Goal: Task Accomplishment & Management: Use online tool/utility

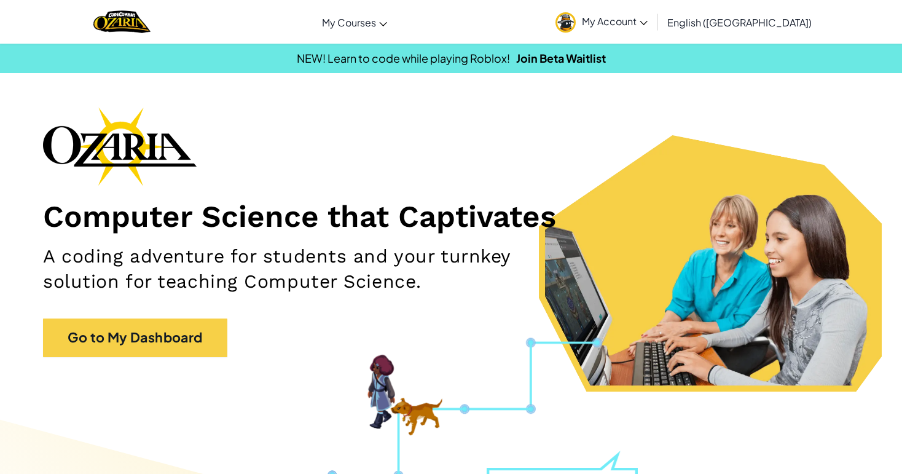
click at [746, 22] on span "English ([GEOGRAPHIC_DATA])" at bounding box center [739, 22] width 144 height 13
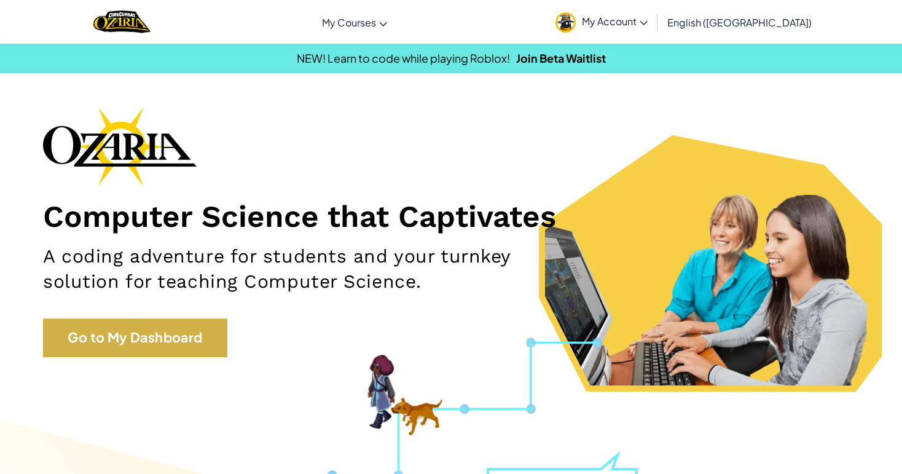
click at [160, 338] on link "Go to My Dashboard" at bounding box center [135, 337] width 184 height 38
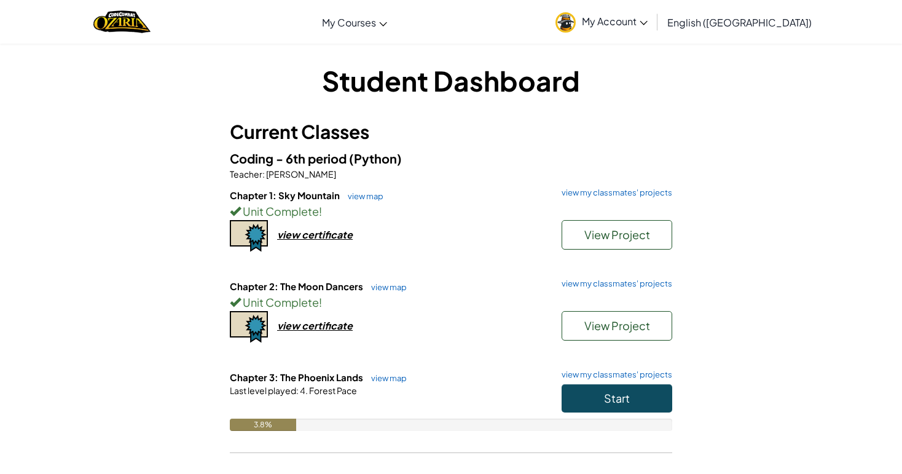
click at [587, 387] on button "Start" at bounding box center [616, 398] width 111 height 28
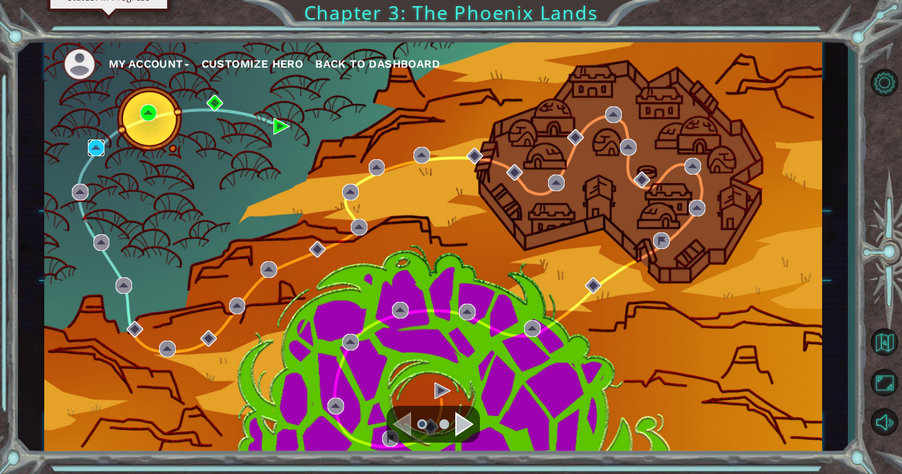
click at [103, 147] on img at bounding box center [96, 147] width 17 height 17
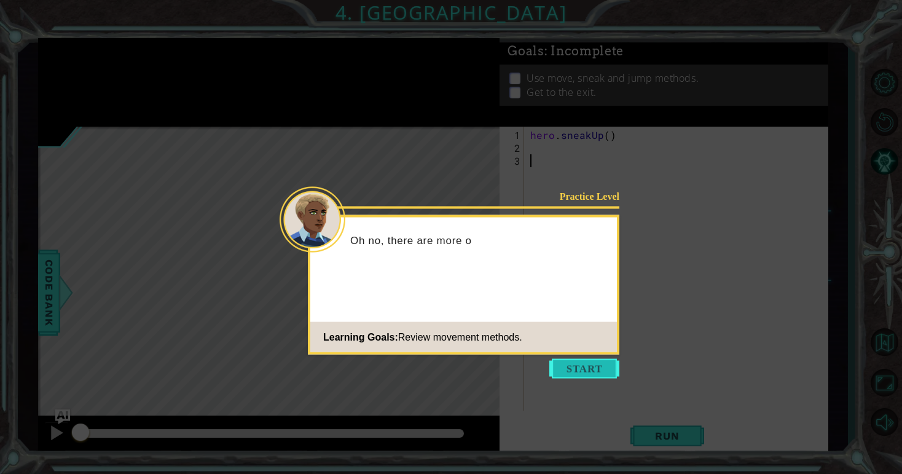
click at [573, 373] on button "Start" at bounding box center [584, 369] width 70 height 20
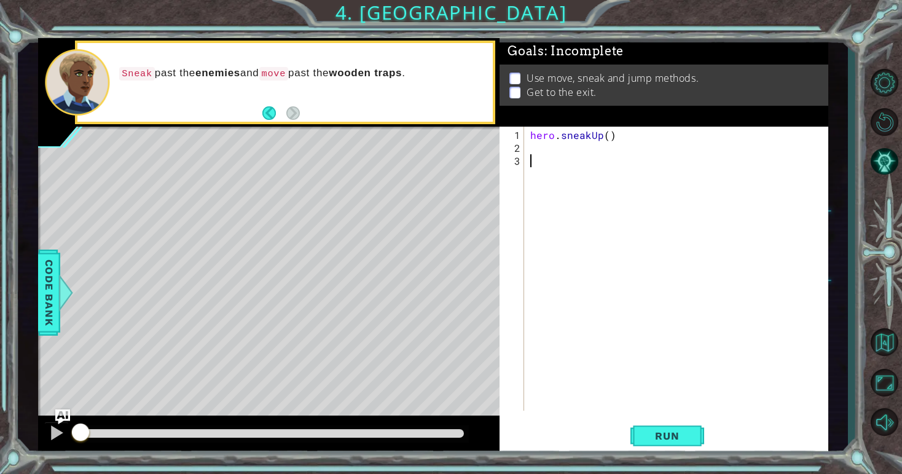
click at [533, 155] on div "hero . sneakUp ( )" at bounding box center [679, 283] width 303 height 310
click at [525, 138] on div "1 2 3 hero . sneakUp ( ) הההההההההההההההההההההההההההההההההההההההההההההההההההההה…" at bounding box center [661, 269] width 325 height 284
click at [538, 147] on div "hero . sneakUp ( )" at bounding box center [679, 283] width 303 height 310
click at [606, 135] on div "hero . sneakUp ( )" at bounding box center [679, 283] width 303 height 310
type textarea "hero.sneakUp(1)"
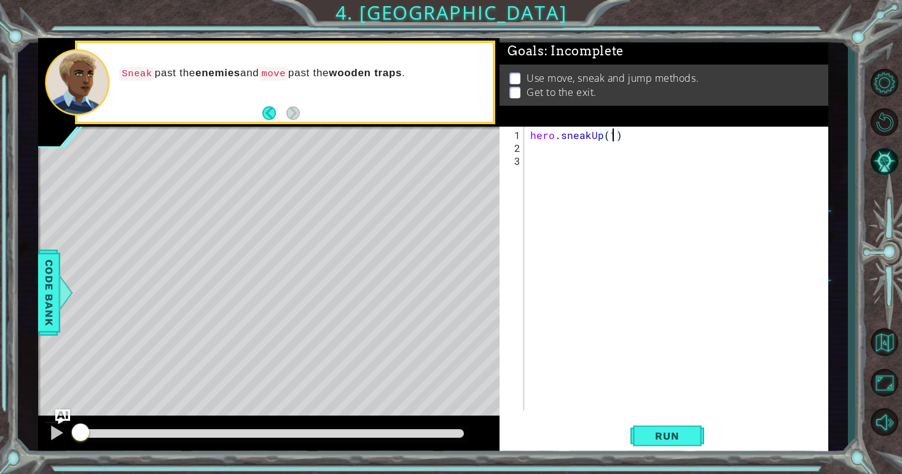
scroll to position [0, 5]
drag, startPoint x: 534, startPoint y: 135, endPoint x: 622, endPoint y: 132, distance: 87.3
click at [622, 132] on div "hero . sneakUp ( 1 )" at bounding box center [679, 283] width 303 height 310
click at [576, 173] on div "hero . sneakUp ( 1 )" at bounding box center [679, 283] width 303 height 310
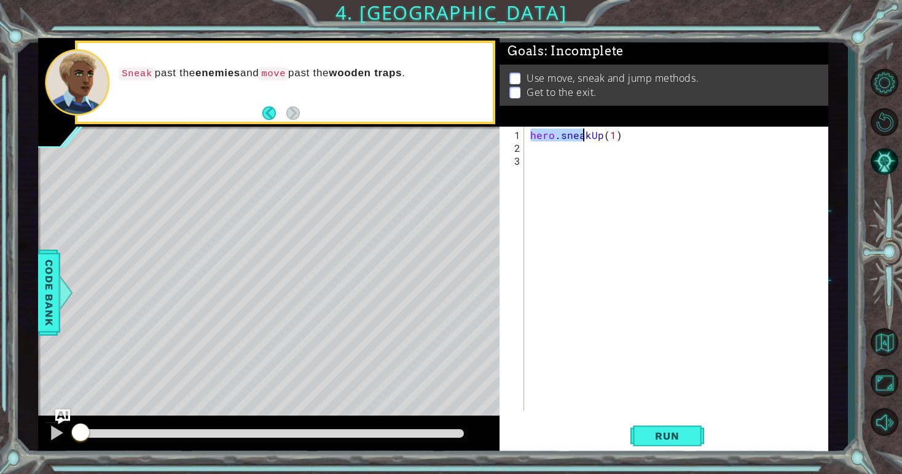
drag, startPoint x: 531, startPoint y: 134, endPoint x: 585, endPoint y: 138, distance: 54.2
click at [585, 138] on div "hero . sneakUp ( 1 )" at bounding box center [679, 283] width 303 height 310
type textarea "hero.sneakUp(1)"
click at [547, 147] on div "hero . sneakUp ( 1 )" at bounding box center [679, 283] width 303 height 310
paste textarea "hero.snea"
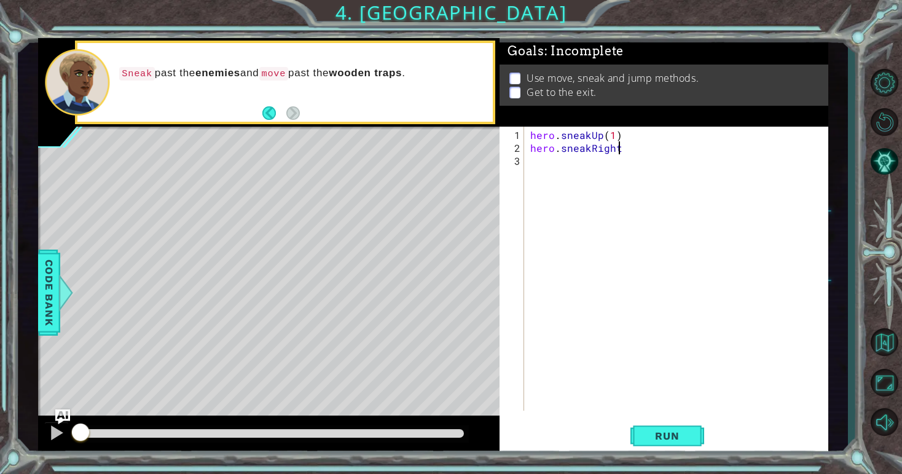
scroll to position [0, 6]
type textarea "hero.sneakRight(2)"
type textarea "hero.moveRight(1)"
paste textarea "hero.snea"
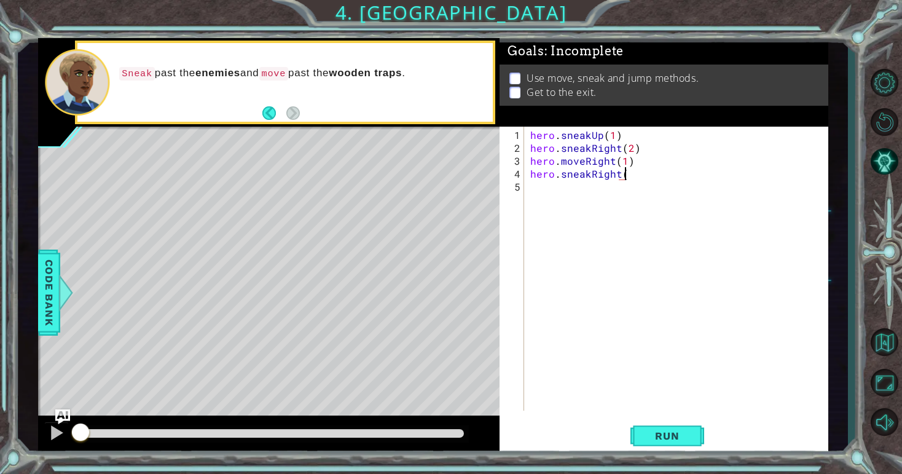
scroll to position [0, 6]
type textarea "hero.sneakRight(3)"
type textarea "hero.jumpUp(1)"
type textarea "hero.moveUp(1)"
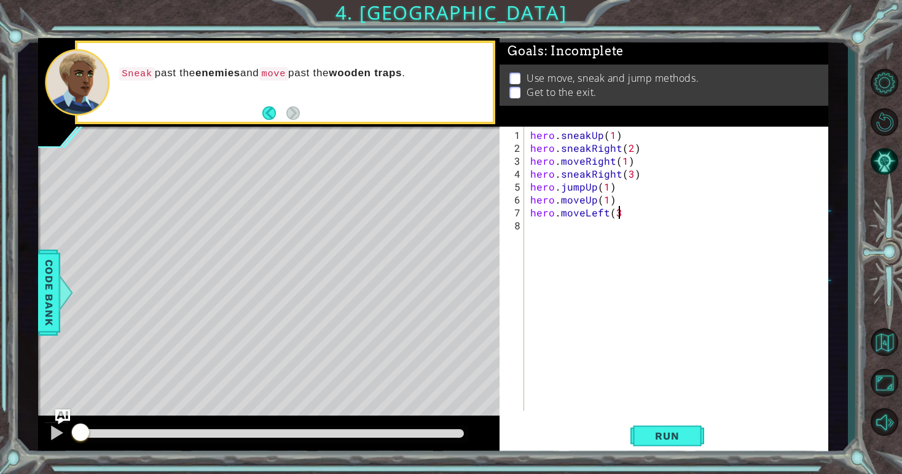
scroll to position [0, 5]
type textarea "hero.moveLeft(3)"
type textarea "hero.moveUp(1)"
click at [682, 456] on div "1 ההההההההההההההההההההההההההההההההההההההההההההההההההההההההההההההההההההההההההההה…" at bounding box center [451, 237] width 902 height 474
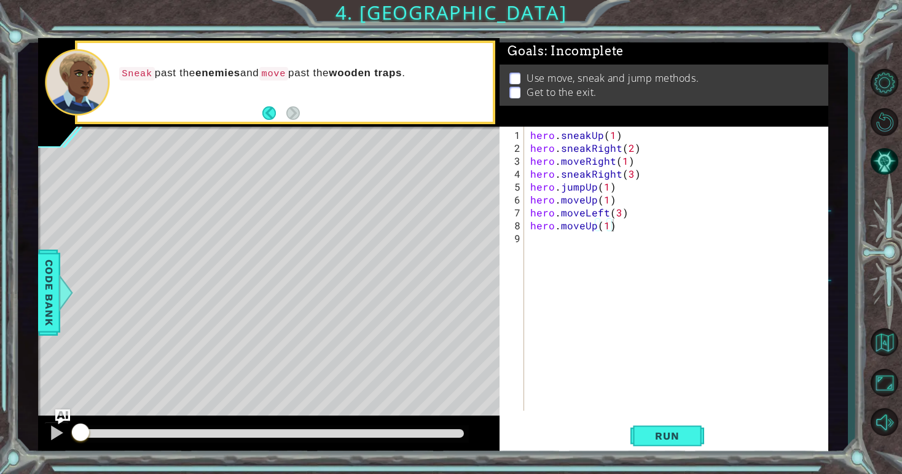
click at [681, 453] on div "hero.moveUp(1) 1 2 3 4 5 6 7 8 9 hero . sneakUp ( 1 ) hero . sneakRight ( 2 ) h…" at bounding box center [663, 291] width 328 height 328
click at [671, 431] on span "Run" at bounding box center [667, 435] width 49 height 12
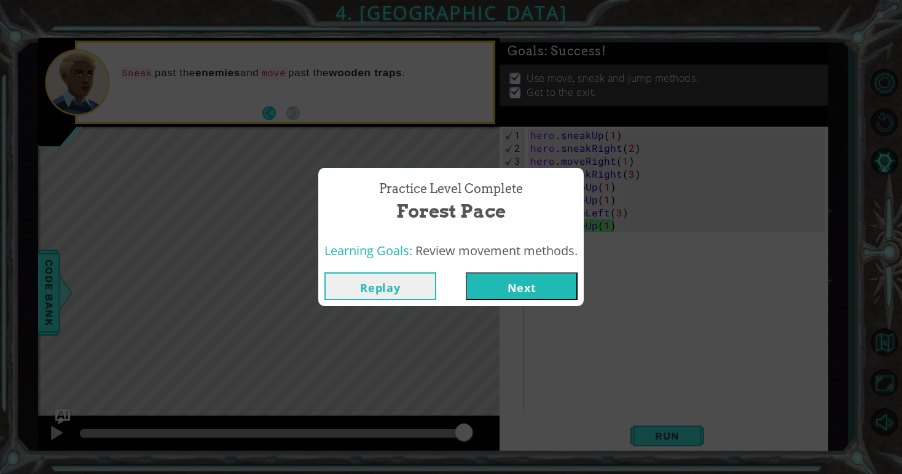
click at [552, 294] on button "Next" at bounding box center [522, 286] width 112 height 28
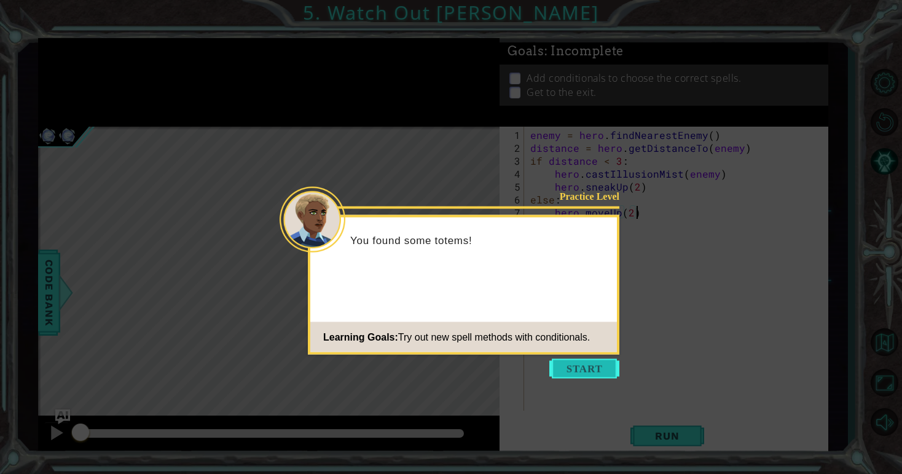
click at [598, 370] on button "Start" at bounding box center [584, 369] width 70 height 20
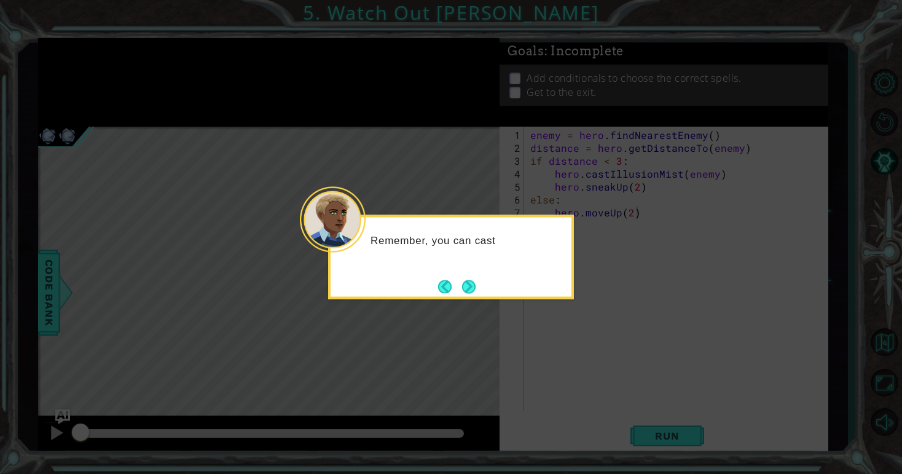
click at [469, 285] on button "Next" at bounding box center [469, 287] width 14 height 14
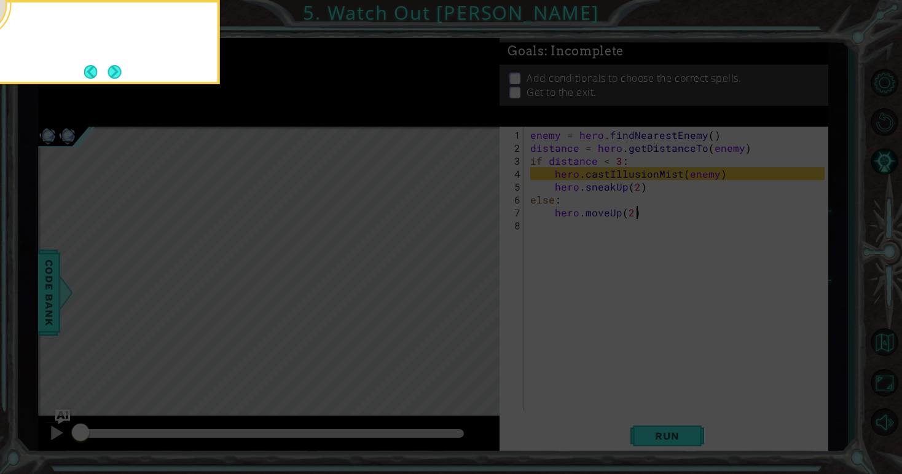
click at [469, 285] on icon at bounding box center [451, 237] width 902 height 474
click at [115, 60] on div "You use a conditional to figure out if you need" at bounding box center [97, 38] width 241 height 62
click at [115, 65] on button "Next" at bounding box center [115, 72] width 14 height 14
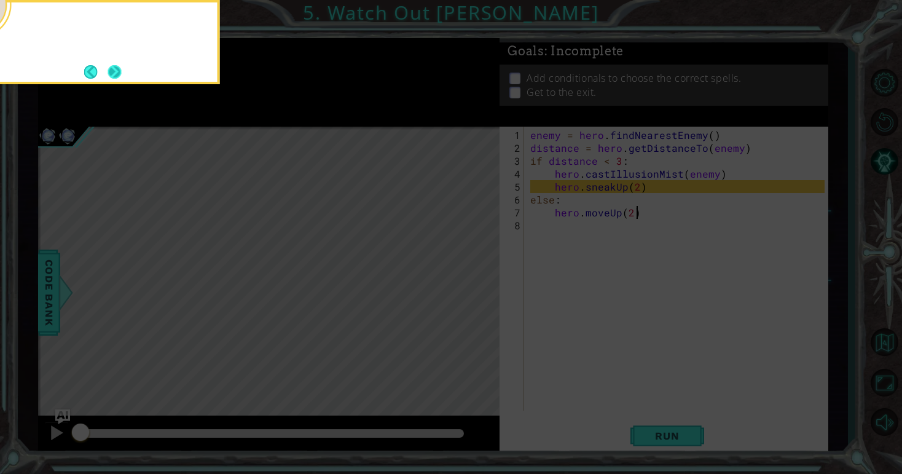
click at [115, 65] on button "Next" at bounding box center [115, 72] width 14 height 14
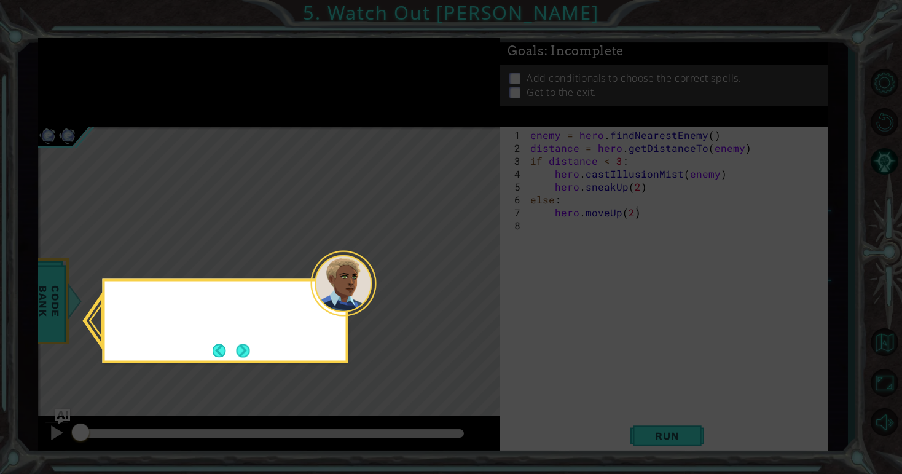
click at [115, 65] on icon at bounding box center [451, 237] width 902 height 474
click at [242, 350] on button "Next" at bounding box center [243, 350] width 14 height 14
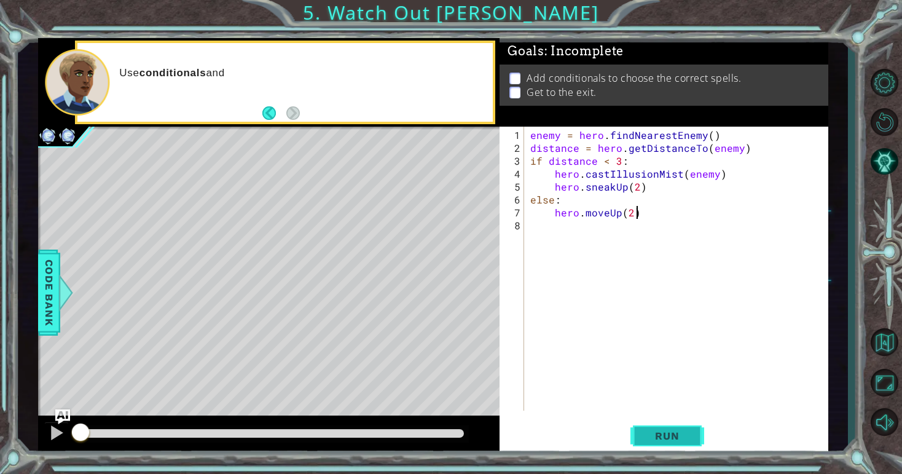
click at [670, 440] on span "Run" at bounding box center [667, 435] width 49 height 12
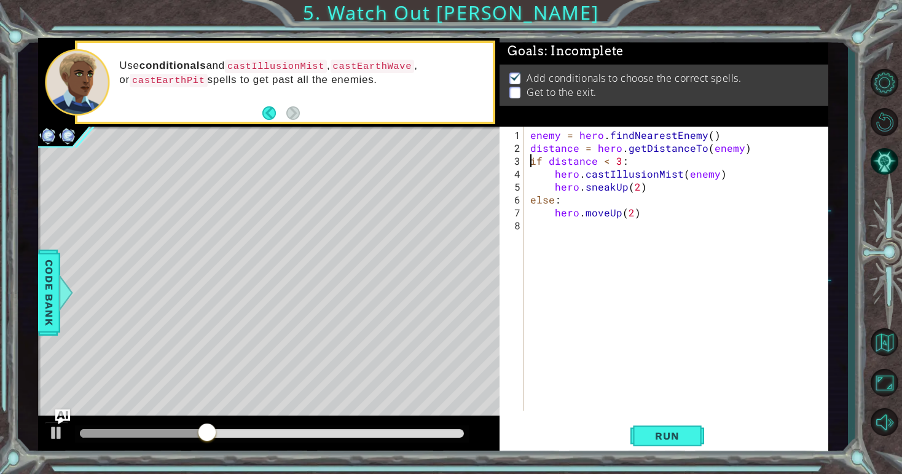
click at [528, 160] on div "enemy = hero . findNearestEnemy ( ) distance = hero . getDistanceTo ( enemy ) i…" at bounding box center [679, 283] width 303 height 310
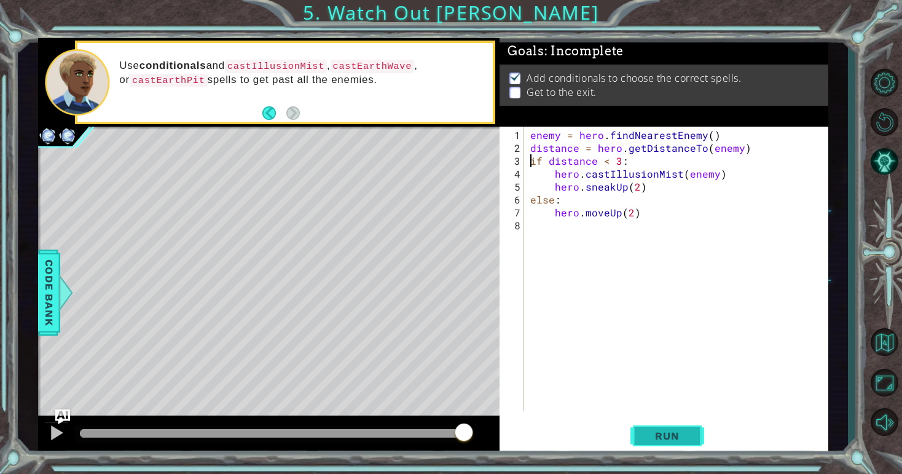
click at [663, 442] on button "Run" at bounding box center [667, 436] width 74 height 33
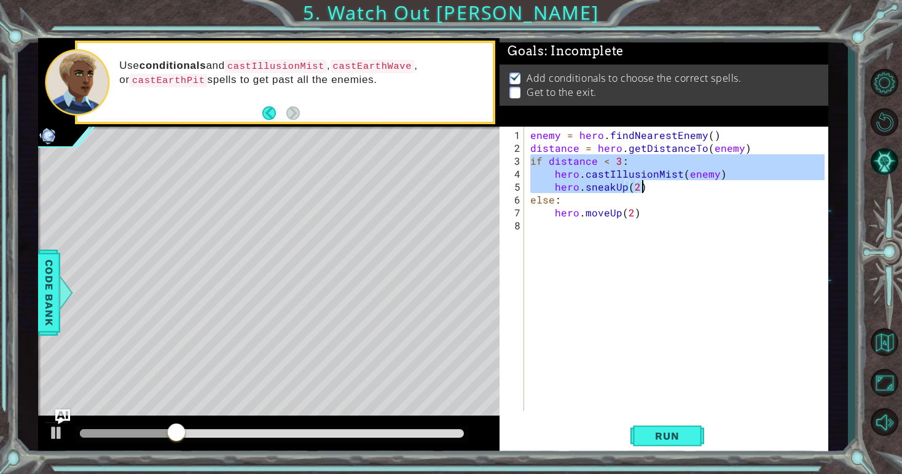
drag, startPoint x: 533, startPoint y: 158, endPoint x: 653, endPoint y: 184, distance: 123.1
click at [653, 184] on div "enemy = hero . findNearestEnemy ( ) distance = hero . getDistanceTo ( enemy ) i…" at bounding box center [679, 283] width 303 height 310
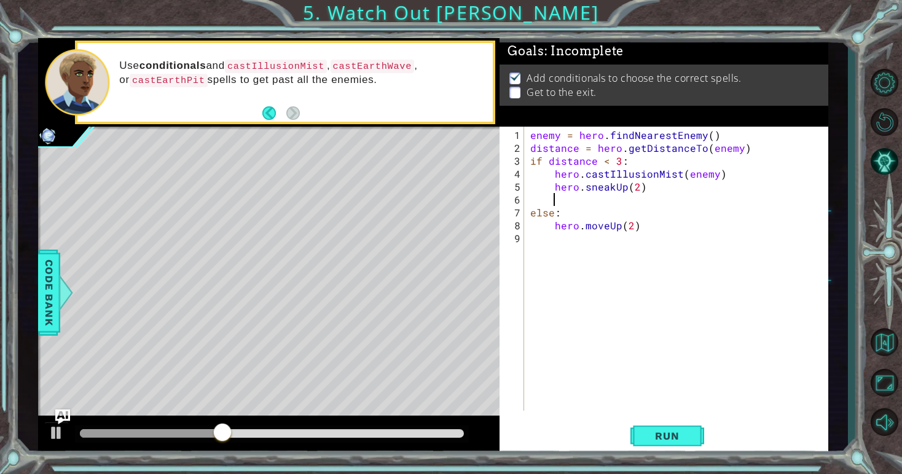
paste textarea "if distance < 3:"
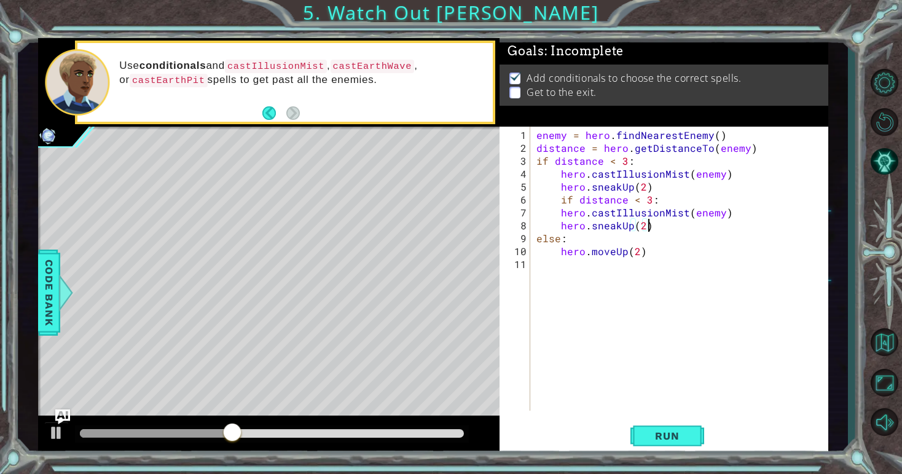
click at [560, 197] on div "enemy = hero . findNearestEnemy ( ) distance = hero . getDistanceTo ( enemy ) i…" at bounding box center [682, 283] width 297 height 310
click at [626, 198] on div "enemy = hero . findNearestEnemy ( ) distance = hero . getDistanceTo ( enemy ) i…" at bounding box center [682, 283] width 297 height 310
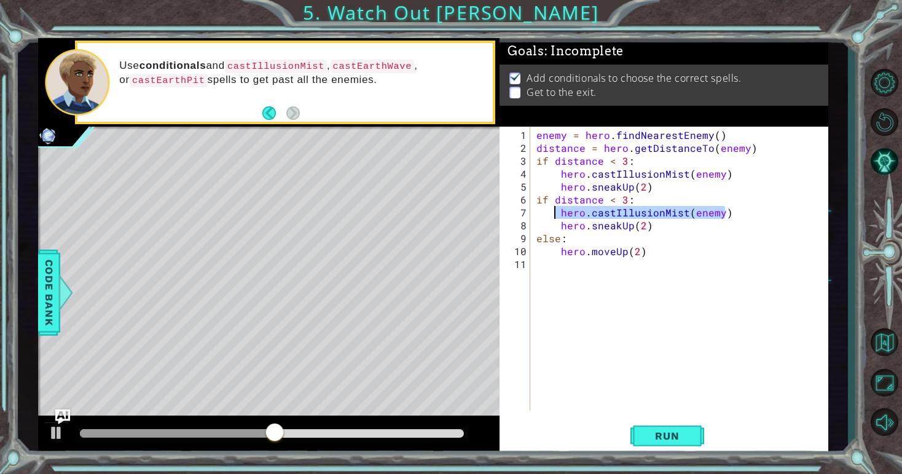
drag, startPoint x: 730, startPoint y: 213, endPoint x: 558, endPoint y: 211, distance: 172.6
click at [558, 211] on div "enemy = hero . findNearestEnemy ( ) distance = hero . getDistanceTo ( enemy ) i…" at bounding box center [682, 283] width 297 height 310
type textarea "hero.castIllusionMist(enemy)"
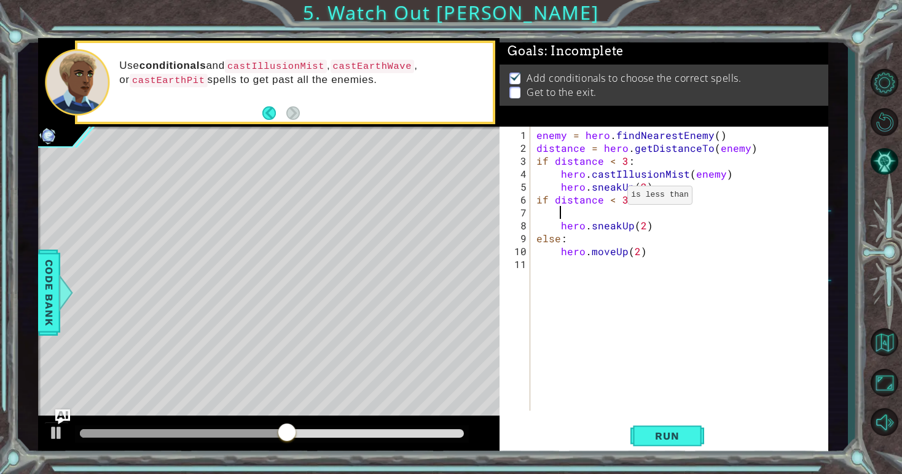
click at [611, 200] on div "enemy = hero . findNearestEnemy ( ) distance = hero . getDistanceTo ( enemy ) i…" at bounding box center [682, 283] width 297 height 310
click at [618, 226] on div "enemy = hero . findNearestEnemy ( ) distance = hero . getDistanceTo ( enemy ) i…" at bounding box center [682, 283] width 297 height 310
click at [559, 228] on div "enemy = hero . findNearestEnemy ( ) distance = hero . getDistanceTo ( enemy ) i…" at bounding box center [682, 283] width 297 height 310
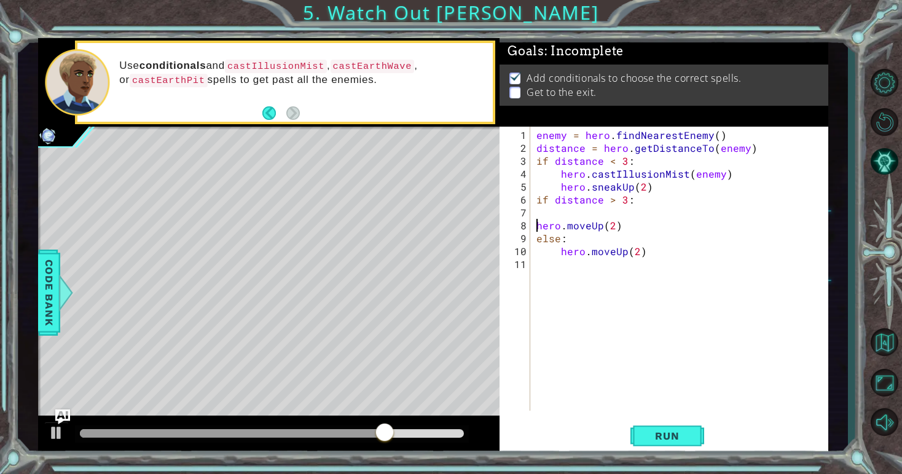
type textarea "hero.moveUp(2)"
click at [643, 214] on div "enemy = hero . findNearestEnemy ( ) distance = hero . getDistanceTo ( enemy ) i…" at bounding box center [682, 283] width 297 height 310
click at [642, 188] on div "enemy = hero . findNearestEnemy ( ) distance = hero . getDistanceTo ( enemy ) i…" at bounding box center [682, 283] width 297 height 310
type textarea "hero.sneakUp(5)"
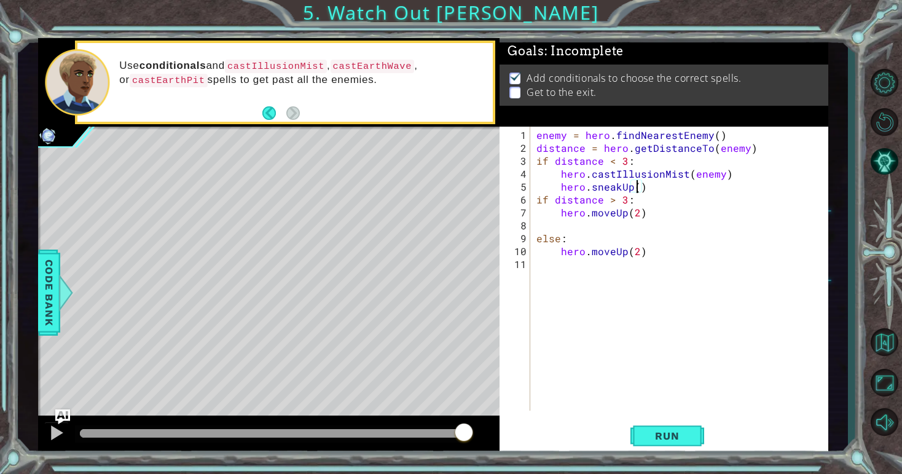
scroll to position [0, 6]
click at [651, 187] on div "enemy = hero . findNearestEnemy ( ) distance = hero . getDistanceTo ( enemy ) i…" at bounding box center [682, 283] width 297 height 310
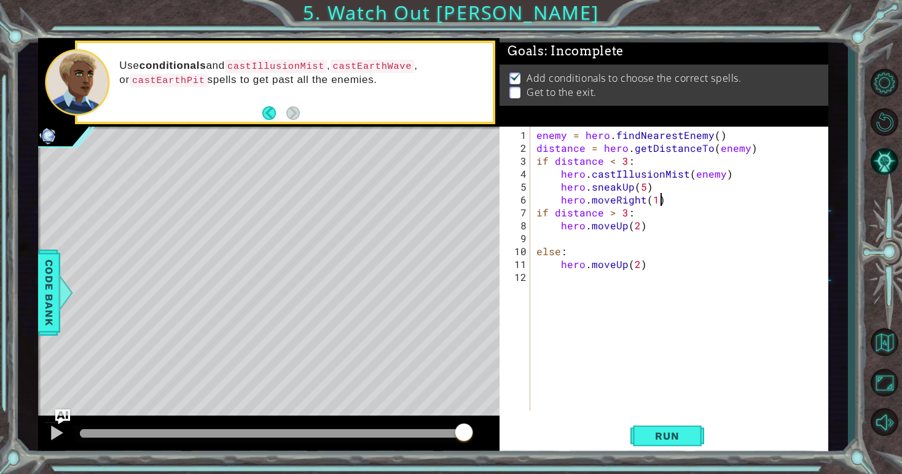
scroll to position [0, 7]
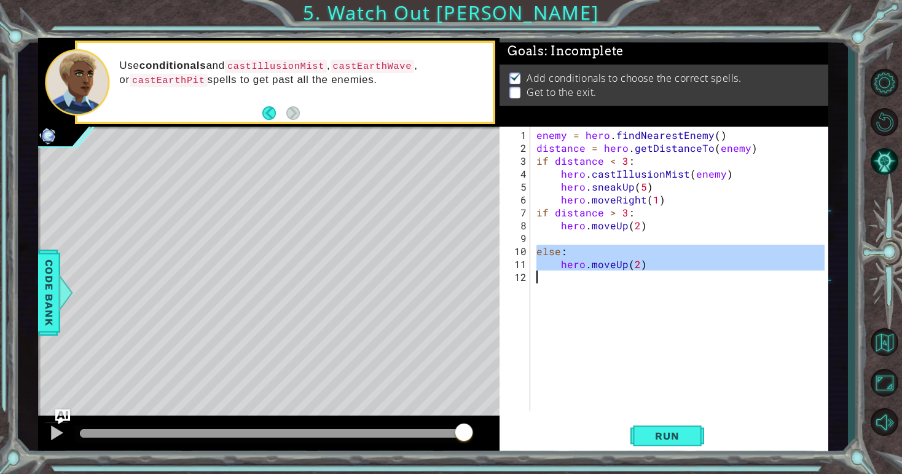
drag, startPoint x: 534, startPoint y: 251, endPoint x: 628, endPoint y: 276, distance: 96.9
click at [628, 276] on div "enemy = hero . findNearestEnemy ( ) distance = hero . getDistanceTo ( enemy ) i…" at bounding box center [682, 283] width 297 height 310
type textarea "hero.moveUp(2)"
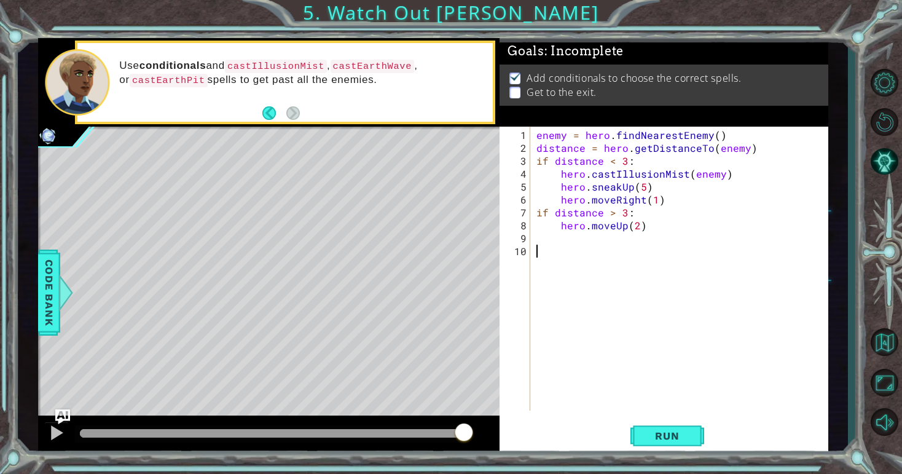
click at [641, 225] on div "enemy = hero . findNearestEnemy ( ) distance = hero . getDistanceTo ( enemy ) i…" at bounding box center [682, 283] width 297 height 310
click at [636, 226] on div "enemy = hero . findNearestEnemy ( ) distance = hero . getDistanceTo ( enemy ) i…" at bounding box center [682, 283] width 297 height 310
type textarea "hero.moveUp(5)"
click at [648, 227] on div "enemy = hero . findNearestEnemy ( ) distance = hero . getDistanceTo ( enemy ) i…" at bounding box center [682, 283] width 297 height 310
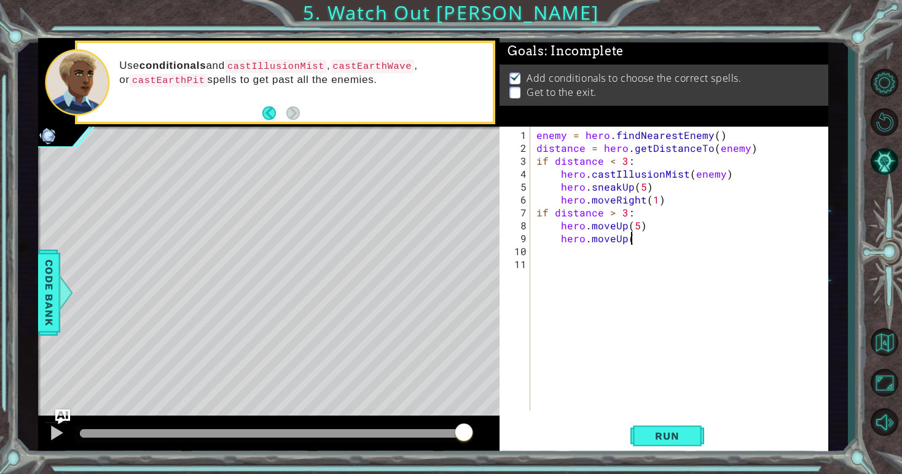
scroll to position [0, 6]
click at [623, 240] on div "enemy = hero . findNearestEnemy ( ) distance = hero . getDistanceTo ( enemy ) i…" at bounding box center [682, 283] width 297 height 310
click at [658, 237] on div "enemy = hero . findNearestEnemy ( ) distance = hero . getDistanceTo ( enemy ) i…" at bounding box center [682, 283] width 297 height 310
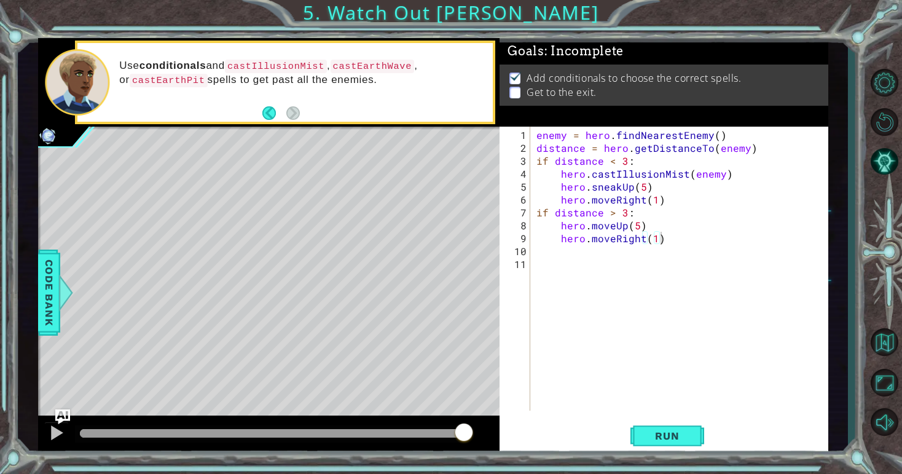
click at [659, 417] on div "hero.moveRight(1) 1 2 3 4 5 6 7 8 9 10 11 enemy = hero . findNearestEnemy ( ) d…" at bounding box center [663, 291] width 328 height 328
click at [646, 428] on button "Run" at bounding box center [667, 436] width 74 height 33
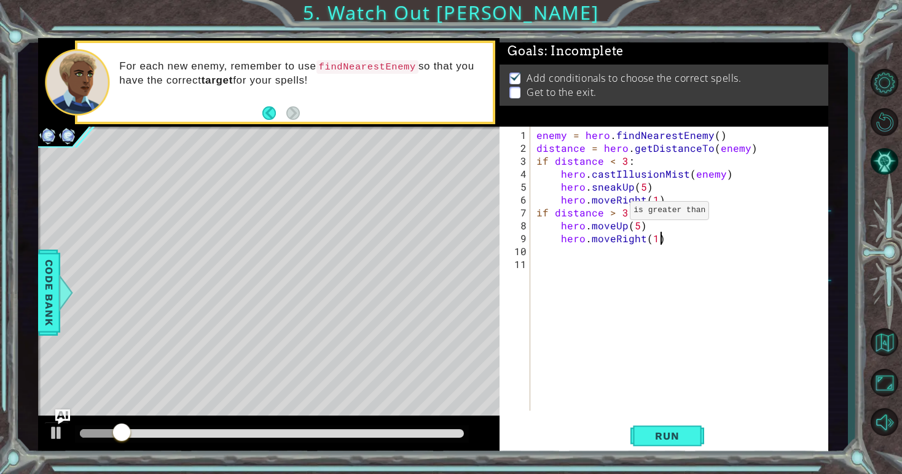
click at [617, 211] on div "enemy = hero . findNearestEnemy ( ) distance = hero . getDistanceTo ( enemy ) i…" at bounding box center [682, 283] width 297 height 310
click at [612, 213] on div "enemy = hero . findNearestEnemy ( ) distance = hero . getDistanceTo ( enemy ) i…" at bounding box center [682, 283] width 297 height 310
click at [625, 214] on div "enemy = hero . findNearestEnemy ( ) distance = hero . getDistanceTo ( enemy ) i…" at bounding box center [682, 283] width 297 height 310
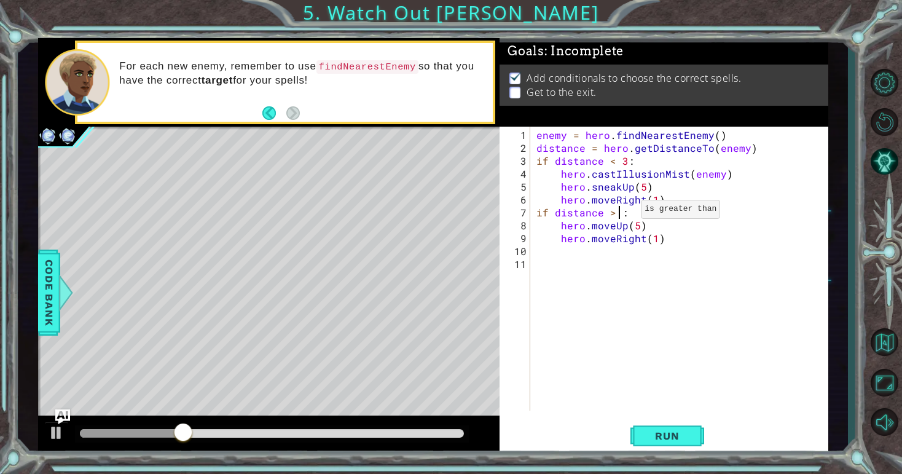
scroll to position [0, 6]
click at [625, 162] on div "enemy = hero . findNearestEnemy ( ) distance = hero . getDistanceTo ( enemy ) i…" at bounding box center [682, 283] width 297 height 310
click at [651, 431] on span "Run" at bounding box center [667, 435] width 49 height 12
type textarea "if distance < 3:"
click at [659, 432] on span "Run" at bounding box center [667, 435] width 49 height 12
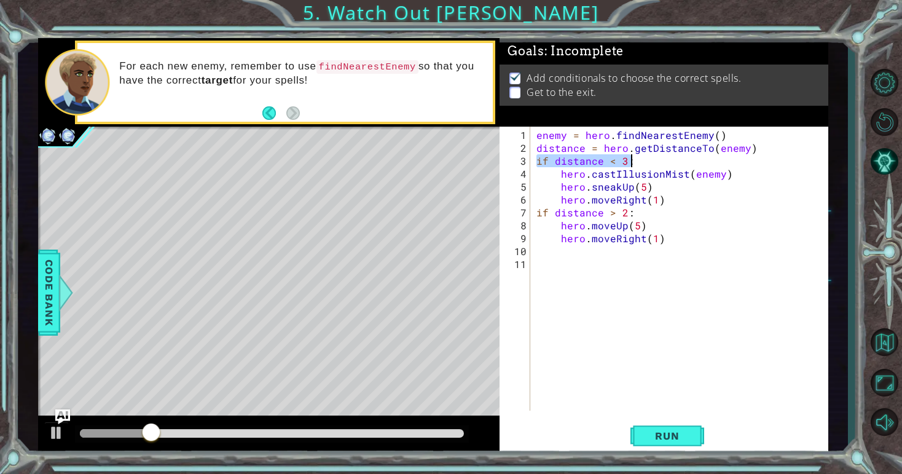
drag, startPoint x: 536, startPoint y: 158, endPoint x: 638, endPoint y: 160, distance: 102.6
click at [638, 160] on div "enemy = hero . findNearestEnemy ( ) distance = hero . getDistanceTo ( enemy ) i…" at bounding box center [682, 283] width 297 height 310
click at [720, 252] on div "enemy = hero . findNearestEnemy ( ) distance = hero . getDistanceTo ( enemy ) i…" at bounding box center [682, 283] width 297 height 310
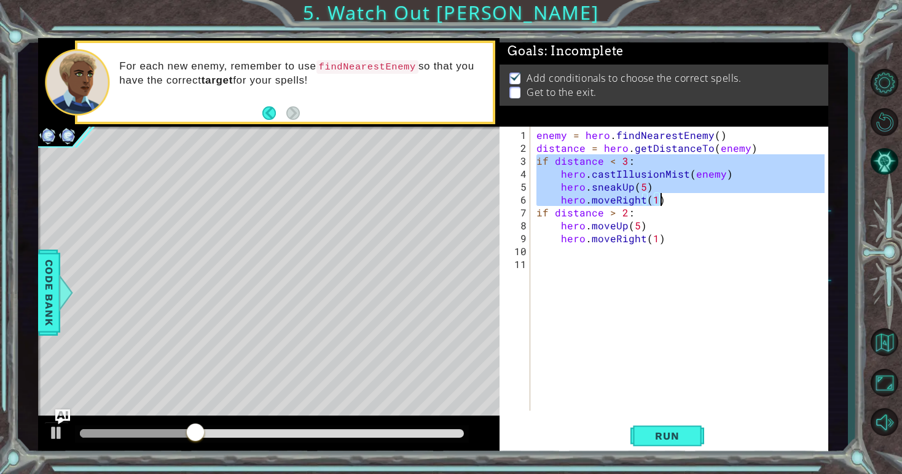
drag, startPoint x: 537, startPoint y: 160, endPoint x: 659, endPoint y: 199, distance: 127.8
click at [659, 200] on div "enemy = hero . findNearestEnemy ( ) distance = hero . getDistanceTo ( enemy ) i…" at bounding box center [682, 283] width 297 height 310
click at [662, 238] on div "enemy = hero . findNearestEnemy ( ) distance = hero . getDistanceTo ( enemy ) i…" at bounding box center [682, 283] width 297 height 310
type textarea "hero.moveRight(1)"
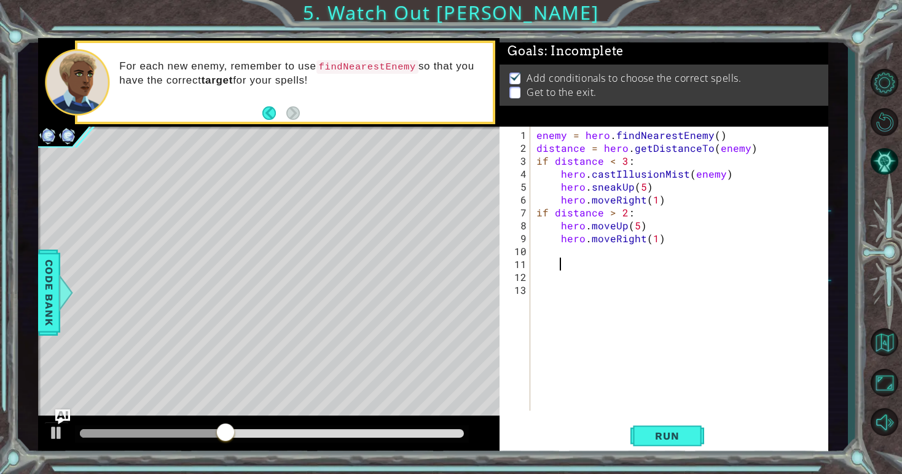
paste textarea "hero.moveRight(1)"
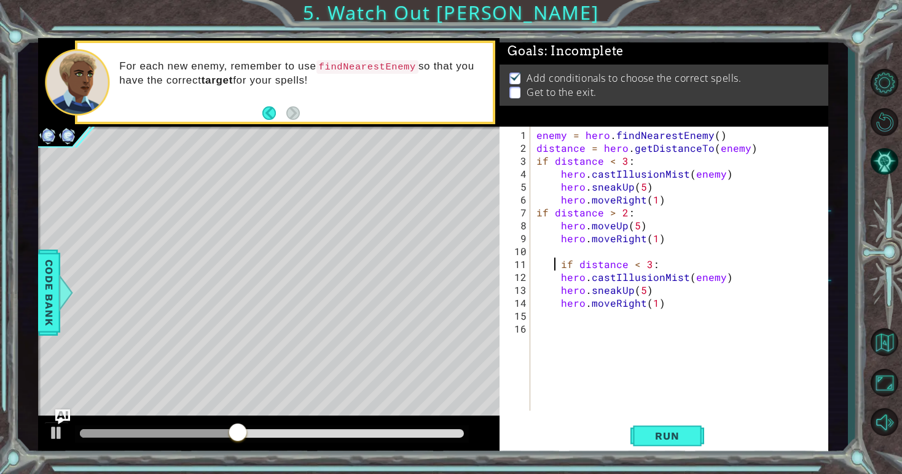
click at [555, 262] on div "enemy = hero . findNearestEnemy ( ) distance = hero . getDistanceTo ( enemy ) i…" at bounding box center [682, 283] width 297 height 310
click at [560, 262] on div "enemy = hero . findNearestEnemy ( ) distance = hero . getDistanceTo ( enemy ) i…" at bounding box center [682, 283] width 297 height 310
click at [629, 289] on div "enemy = hero . findNearestEnemy ( ) distance = hero . getDistanceTo ( enemy ) i…" at bounding box center [682, 283] width 297 height 310
click at [660, 291] on div "enemy = hero . findNearestEnemy ( ) distance = hero . getDistanceTo ( enemy ) i…" at bounding box center [682, 283] width 297 height 310
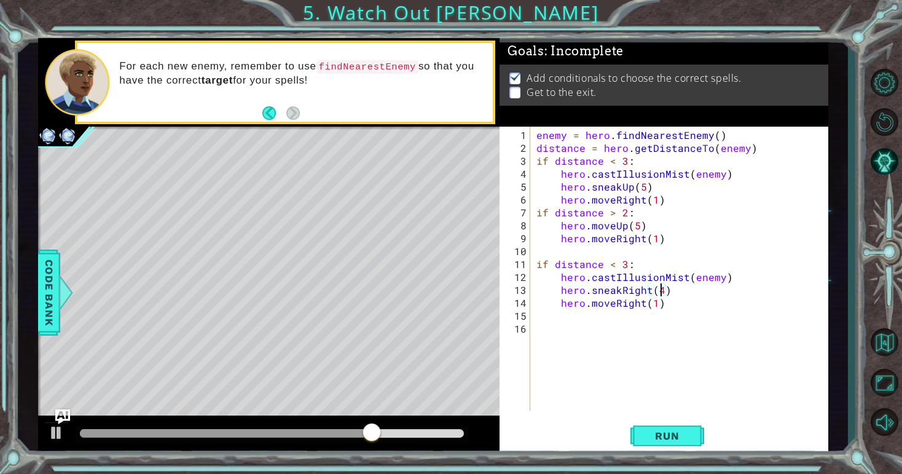
click at [641, 303] on div "enemy = hero . findNearestEnemy ( ) distance = hero . getDistanceTo ( enemy ) i…" at bounding box center [682, 283] width 297 height 310
click at [649, 303] on div "enemy = hero . findNearestEnemy ( ) distance = hero . getDistanceTo ( enemy ) i…" at bounding box center [682, 283] width 297 height 310
click at [657, 305] on div "enemy = hero . findNearestEnemy ( ) distance = hero . getDistanceTo ( enemy ) i…" at bounding box center [682, 283] width 297 height 310
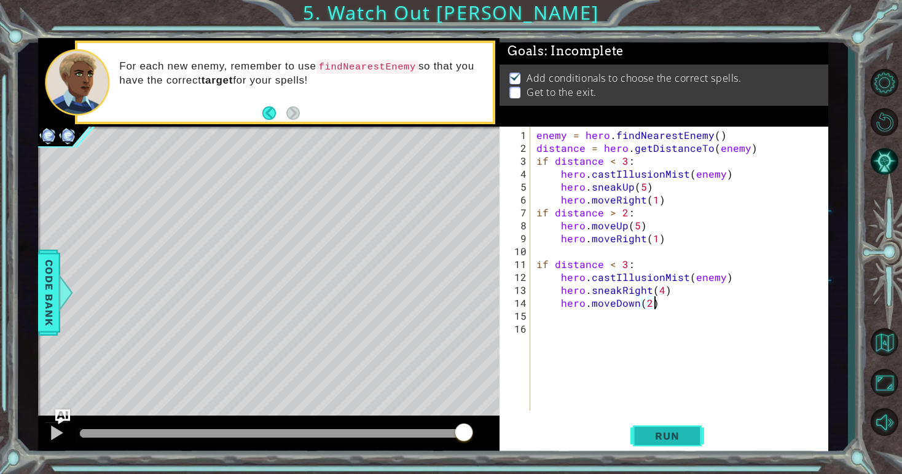
click at [651, 430] on span "Run" at bounding box center [667, 435] width 49 height 12
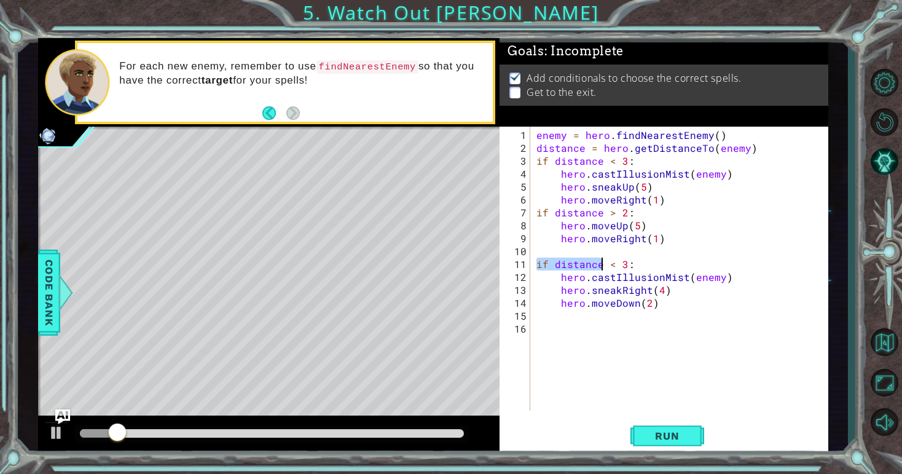
drag, startPoint x: 536, startPoint y: 263, endPoint x: 602, endPoint y: 260, distance: 65.8
click at [602, 260] on div "enemy = hero . findNearestEnemy ( ) distance = hero . getDistanceTo ( enemy ) i…" at bounding box center [682, 283] width 297 height 310
type textarea "if distance < 3:"
click at [544, 354] on div "enemy = hero . findNearestEnemy ( ) distance = hero . getDistanceTo ( enemy ) i…" at bounding box center [682, 283] width 297 height 310
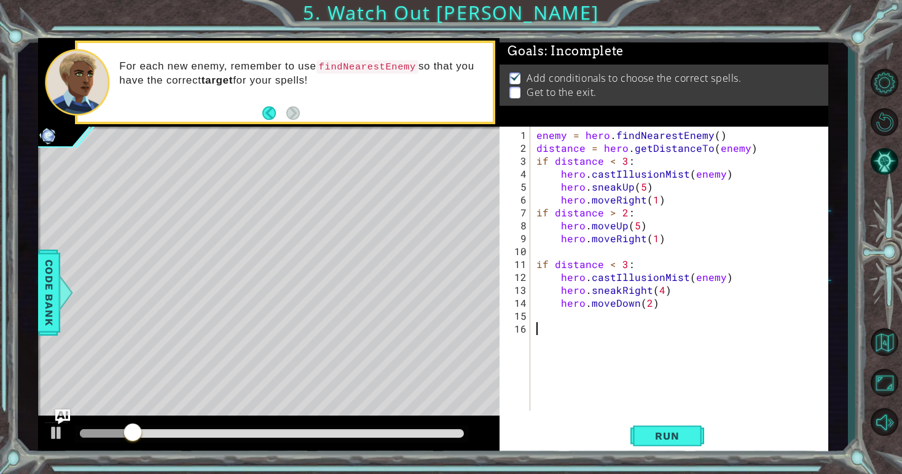
scroll to position [0, 0]
drag, startPoint x: 535, startPoint y: 212, endPoint x: 628, endPoint y: 216, distance: 92.8
click at [628, 216] on div "enemy = hero . findNearestEnemy ( ) distance = hero . getDistanceTo ( enemy ) i…" at bounding box center [682, 283] width 297 height 310
type textarea "if distance > 2:"
click at [657, 310] on div "enemy = hero . findNearestEnemy ( ) distance = hero . getDistanceTo ( enemy ) i…" at bounding box center [682, 283] width 297 height 310
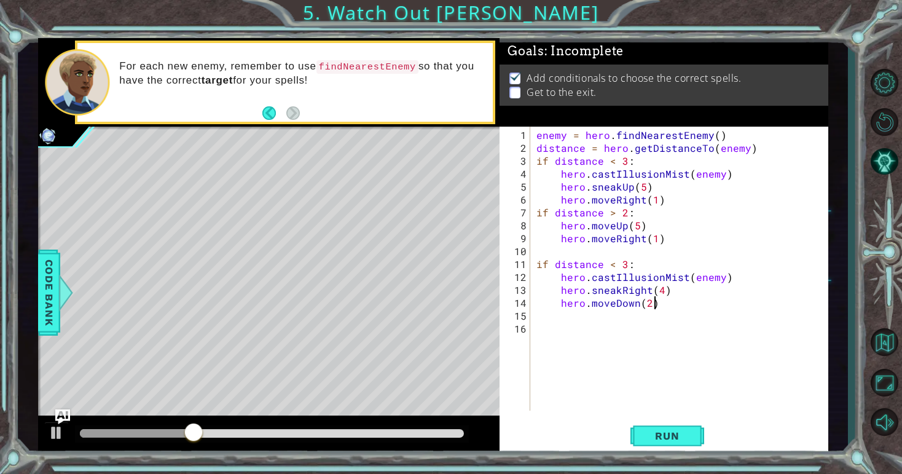
click at [657, 306] on div "enemy = hero . findNearestEnemy ( ) distance = hero . getDistanceTo ( enemy ) i…" at bounding box center [682, 283] width 297 height 310
type textarea "hero.moveDown(2)"
type textarea "\"
paste textarea "if distance > 2:"
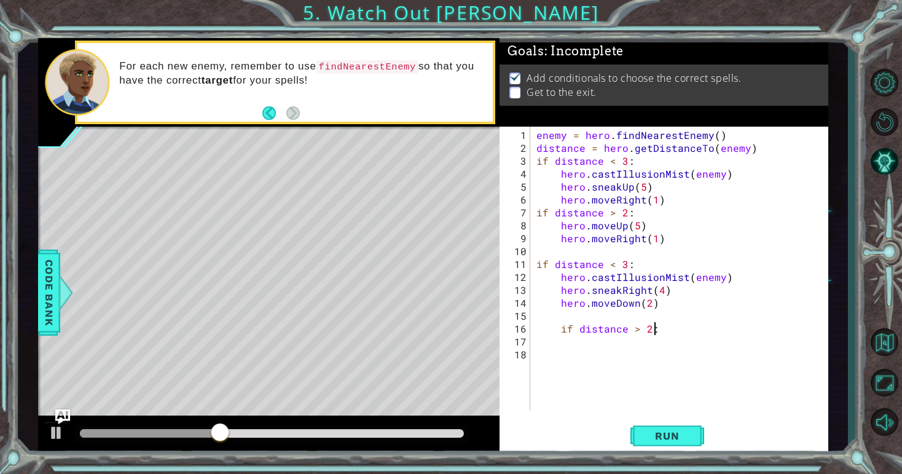
click at [552, 330] on div "enemy = hero . findNearestEnemy ( ) distance = hero . getDistanceTo ( enemy ) i…" at bounding box center [682, 283] width 297 height 310
click at [558, 330] on div "enemy = hero . findNearestEnemy ( ) distance = hero . getDistanceTo ( enemy ) i…" at bounding box center [682, 283] width 297 height 310
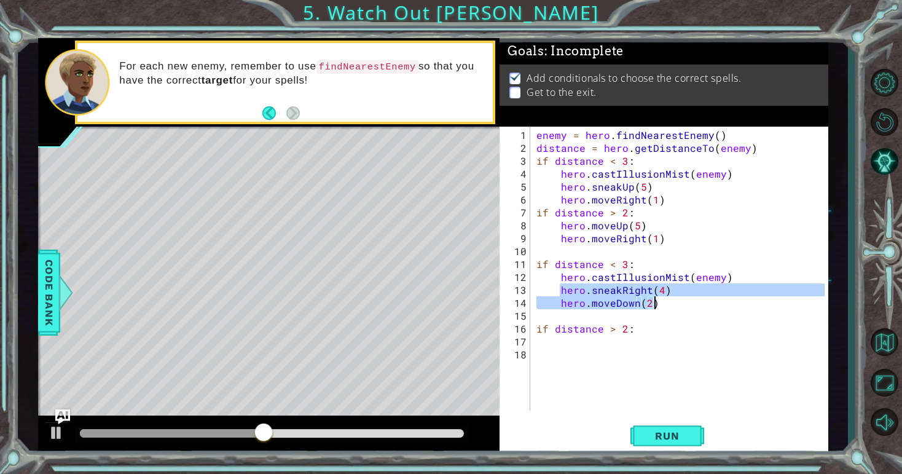
drag, startPoint x: 561, startPoint y: 291, endPoint x: 654, endPoint y: 305, distance: 93.8
click at [654, 305] on div "enemy = hero . findNearestEnemy ( ) distance = hero . getDistanceTo ( enemy ) i…" at bounding box center [682, 283] width 297 height 310
type textarea "hero.sneakRight(4) hero.moveDown(2)"
click at [629, 334] on div "enemy = hero . findNearestEnemy ( ) distance = hero . getDistanceTo ( enemy ) i…" at bounding box center [682, 283] width 297 height 310
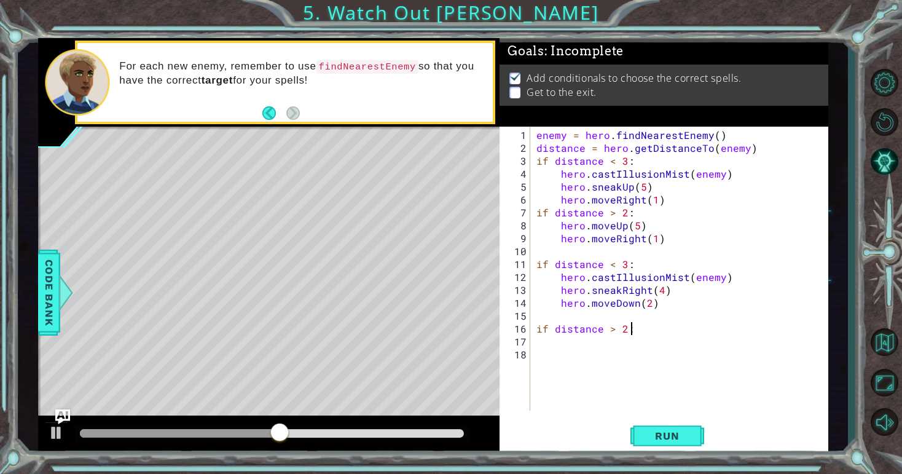
click at [630, 328] on div "enemy = hero . findNearestEnemy ( ) distance = hero . getDistanceTo ( enemy ) i…" at bounding box center [682, 283] width 297 height 310
type textarea "if distance > 2:"
paste textarea "hero.moveDown(2)"
click at [620, 343] on div "enemy = hero . findNearestEnemy ( ) distance = hero . getDistanceTo ( enemy ) i…" at bounding box center [682, 283] width 297 height 310
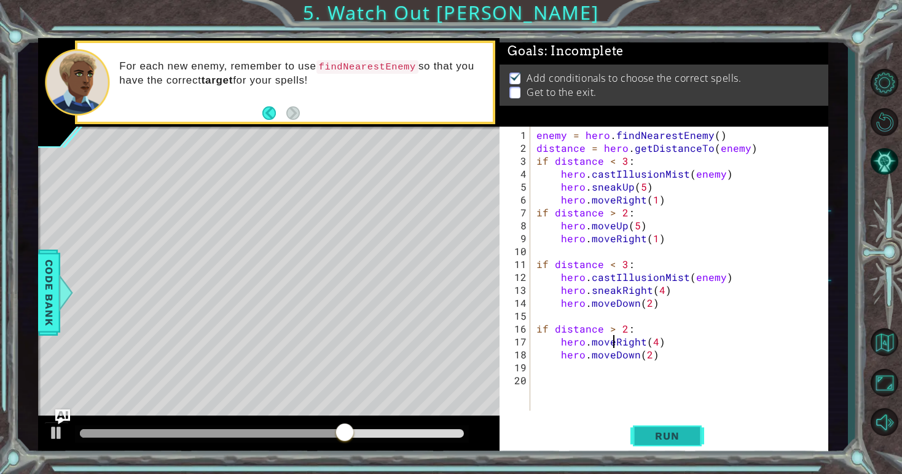
click at [649, 424] on button "Run" at bounding box center [667, 436] width 74 height 33
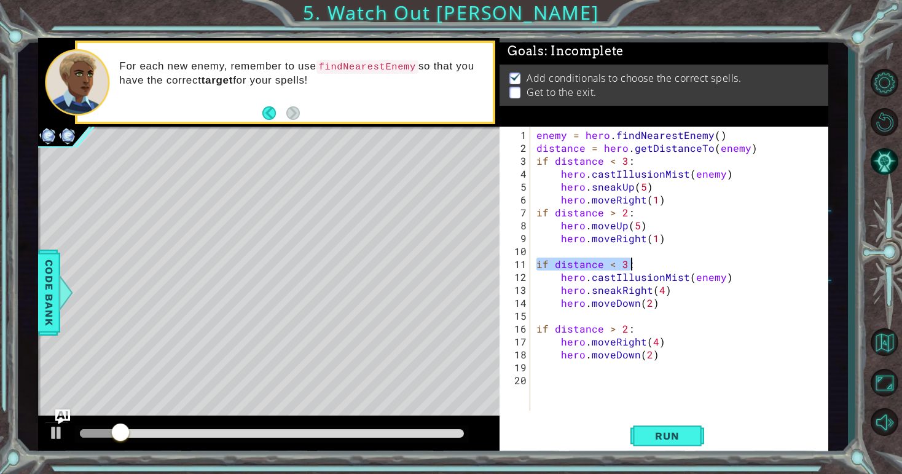
drag, startPoint x: 537, startPoint y: 264, endPoint x: 630, endPoint y: 264, distance: 92.8
click at [630, 265] on div "enemy = hero . findNearestEnemy ( ) distance = hero . getDistanceTo ( enemy ) i…" at bounding box center [682, 283] width 297 height 310
type textarea "if distance < 3:"
click at [544, 370] on div "enemy = hero . findNearestEnemy ( ) distance = hero . getDistanceTo ( enemy ) i…" at bounding box center [682, 283] width 297 height 310
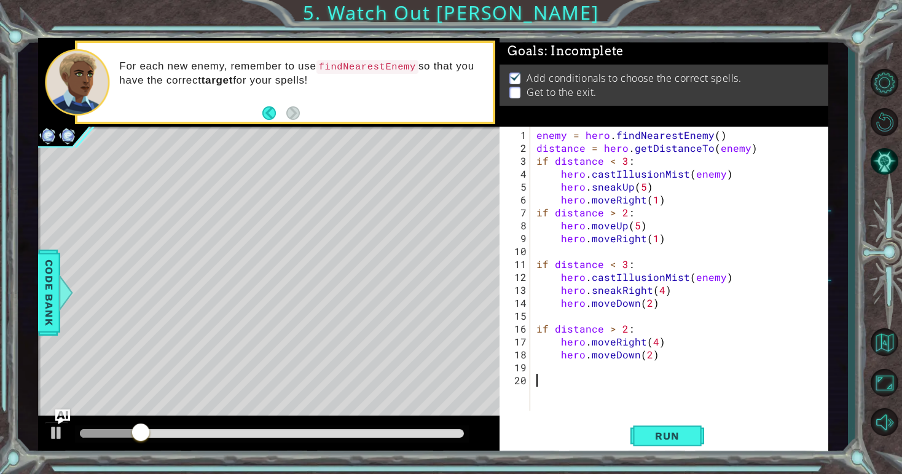
click at [542, 388] on div "enemy = hero . findNearestEnemy ( ) distance = hero . getDistanceTo ( enemy ) i…" at bounding box center [682, 283] width 297 height 310
paste textarea "if distance < 3:"
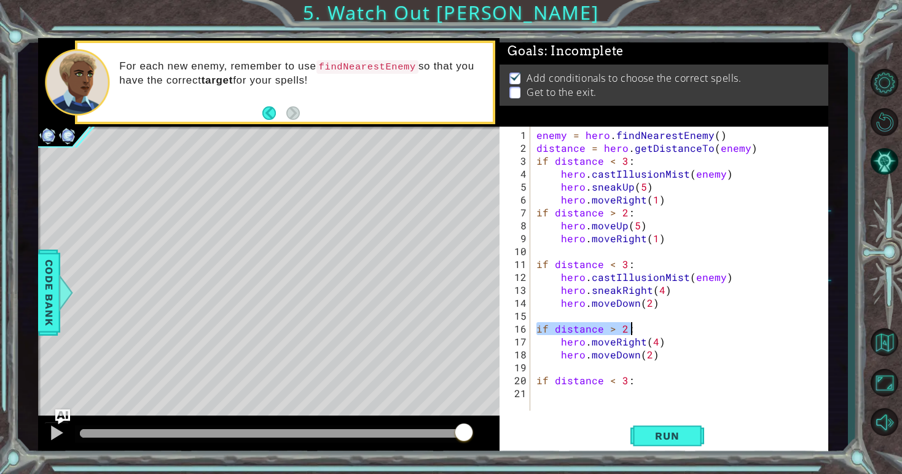
drag, startPoint x: 536, startPoint y: 328, endPoint x: 639, endPoint y: 325, distance: 102.6
click at [639, 325] on div "enemy = hero . findNearestEnemy ( ) distance = hero . getDistanceTo ( enemy ) i…" at bounding box center [682, 283] width 297 height 310
click at [639, 382] on div "enemy = hero . findNearestEnemy ( ) distance = hero . getDistanceTo ( enemy ) i…" at bounding box center [682, 283] width 297 height 310
type textarea "if distance < 3:"
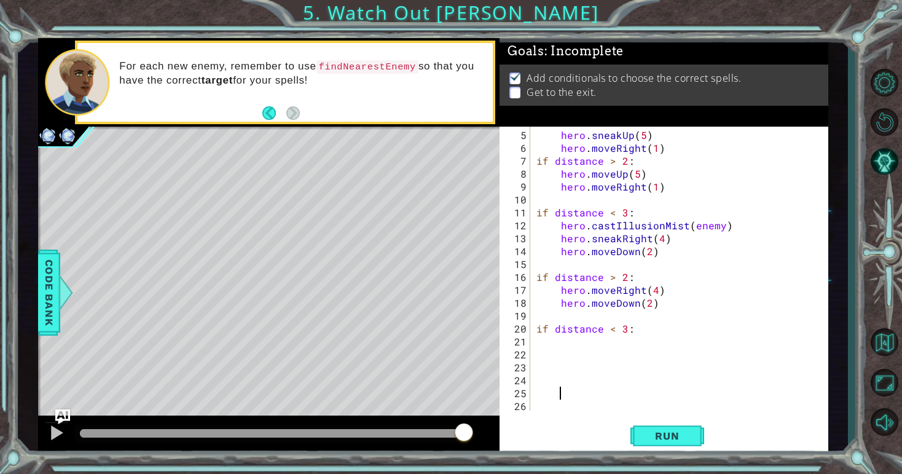
scroll to position [52, 0]
paste textarea "if distance > 2:"
click at [542, 394] on div "hero . sneakUp ( 5 ) hero . moveRight ( 1 ) if distance > 2 : hero . moveUp ( 5…" at bounding box center [682, 283] width 297 height 310
click at [560, 286] on div "hero . sneakUp ( 5 ) hero . moveRight ( 1 ) if distance > 2 : hero . moveUp ( 5…" at bounding box center [682, 283] width 297 height 310
click at [555, 296] on div "hero . sneakUp ( 5 ) hero . moveRight ( 1 ) if distance > 2 : hero . moveUp ( 5…" at bounding box center [682, 283] width 297 height 310
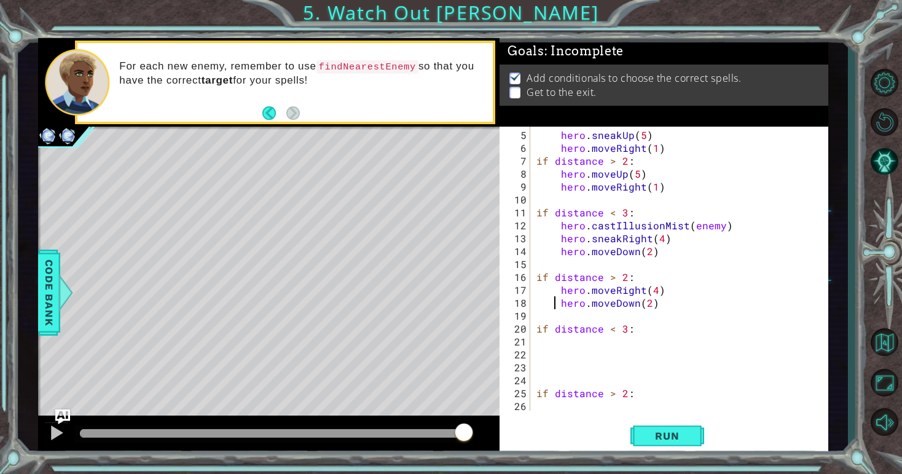
type textarea "hero.moveDown(2)"
drag, startPoint x: 560, startPoint y: 300, endPoint x: 660, endPoint y: 306, distance: 100.3
click at [660, 306] on div "hero . sneakUp ( 5 ) hero . moveRight ( 1 ) if distance > 2 : hero . moveUp ( 5…" at bounding box center [682, 283] width 297 height 310
click at [558, 407] on div "hero . sneakUp ( 5 ) hero . moveRight ( 1 ) if distance > 2 : hero . moveUp ( 5…" at bounding box center [682, 283] width 297 height 310
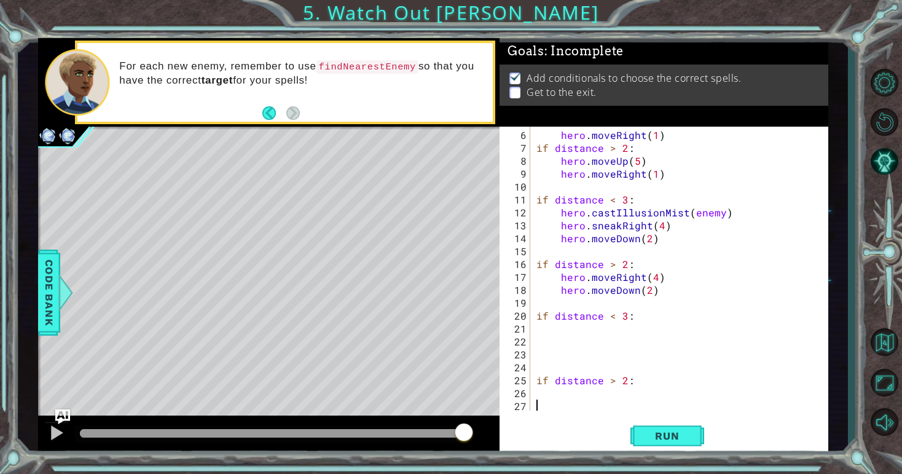
click at [636, 378] on div "hero . moveRight ( 1 ) if distance > 2 : hero . moveUp ( 5 ) hero . moveRight (…" at bounding box center [682, 283] width 297 height 310
type textarea "if distance > 2:"
paste textarea "hero.moveDown(2)"
click at [631, 319] on div "hero . moveRight ( 1 ) if distance > 2 : hero . moveUp ( 5 ) hero . moveRight (…" at bounding box center [682, 283] width 297 height 310
type textarea "if distance < 3:"
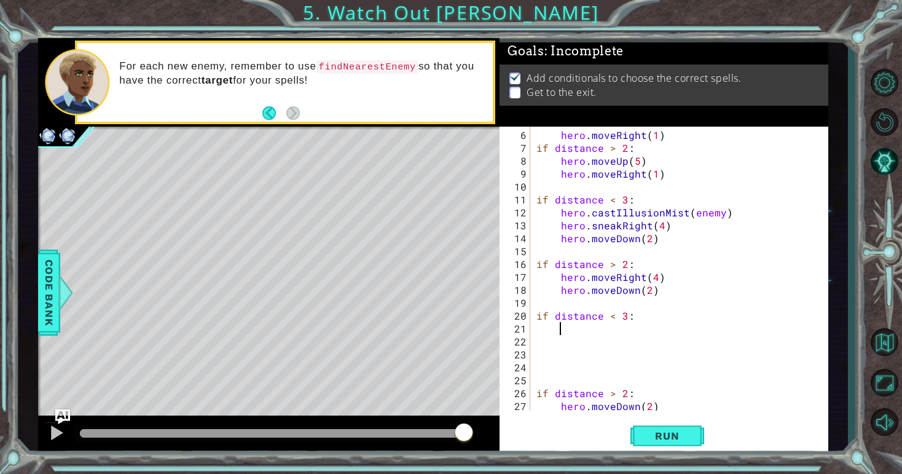
paste textarea "hero.moveDown(2)"
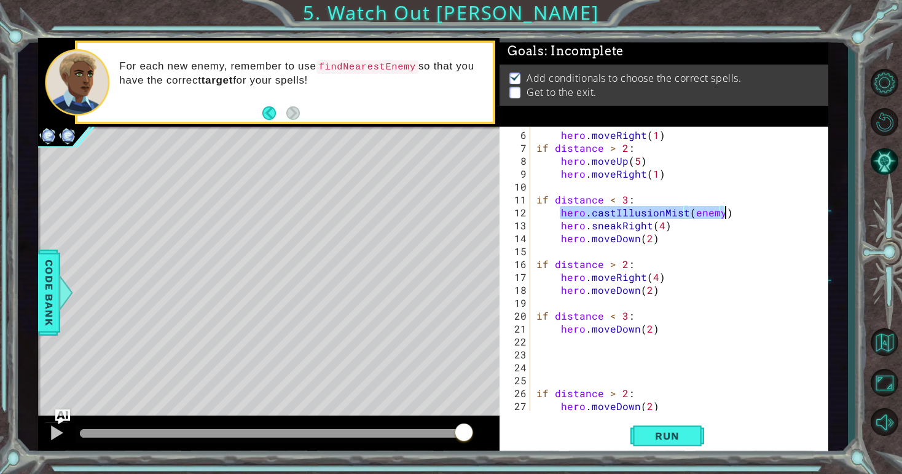
drag, startPoint x: 561, startPoint y: 214, endPoint x: 732, endPoint y: 214, distance: 170.2
click at [732, 214] on div "hero . moveRight ( 1 ) if distance > 2 : hero . moveUp ( 5 ) hero . moveRight (…" at bounding box center [682, 283] width 297 height 310
click at [638, 315] on div "hero . moveRight ( 1 ) if distance > 2 : hero . moveUp ( 5 ) hero . moveRight (…" at bounding box center [682, 283] width 297 height 310
type textarea "if distance < 3:"
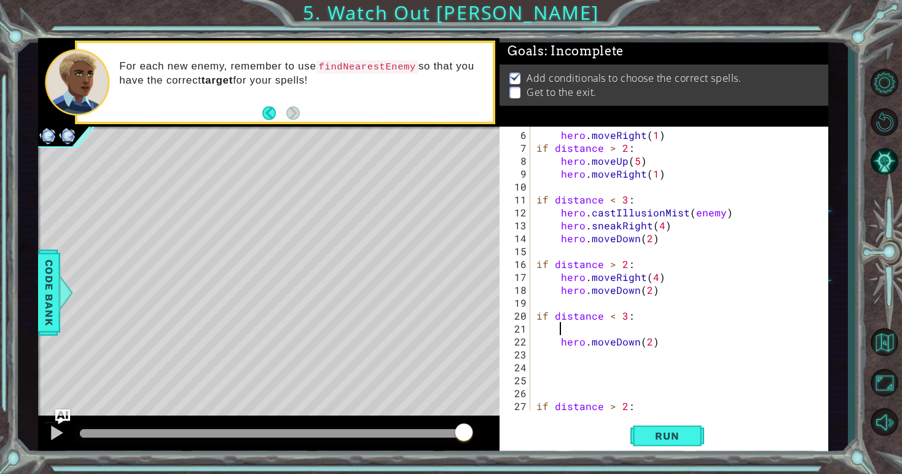
paste textarea "hero.castIllusionMist(enemy)"
type textarea "hero.castIllusionMist(enemy)"
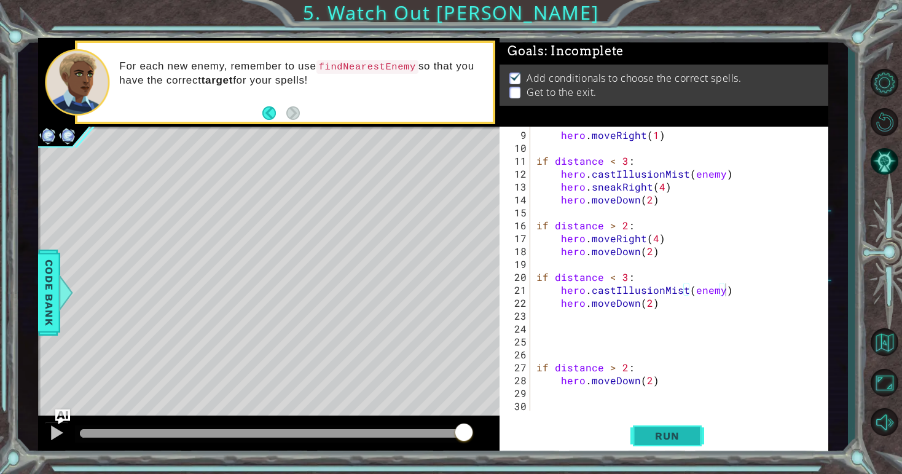
click at [649, 436] on span "Run" at bounding box center [667, 435] width 49 height 12
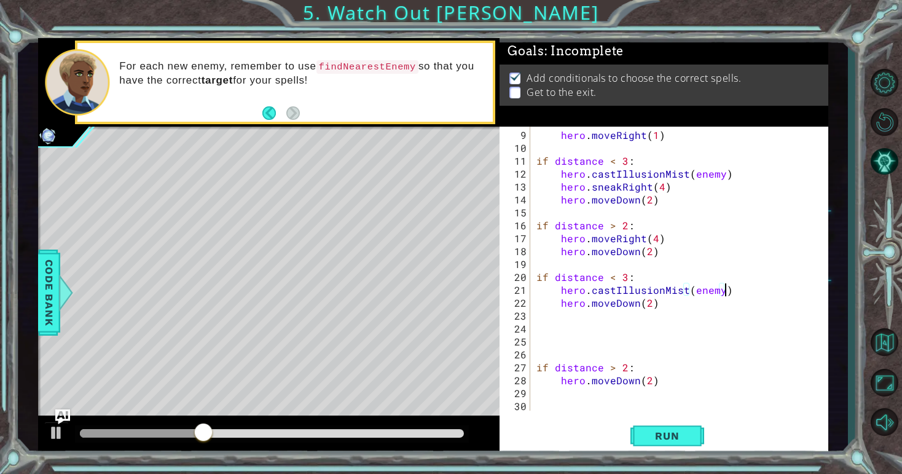
click at [545, 354] on div "hero . moveRight ( 1 ) if distance < 3 : hero . castIllusionMist ( enemy ) hero…" at bounding box center [682, 283] width 297 height 310
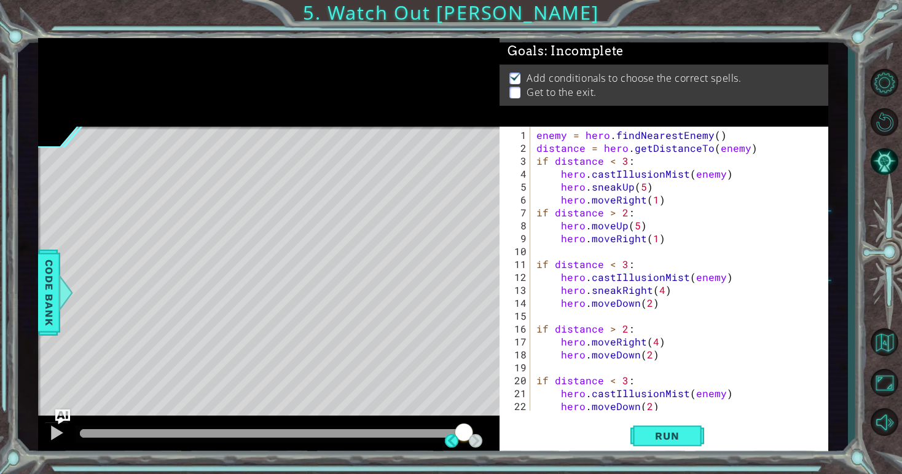
scroll to position [0, 0]
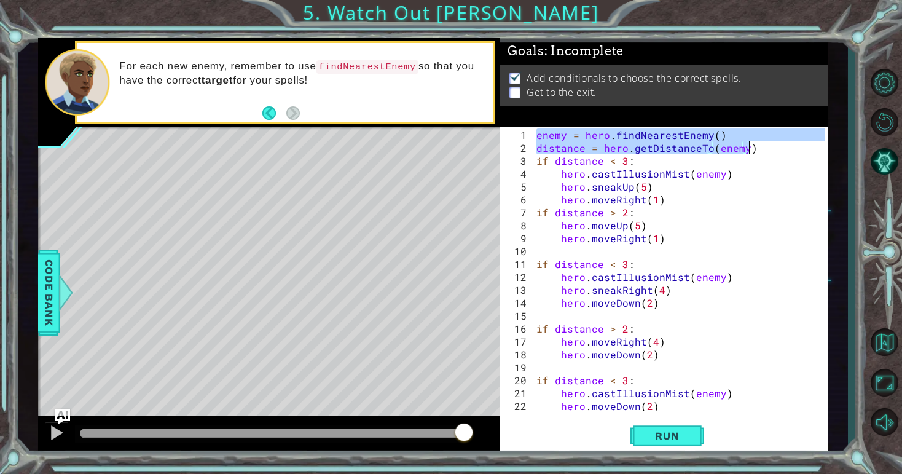
drag, startPoint x: 536, startPoint y: 133, endPoint x: 758, endPoint y: 152, distance: 223.1
click at [758, 152] on div "enemy = hero . findNearestEnemy ( ) distance = hero . getDistanceTo ( enemy ) i…" at bounding box center [682, 283] width 297 height 310
type textarea "enemy = hero.findNearestEnemy() distance = hero.getDistanceTo(enemy)"
click at [538, 252] on div "enemy = hero . findNearestEnemy ( ) distance = hero . getDistanceTo ( enemy ) i…" at bounding box center [682, 283] width 297 height 310
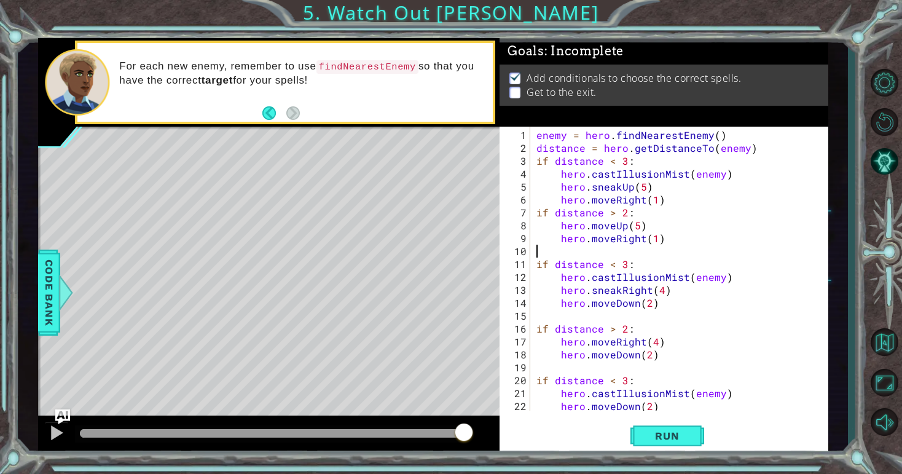
paste textarea "distance = hero.getDistanceTo(enemy)"
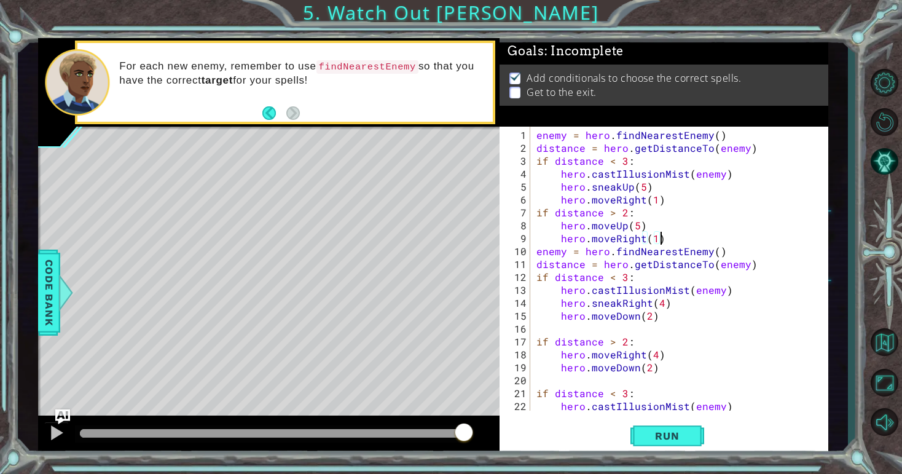
click at [659, 233] on div "enemy = hero . findNearestEnemy ( ) distance = hero . getDistanceTo ( enemy ) i…" at bounding box center [682, 283] width 297 height 310
type textarea "hero.moveRight(1)"
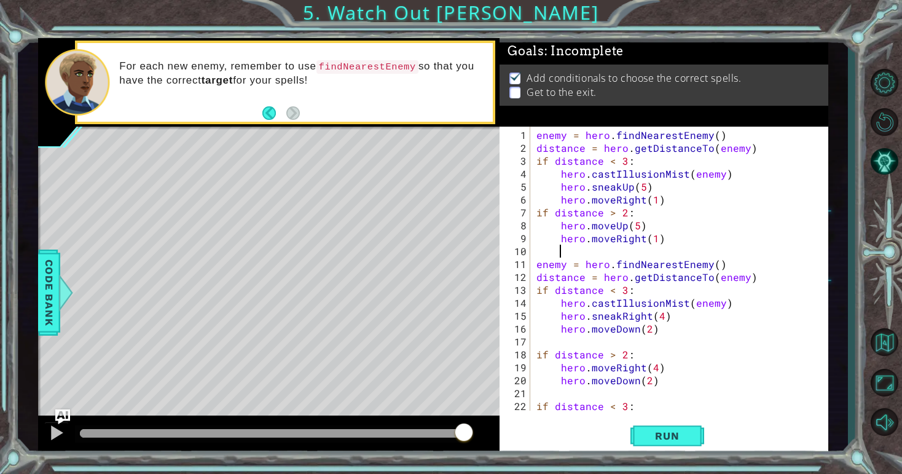
click at [753, 276] on div "enemy = hero . findNearestEnemy ( ) distance = hero . getDistanceTo ( enemy ) i…" at bounding box center [682, 283] width 297 height 310
type textarea "distance = hero.getDistanceTo(enemy)"
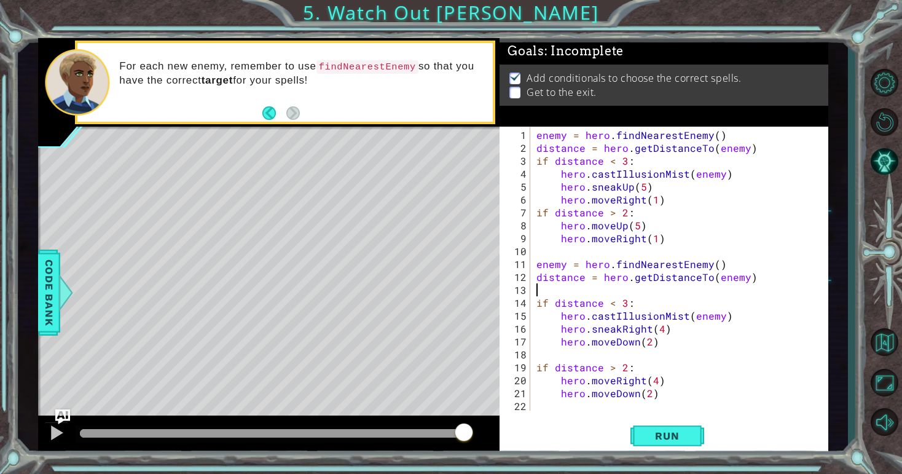
scroll to position [116, 0]
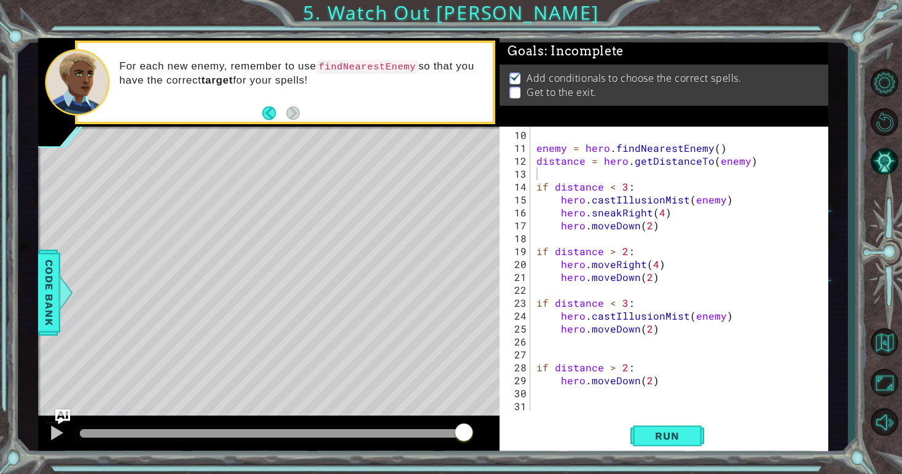
click at [533, 292] on div "10 11 12 13 14 15 16 17 18 19 20 21 22 23 24 25 26 27 28 29 30 31 enemy = hero …" at bounding box center [661, 269] width 325 height 284
click at [533, 286] on div "10 11 12 13 14 15 16 17 18 19 20 21 22 23 24 25 26 27 28 29 30 31 enemy = hero …" at bounding box center [661, 269] width 325 height 284
click at [535, 286] on div "enemy = hero . findNearestEnemy ( ) distance = hero . getDistanceTo ( enemy ) i…" at bounding box center [682, 283] width 297 height 310
paste textarea "distance = hero.getDistanceTo(enemy)"
type textarea "distance = hero.getDistanceTo(enemy)"
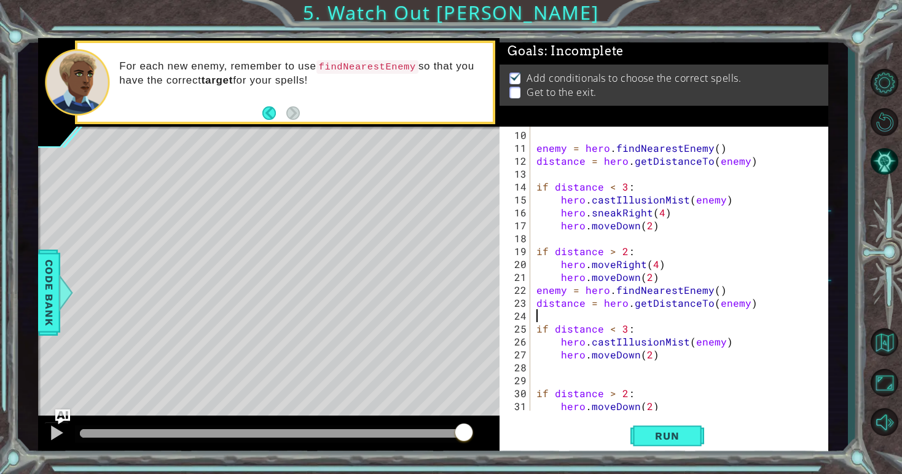
scroll to position [142, 0]
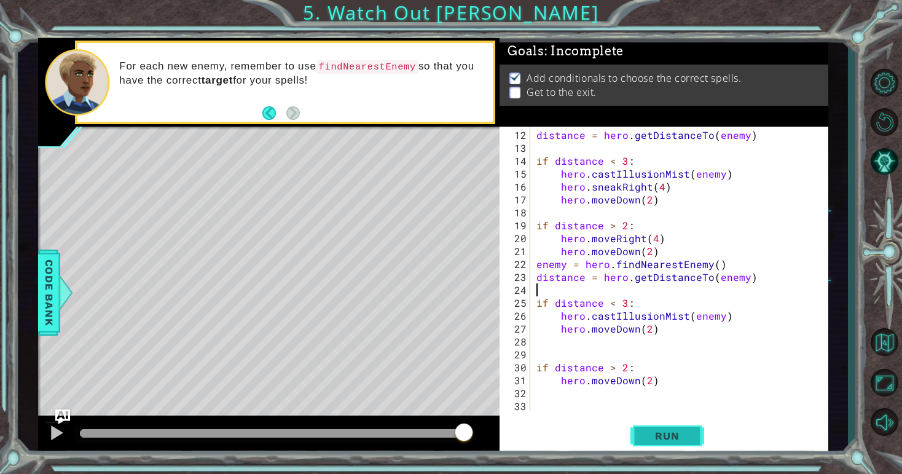
click at [661, 428] on button "Run" at bounding box center [667, 436] width 74 height 33
click at [614, 329] on div "distance = hero . getDistanceTo ( enemy ) if distance < 3 : hero . castIllusion…" at bounding box center [682, 283] width 297 height 310
click at [668, 443] on button "Run" at bounding box center [667, 436] width 74 height 33
click at [655, 424] on button "Run" at bounding box center [667, 436] width 74 height 33
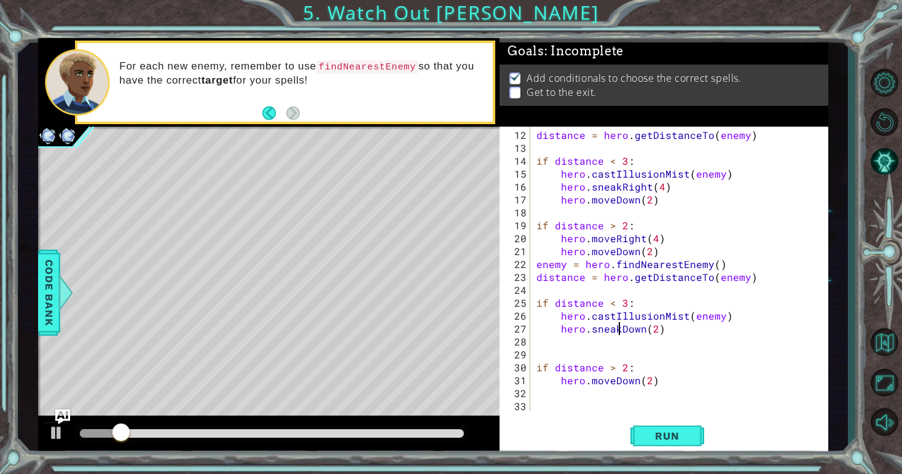
click at [649, 382] on div "distance = hero . getDistanceTo ( enemy ) if distance < 3 : hero . castIllusion…" at bounding box center [682, 283] width 297 height 310
click at [655, 329] on div "distance = hero . getDistanceTo ( enemy ) if distance < 3 : hero . castIllusion…" at bounding box center [682, 283] width 297 height 310
type textarea "hero.sneakDown(3)"
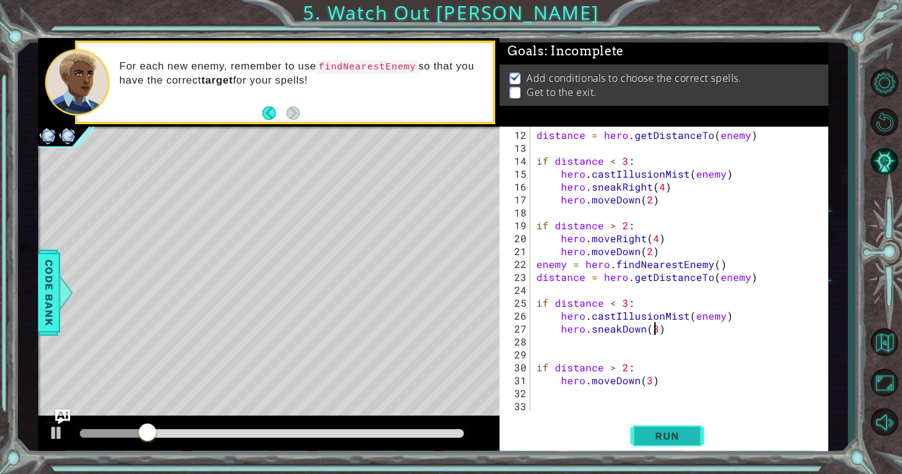
click at [686, 444] on button "Run" at bounding box center [667, 436] width 74 height 33
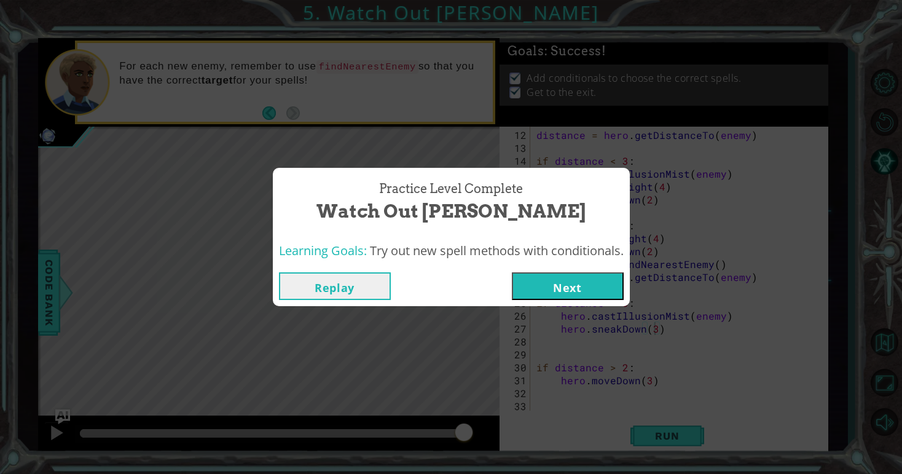
click at [612, 292] on button "Next" at bounding box center [568, 286] width 112 height 28
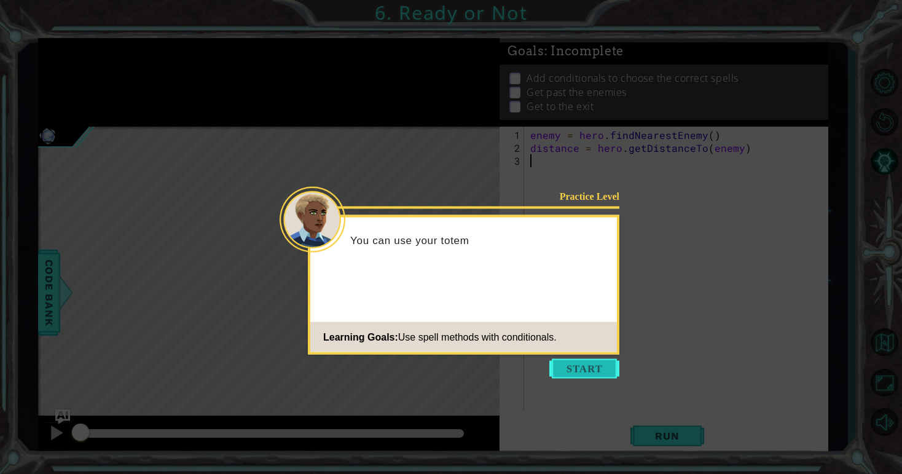
click at [587, 365] on button "Start" at bounding box center [584, 369] width 70 height 20
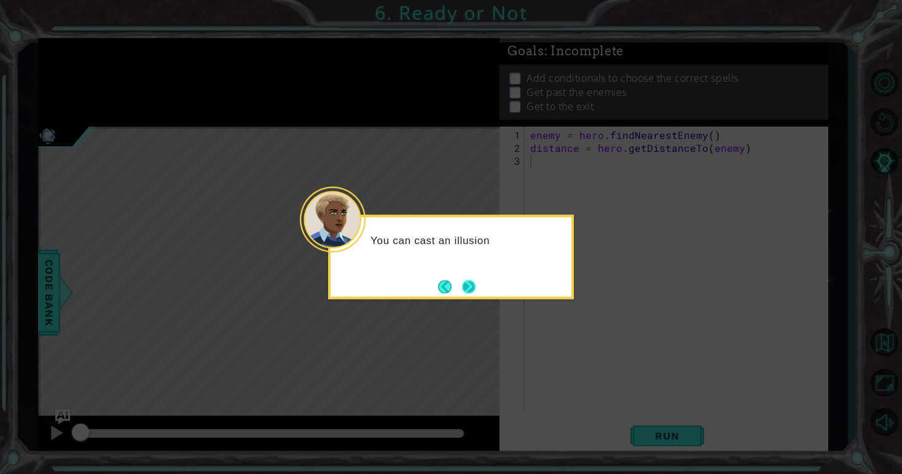
click at [471, 290] on button "Next" at bounding box center [469, 287] width 14 height 14
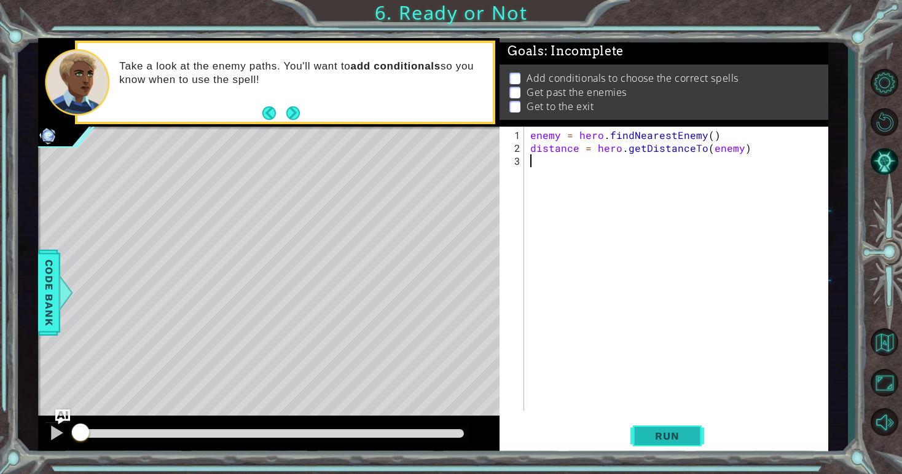
click at [667, 432] on span "Run" at bounding box center [667, 435] width 49 height 12
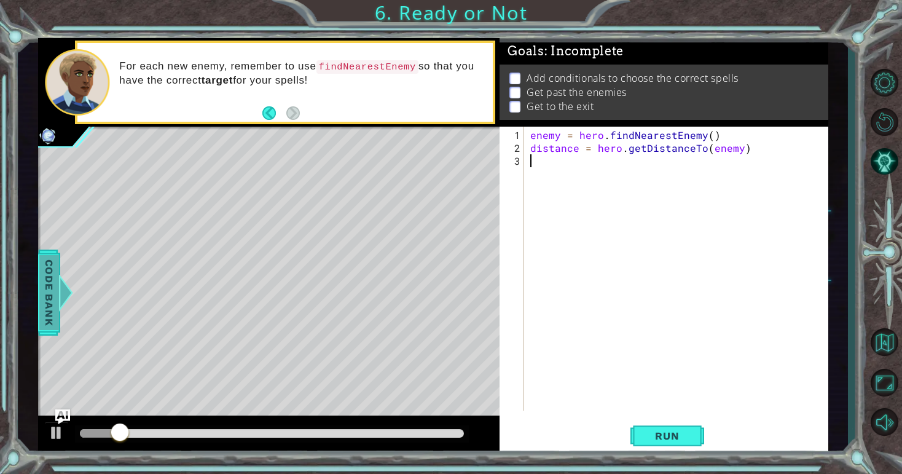
click at [50, 275] on span "Code Bank" at bounding box center [49, 292] width 20 height 75
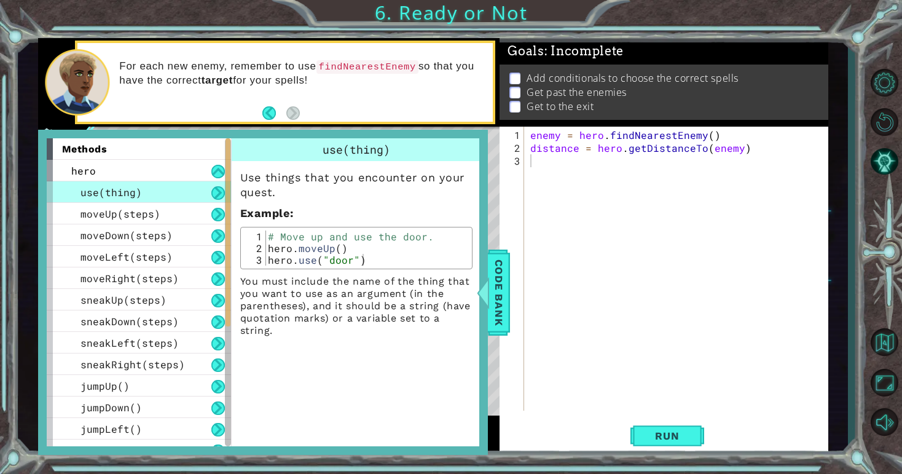
click at [552, 292] on div "enemy = hero . findNearestEnemy ( ) distance = hero . getDistanceTo ( enemy )" at bounding box center [679, 283] width 303 height 310
click at [491, 285] on span "Code Bank" at bounding box center [499, 292] width 20 height 75
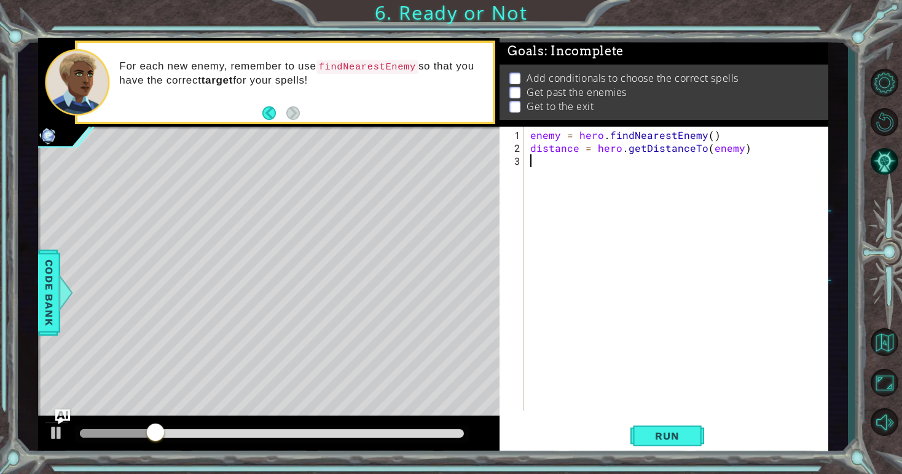
click at [555, 181] on div "enemy = hero . findNearestEnemy ( ) distance = hero . getDistanceTo ( enemy )" at bounding box center [679, 283] width 303 height 310
paste textarea "distance = hero.getDistanceTo(enemy)"
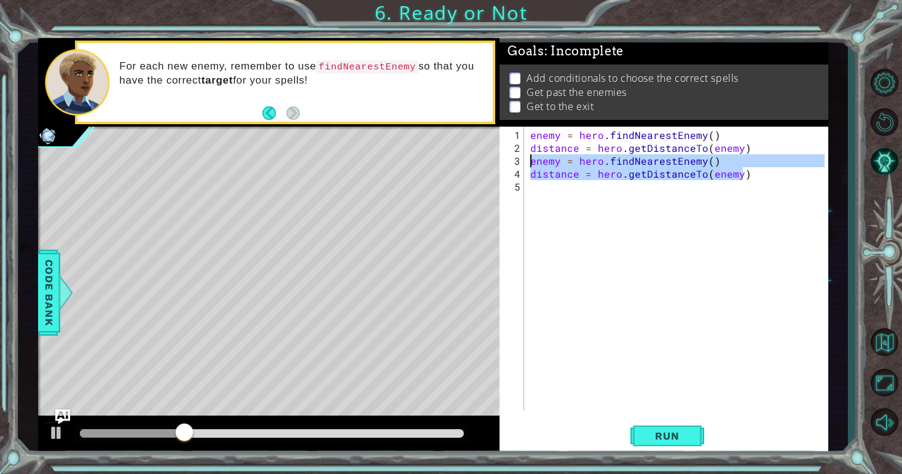
drag, startPoint x: 747, startPoint y: 176, endPoint x: 522, endPoint y: 162, distance: 225.3
click at [522, 162] on div "distance = hero.getDistanceTo(enemy) 1 2 3 4 5 enemy = hero . findNearestEnemy …" at bounding box center [661, 269] width 325 height 284
type textarea "enemy = hero.findNearestEnemy() distance = hero.getDistanceTo(enemy)"
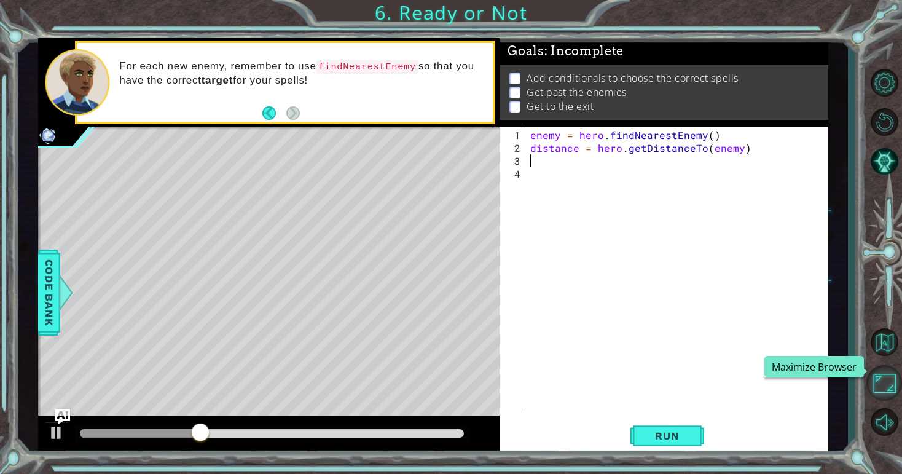
click at [885, 383] on button "Maximize Browser" at bounding box center [884, 383] width 36 height 36
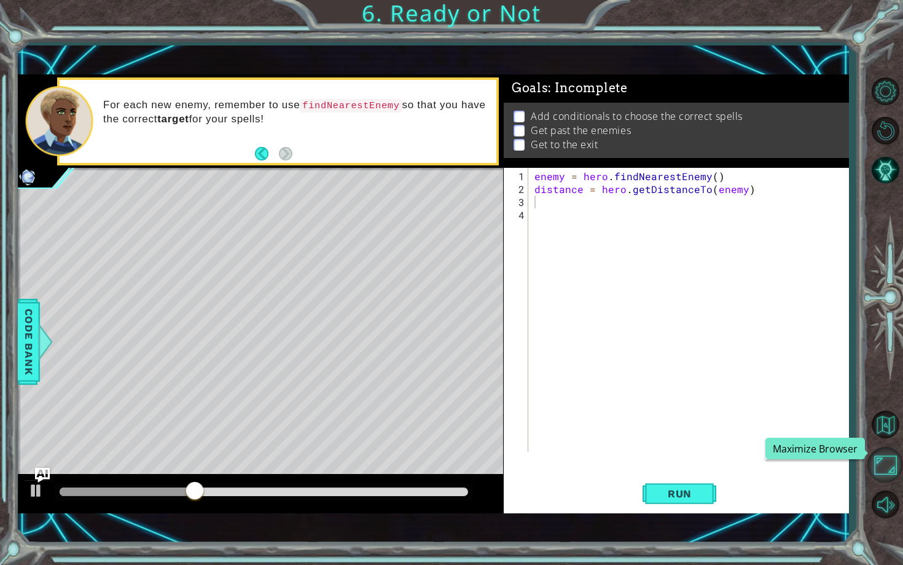
click at [891, 473] on button "Maximize Browser" at bounding box center [885, 465] width 36 height 36
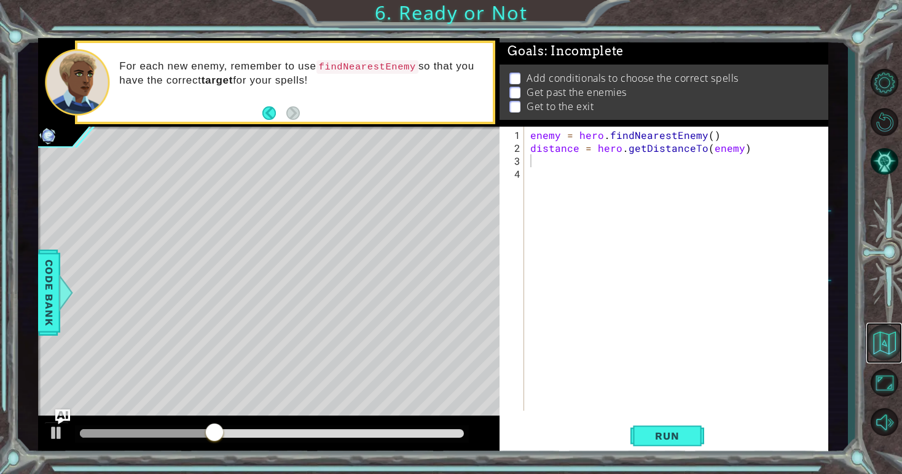
click at [895, 343] on button "Back to Map" at bounding box center [884, 342] width 36 height 36
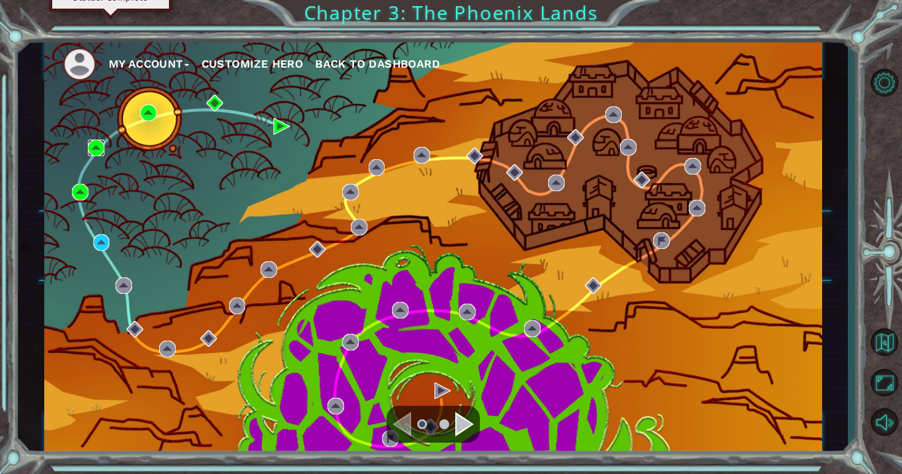
click at [95, 146] on img at bounding box center [96, 147] width 17 height 17
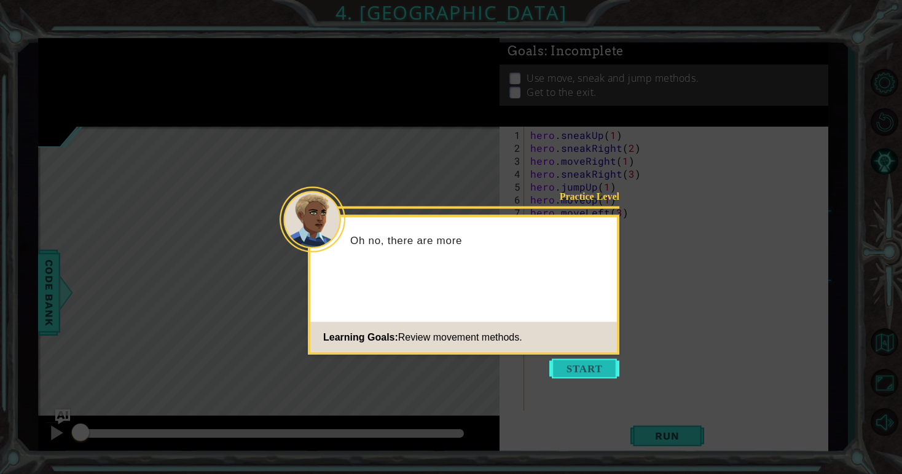
click at [586, 364] on button "Start" at bounding box center [584, 369] width 70 height 20
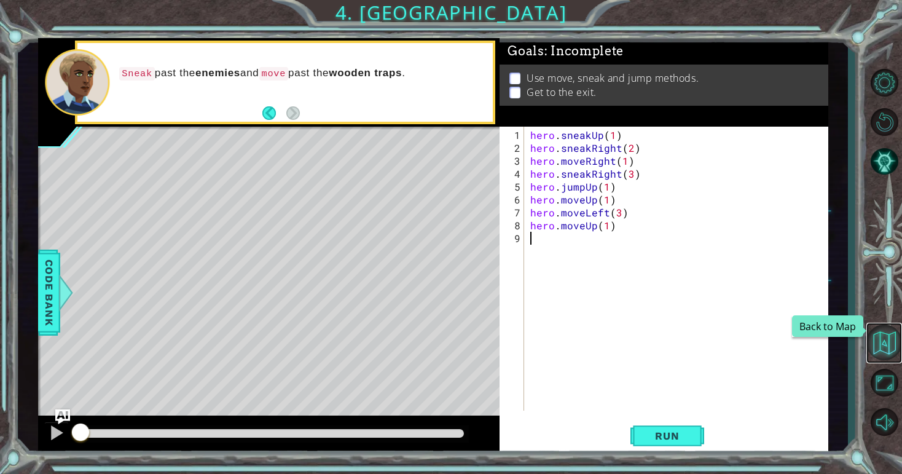
click at [887, 348] on button "Back to Map" at bounding box center [884, 342] width 36 height 36
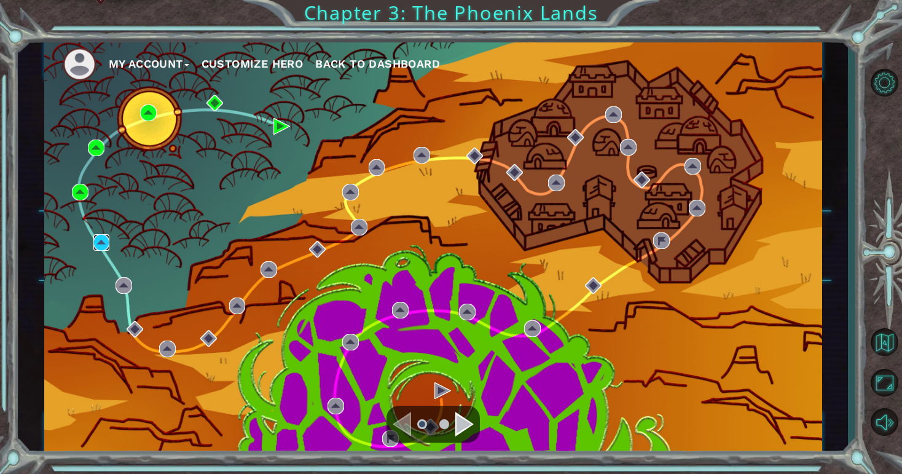
click at [99, 244] on img at bounding box center [101, 242] width 17 height 17
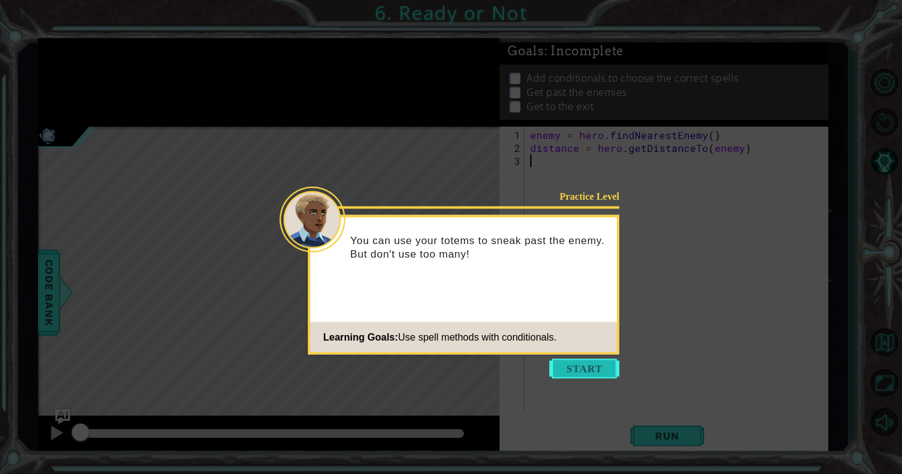
click at [597, 369] on button "Start" at bounding box center [584, 369] width 70 height 20
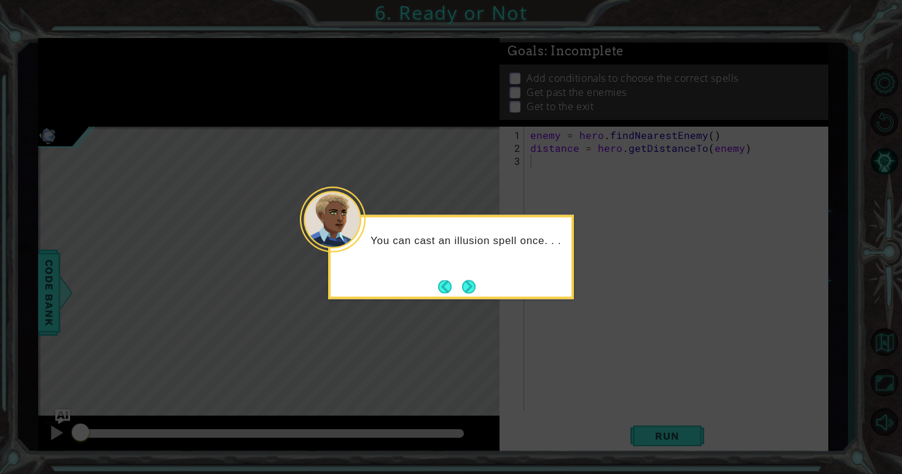
click at [484, 310] on icon at bounding box center [451, 237] width 902 height 474
click at [462, 286] on button "Next" at bounding box center [469, 287] width 14 height 14
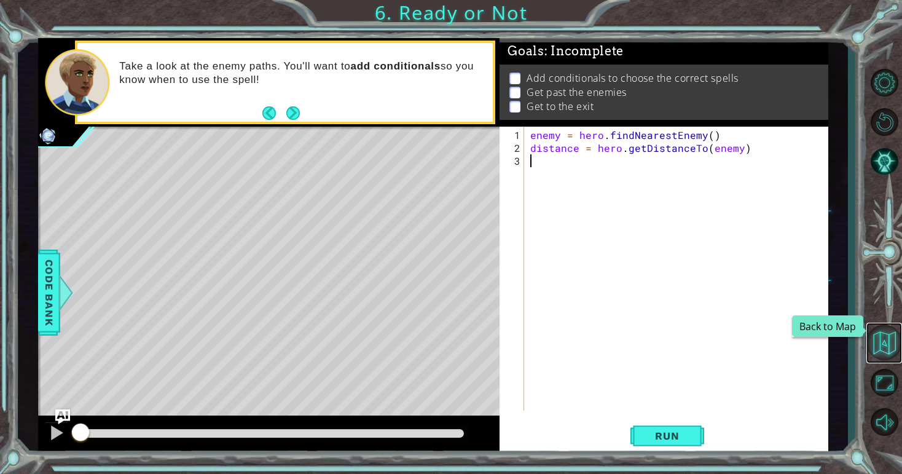
click at [878, 349] on button "Back to Map" at bounding box center [884, 342] width 36 height 36
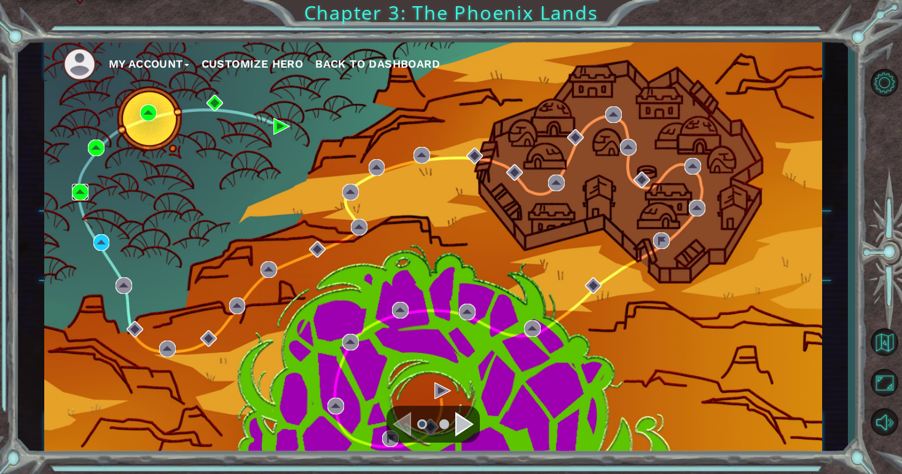
click at [80, 190] on img at bounding box center [80, 192] width 17 height 17
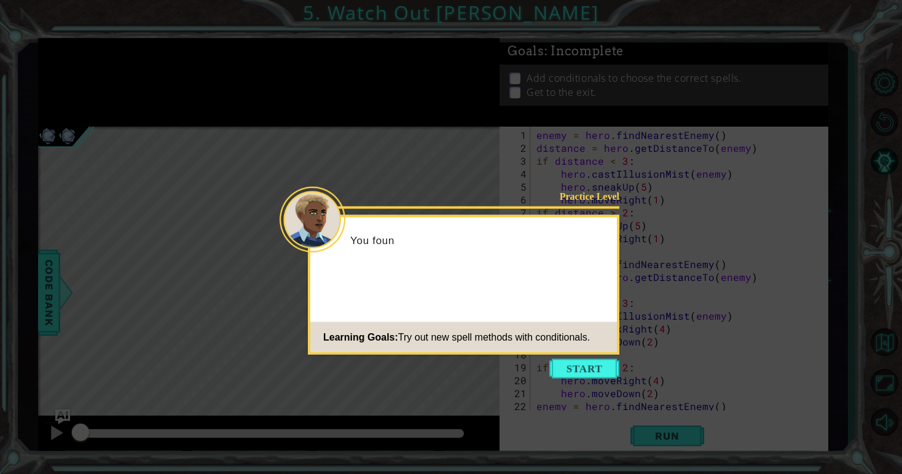
scroll to position [142, 0]
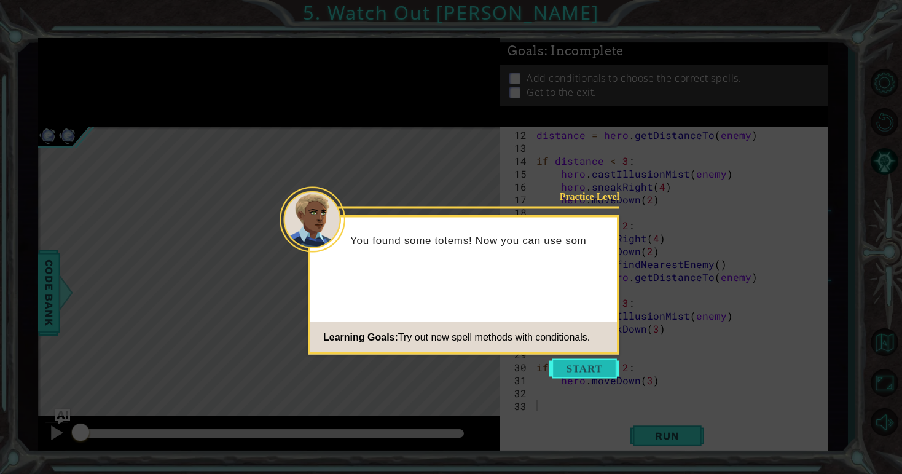
click at [574, 362] on button "Start" at bounding box center [584, 369] width 70 height 20
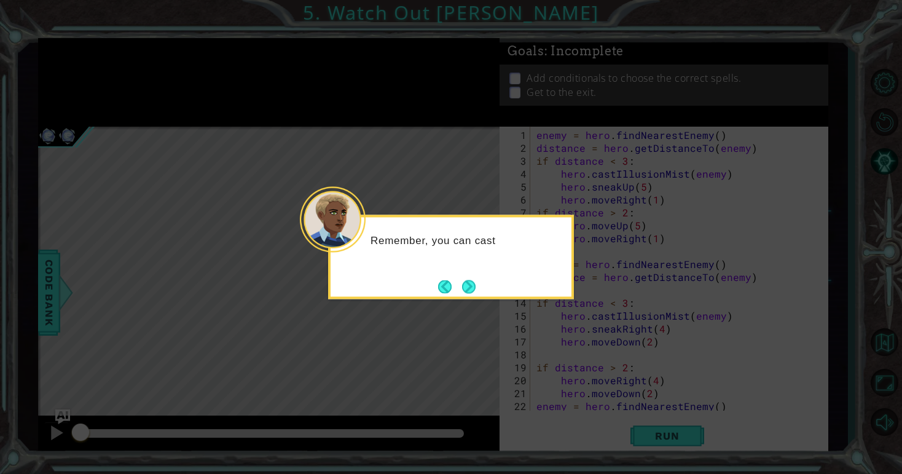
click at [464, 278] on button "Next" at bounding box center [468, 286] width 17 height 17
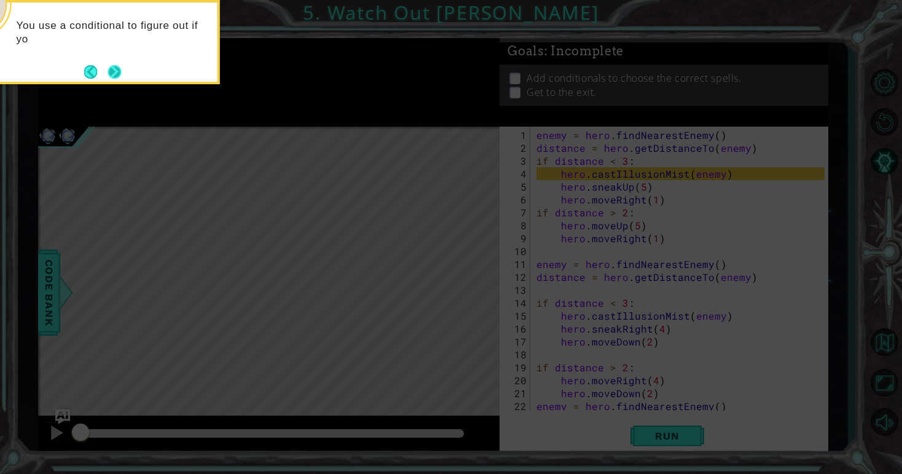
click at [117, 74] on button "Next" at bounding box center [115, 72] width 14 height 14
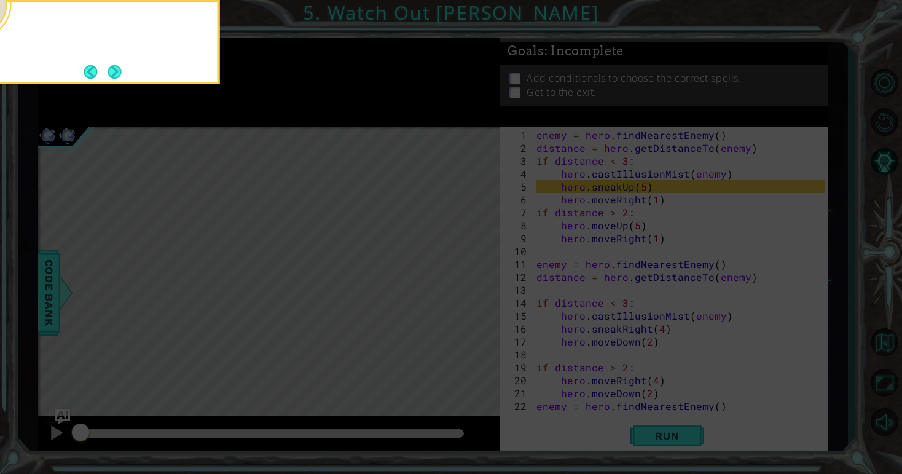
click at [117, 74] on button "Next" at bounding box center [115, 72] width 14 height 14
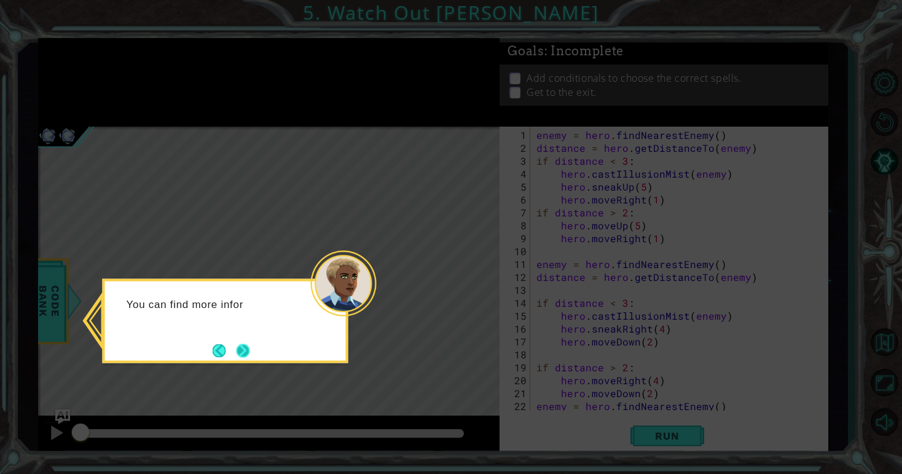
click at [238, 350] on button "Next" at bounding box center [243, 350] width 14 height 14
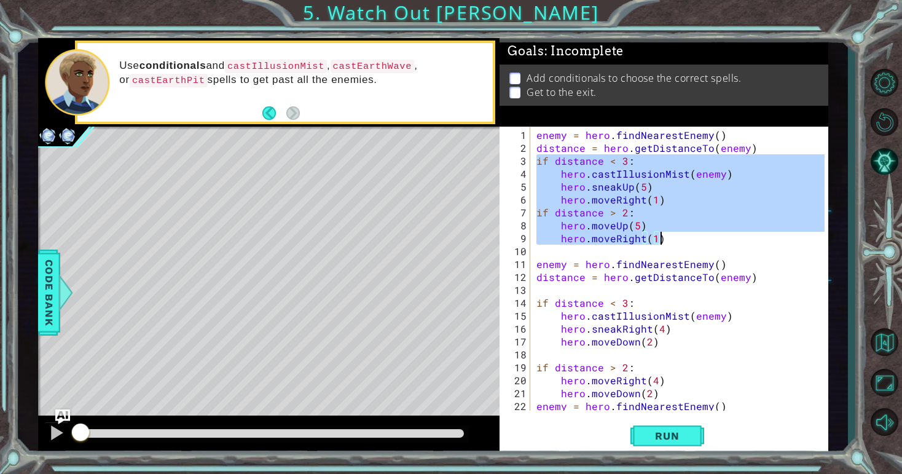
drag, startPoint x: 536, startPoint y: 160, endPoint x: 686, endPoint y: 240, distance: 169.5
click at [686, 240] on div "enemy = hero . findNearestEnemy ( ) distance = hero . getDistanceTo ( enemy ) i…" at bounding box center [682, 283] width 297 height 310
drag, startPoint x: 726, startPoint y: 240, endPoint x: 730, endPoint y: 259, distance: 18.8
click at [726, 241] on div "enemy = hero . findNearestEnemy ( ) distance = hero . getDistanceTo ( enemy ) i…" at bounding box center [682, 283] width 297 height 310
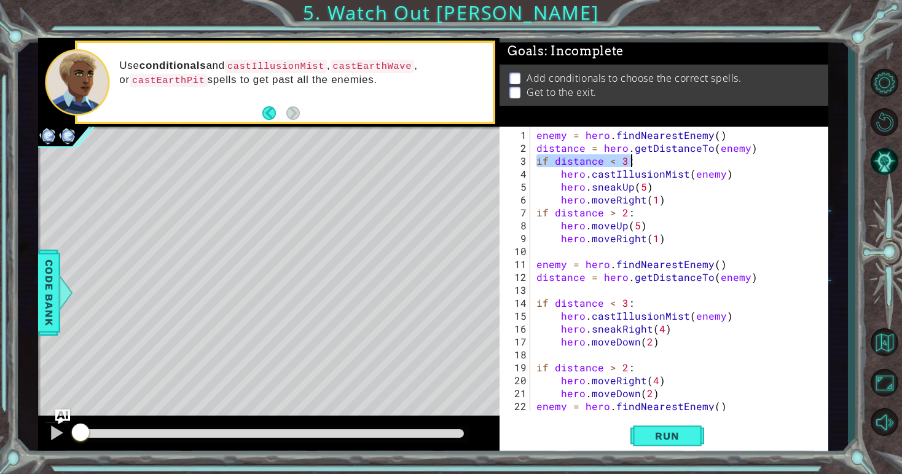
drag, startPoint x: 536, startPoint y: 160, endPoint x: 631, endPoint y: 160, distance: 95.2
click at [631, 160] on div "enemy = hero . findNearestEnemy ( ) distance = hero . getDistanceTo ( enemy ) i…" at bounding box center [682, 283] width 297 height 310
type textarea "if distance < 3:"
click at [889, 347] on button "Back to Map" at bounding box center [884, 342] width 36 height 36
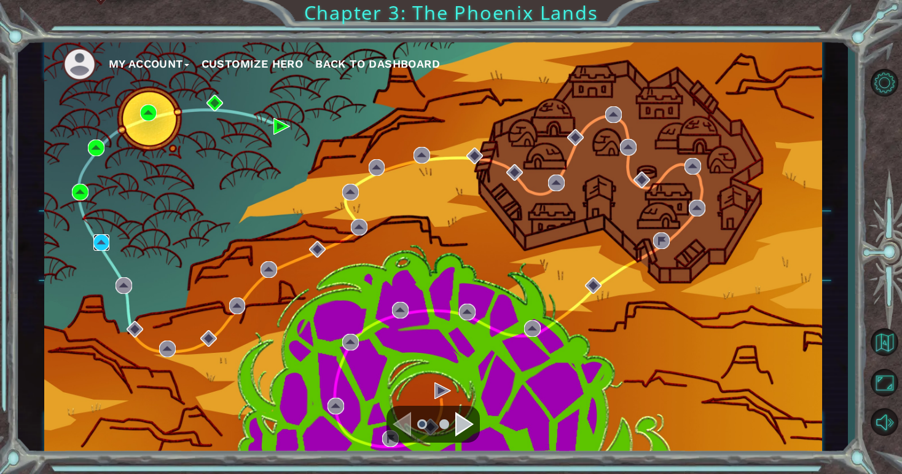
click at [99, 246] on img at bounding box center [101, 242] width 17 height 17
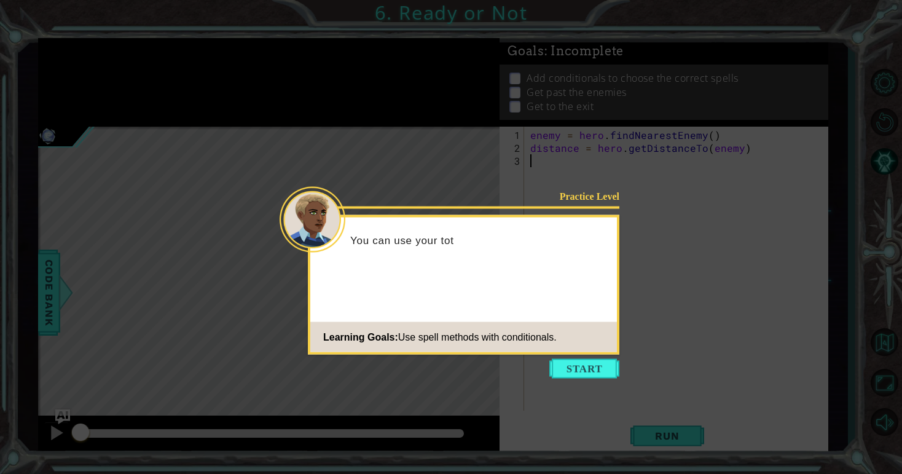
click at [584, 378] on icon at bounding box center [451, 237] width 902 height 474
click at [584, 362] on button "Start" at bounding box center [584, 369] width 70 height 20
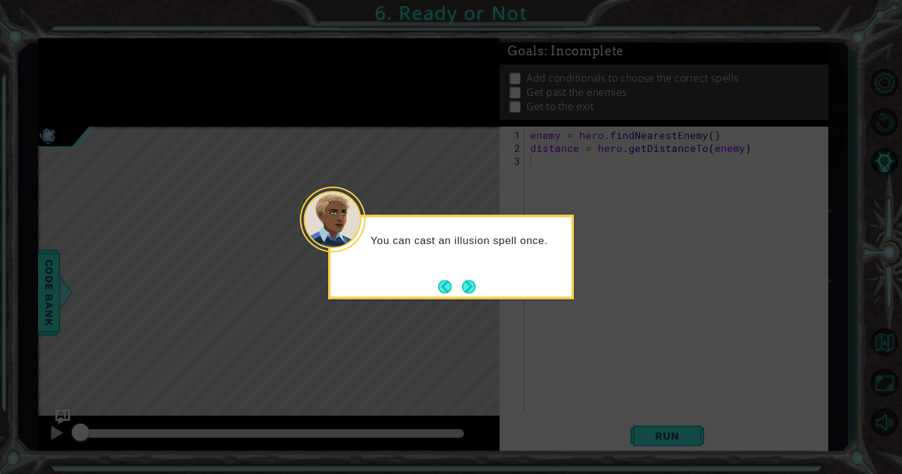
click at [482, 276] on div "You can cast an illusion spell once." at bounding box center [451, 257] width 246 height 84
click at [474, 278] on footer at bounding box center [456, 286] width 37 height 18
click at [475, 278] on footer at bounding box center [456, 286] width 37 height 18
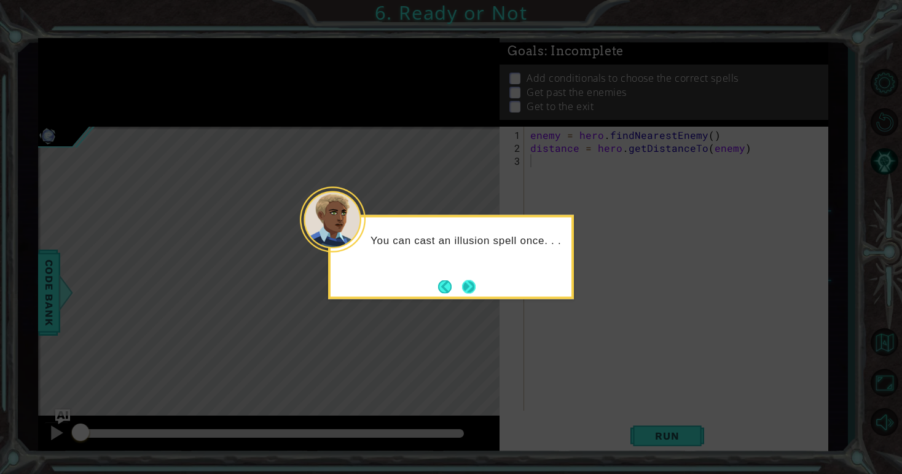
click at [472, 280] on button "Next" at bounding box center [469, 287] width 14 height 14
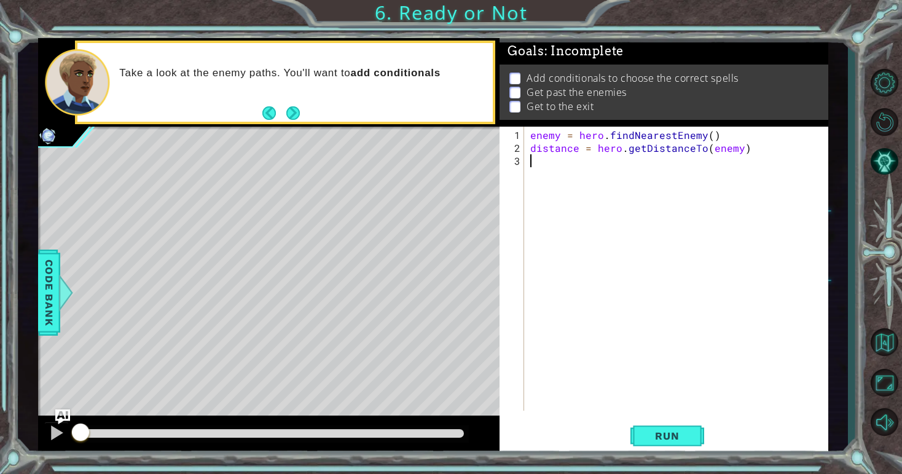
paste textarea "if distance < 3:"
type textarea "if distance < 3:"
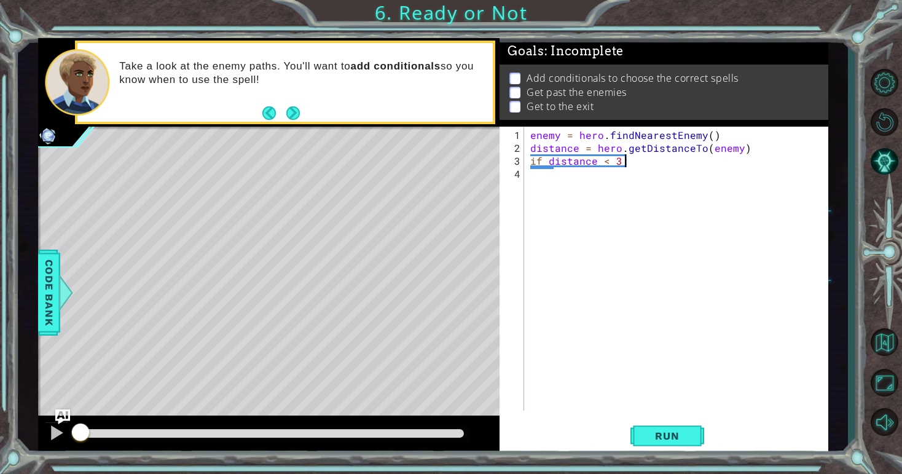
click at [628, 165] on div "enemy = hero . findNearestEnemy ( ) distance = hero . getDistanceTo ( enemy ) i…" at bounding box center [679, 283] width 303 height 310
type textarea "h"
click at [887, 344] on button "Back to Map" at bounding box center [884, 342] width 36 height 36
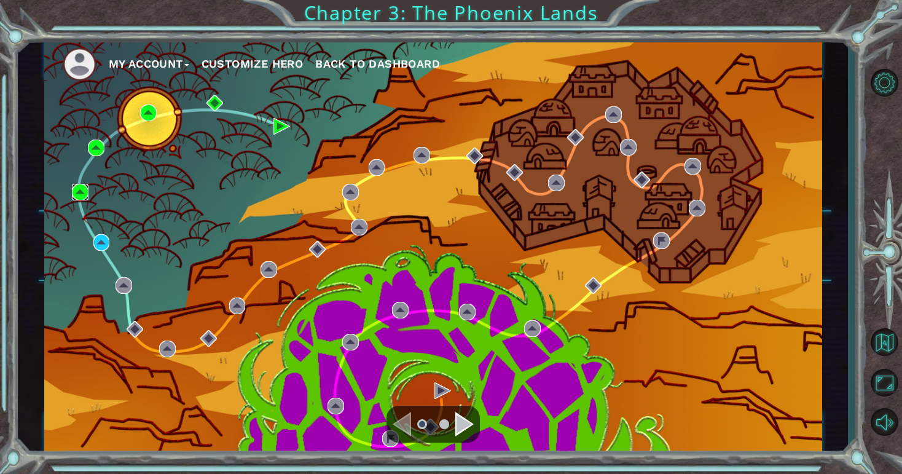
click at [82, 190] on img at bounding box center [80, 192] width 17 height 17
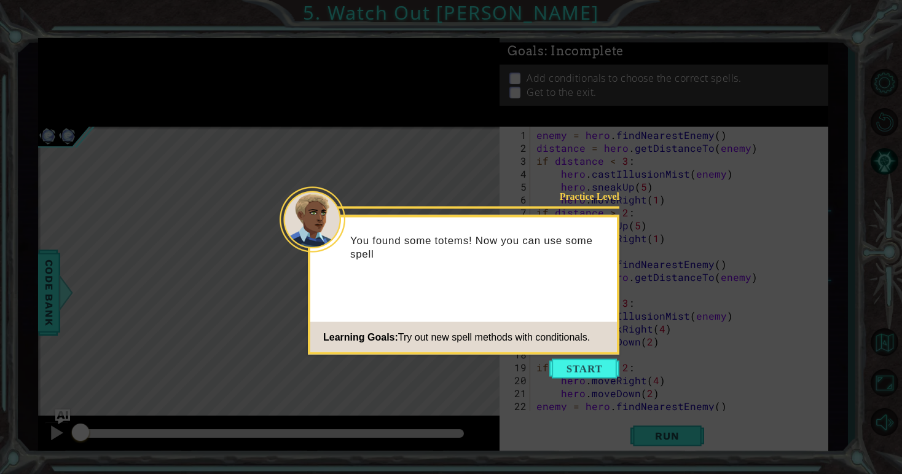
click at [600, 367] on button "Start" at bounding box center [584, 369] width 70 height 20
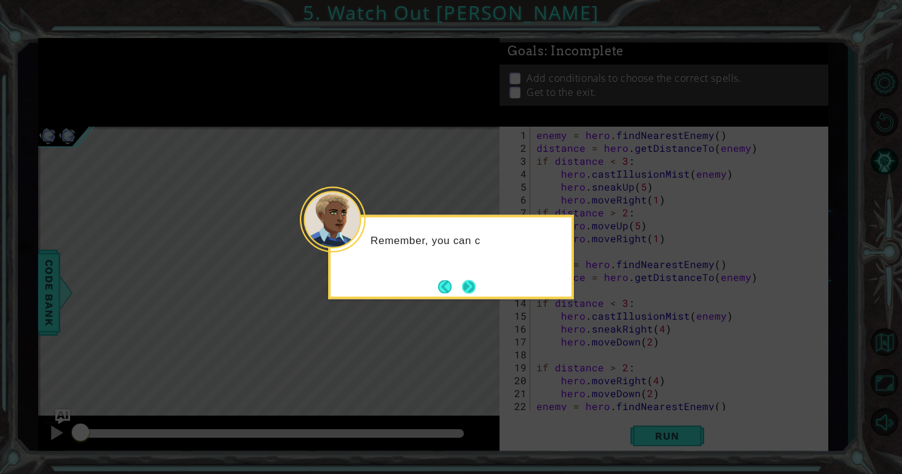
click at [462, 292] on button "Next" at bounding box center [469, 287] width 14 height 14
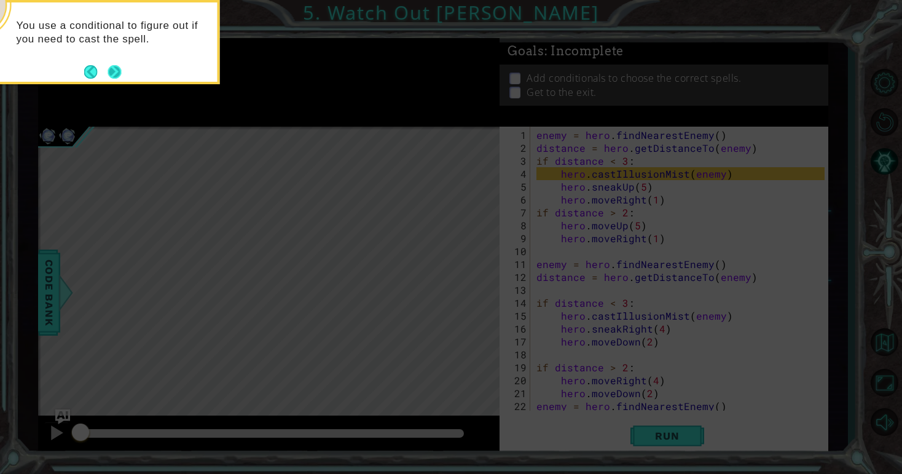
click at [120, 68] on button "Next" at bounding box center [115, 72] width 14 height 14
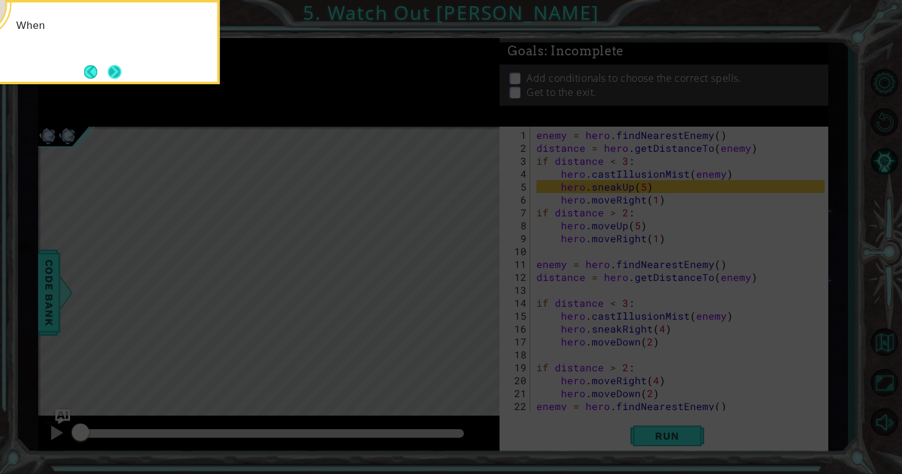
click at [119, 71] on button "Next" at bounding box center [115, 72] width 14 height 14
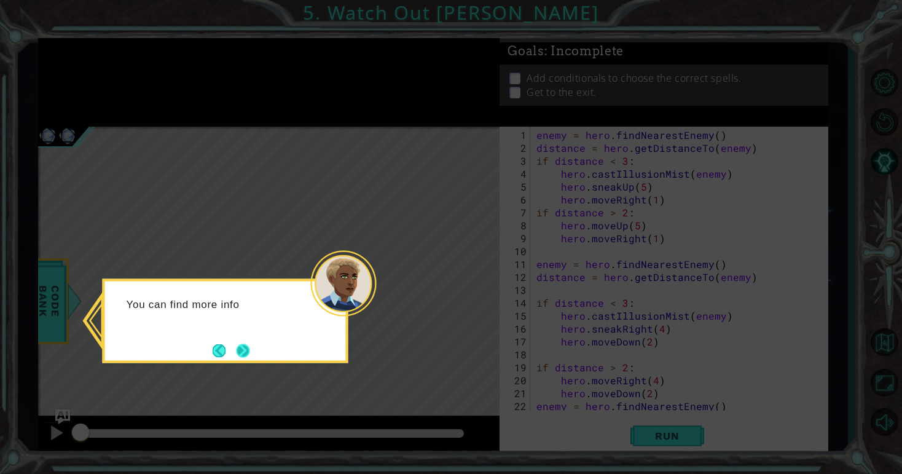
click at [249, 353] on button "Next" at bounding box center [243, 350] width 14 height 14
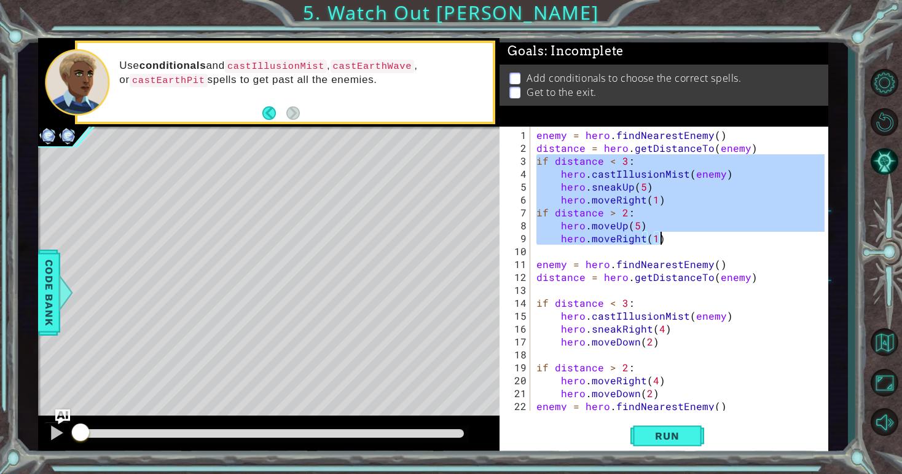
drag, startPoint x: 536, startPoint y: 160, endPoint x: 662, endPoint y: 231, distance: 143.9
click at [662, 231] on div "enemy = hero . findNearestEnemy ( ) distance = hero . getDistanceTo ( enemy ) i…" at bounding box center [682, 283] width 297 height 310
type textarea "hero.moveUp(5) hero.moveRight(1)"
click at [885, 381] on button "Maximize Browser" at bounding box center [884, 383] width 36 height 36
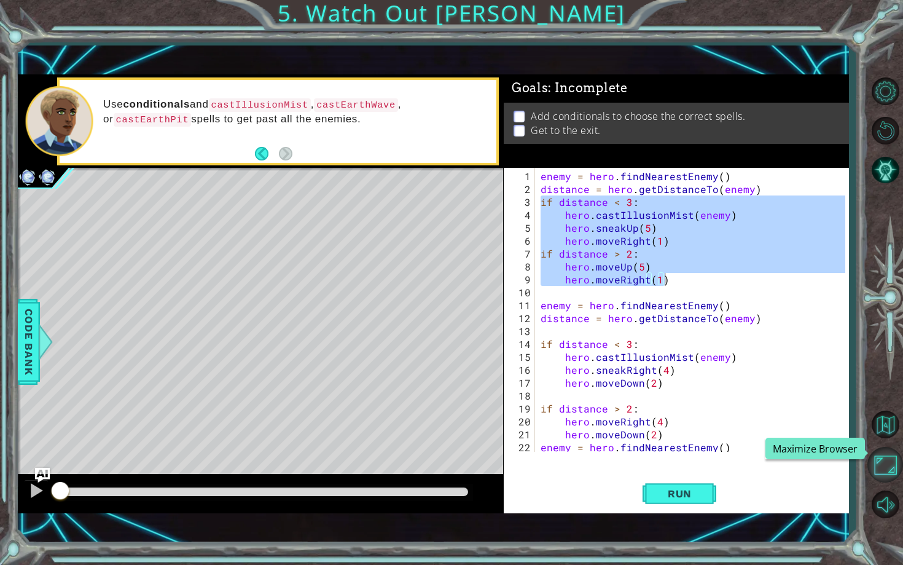
click at [889, 464] on button "Maximize Browser" at bounding box center [885, 465] width 36 height 36
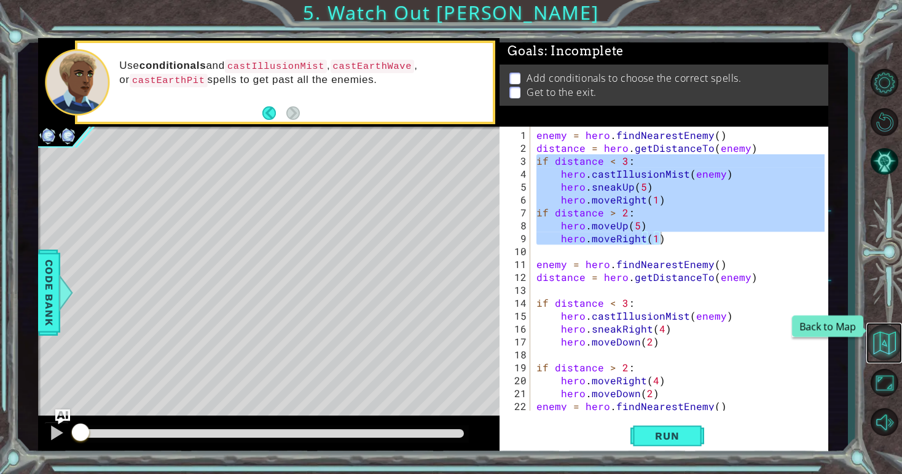
click at [887, 340] on button "Back to Map" at bounding box center [884, 342] width 36 height 36
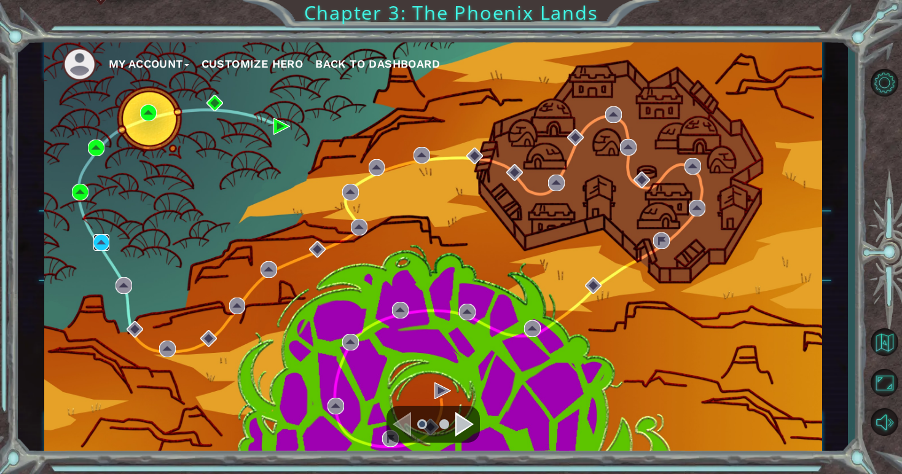
click at [100, 240] on img at bounding box center [101, 242] width 17 height 17
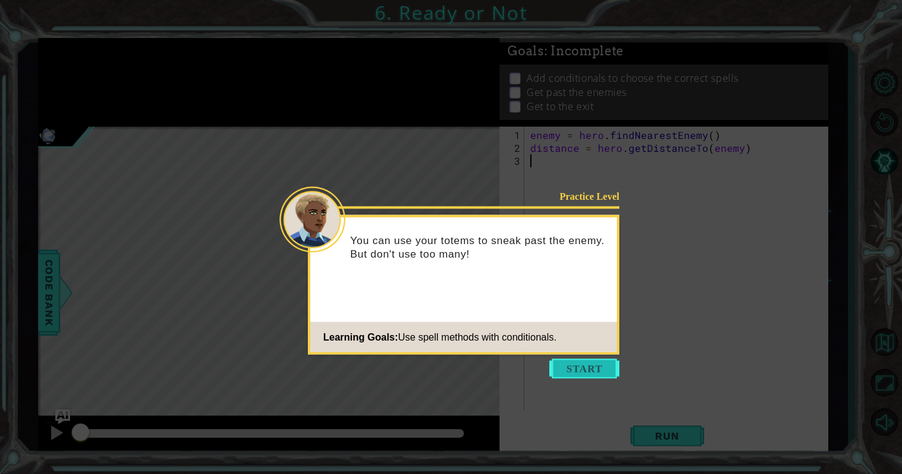
click at [600, 366] on button "Start" at bounding box center [584, 369] width 70 height 20
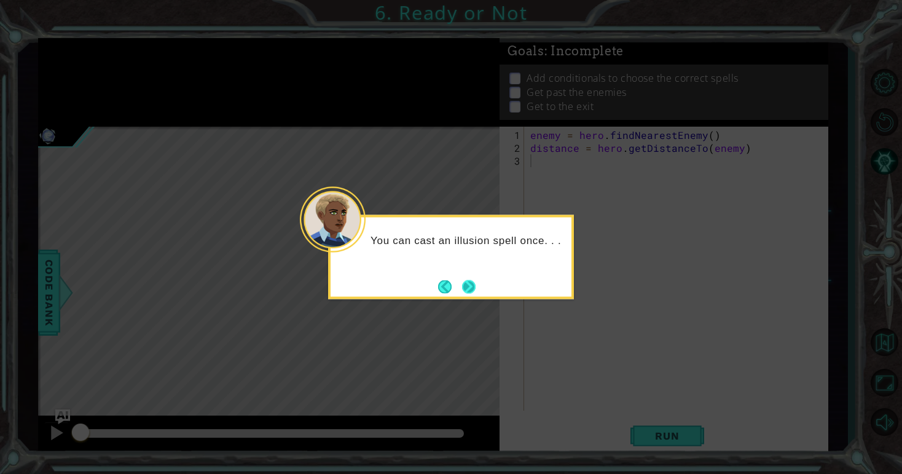
click at [471, 287] on button "Next" at bounding box center [469, 287] width 14 height 14
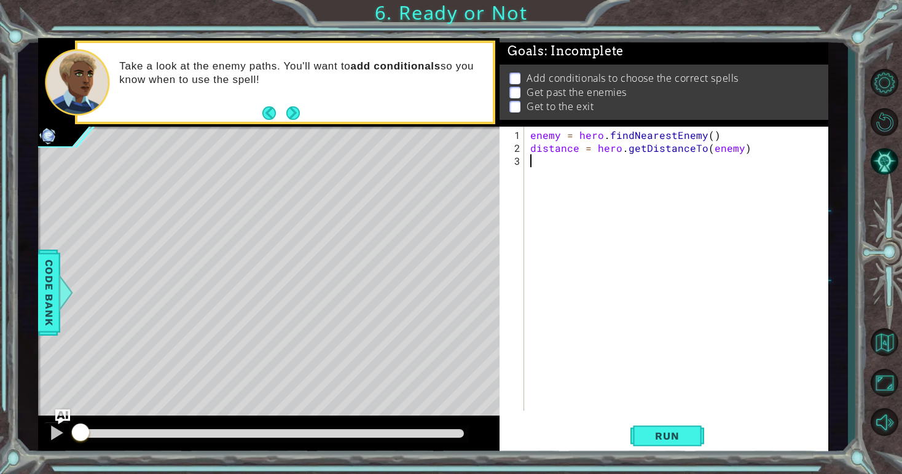
paste textarea "hero.moveRight(1)"
type textarea "hero.moveRight(1)"
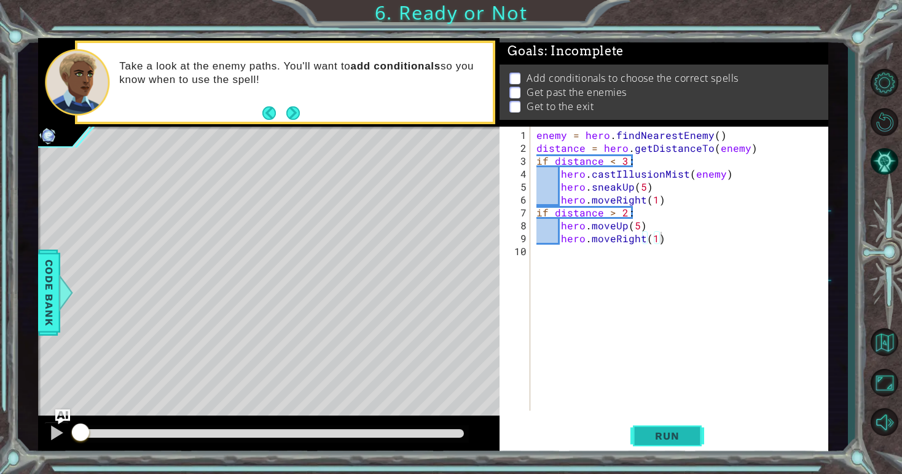
click at [670, 433] on span "Run" at bounding box center [667, 435] width 49 height 12
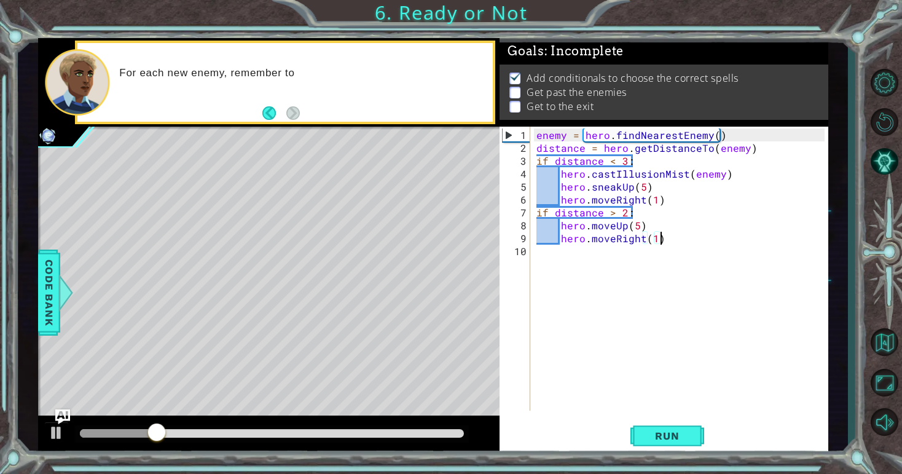
click at [694, 261] on div "enemy = hero . findNearestEnemy ( ) distance = hero . getDistanceTo ( enemy ) i…" at bounding box center [682, 283] width 297 height 310
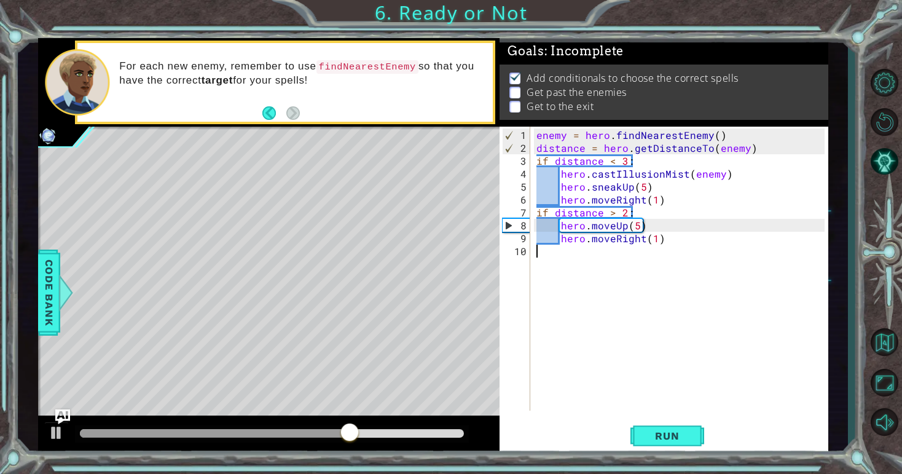
click at [641, 188] on div "enemy = hero . findNearestEnemy ( ) distance = hero . getDistanceTo ( enemy ) i…" at bounding box center [682, 283] width 297 height 310
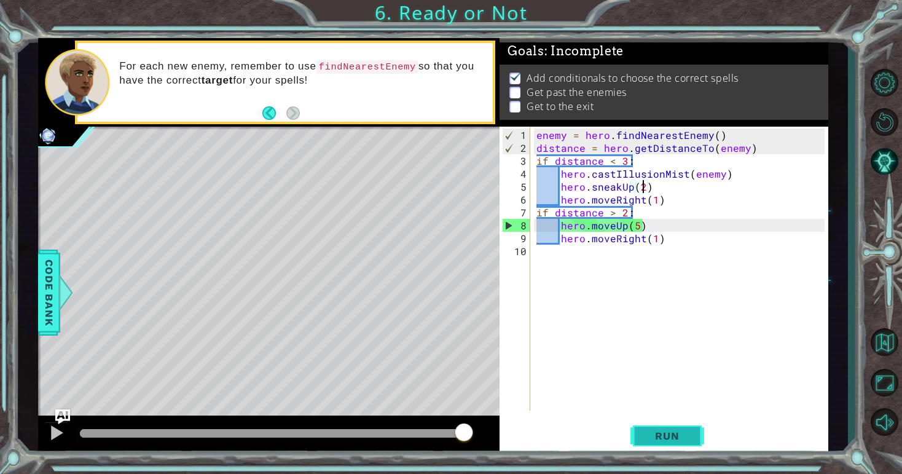
click at [670, 432] on span "Run" at bounding box center [667, 435] width 49 height 12
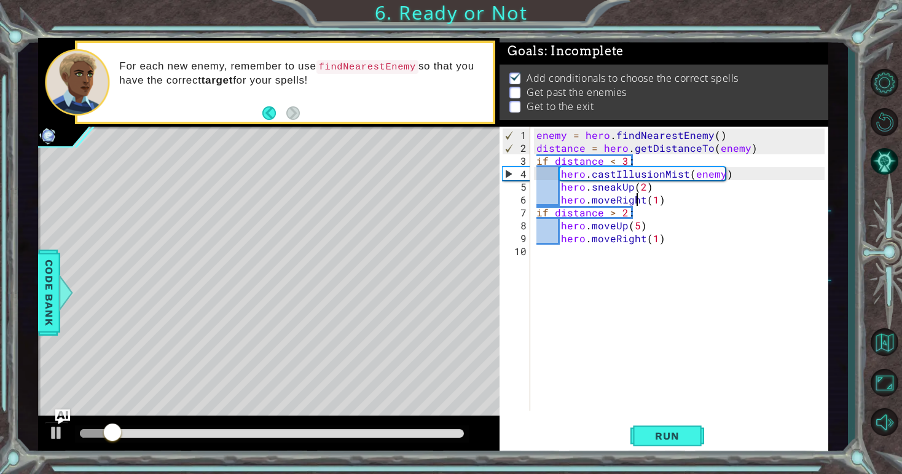
click at [639, 200] on div "enemy = hero . findNearestEnemy ( ) distance = hero . getDistanceTo ( enemy ) i…" at bounding box center [682, 283] width 297 height 310
click at [641, 200] on div "enemy = hero . findNearestEnemy ( ) distance = hero . getDistanceTo ( enemy ) i…" at bounding box center [682, 283] width 297 height 310
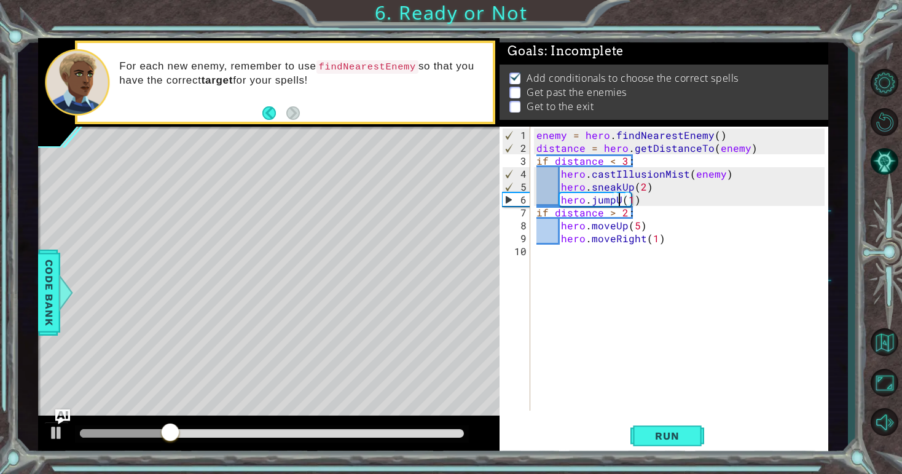
scroll to position [0, 6]
click at [661, 432] on span "Run" at bounding box center [667, 435] width 49 height 12
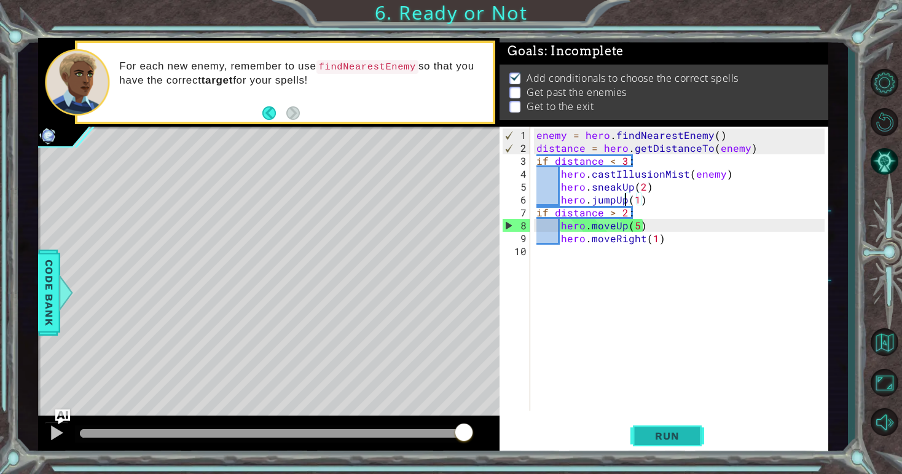
click at [665, 423] on button "Run" at bounding box center [667, 436] width 74 height 33
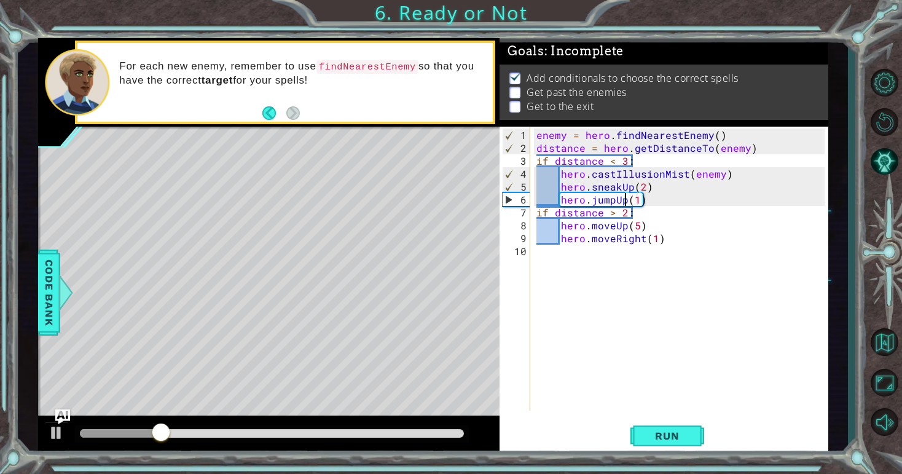
click at [638, 227] on div "enemy = hero . findNearestEnemy ( ) distance = hero . getDistanceTo ( enemy ) i…" at bounding box center [682, 283] width 297 height 310
drag, startPoint x: 641, startPoint y: 239, endPoint x: 590, endPoint y: 237, distance: 51.7
click at [588, 238] on div "enemy = hero . findNearestEnemy ( ) distance = hero . getDistanceTo ( enemy ) i…" at bounding box center [682, 283] width 297 height 310
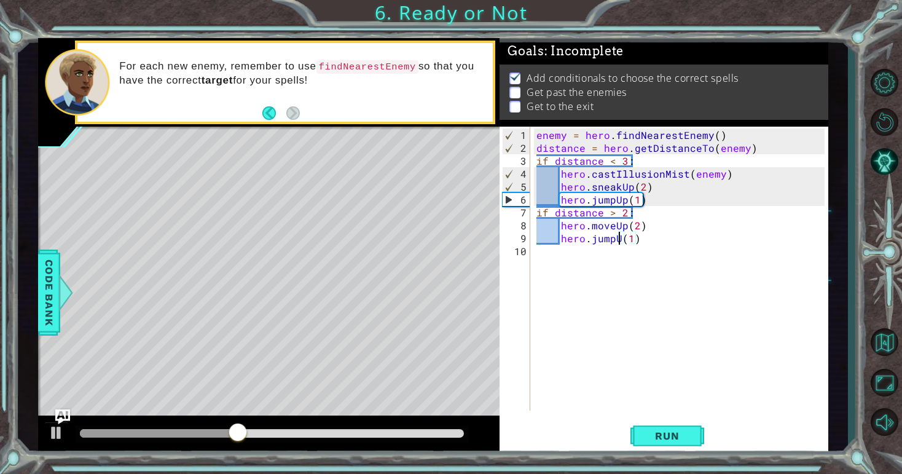
type textarea "hero.jumpUp(1)"
click at [647, 244] on div "enemy = hero . findNearestEnemy ( ) distance = hero . getDistanceTo ( enemy ) i…" at bounding box center [682, 283] width 297 height 310
click at [644, 237] on div "enemy = hero . findNearestEnemy ( ) distance = hero . getDistanceTo ( enemy ) i…" at bounding box center [682, 283] width 297 height 310
type textarea "hero.jumpUp(1)"
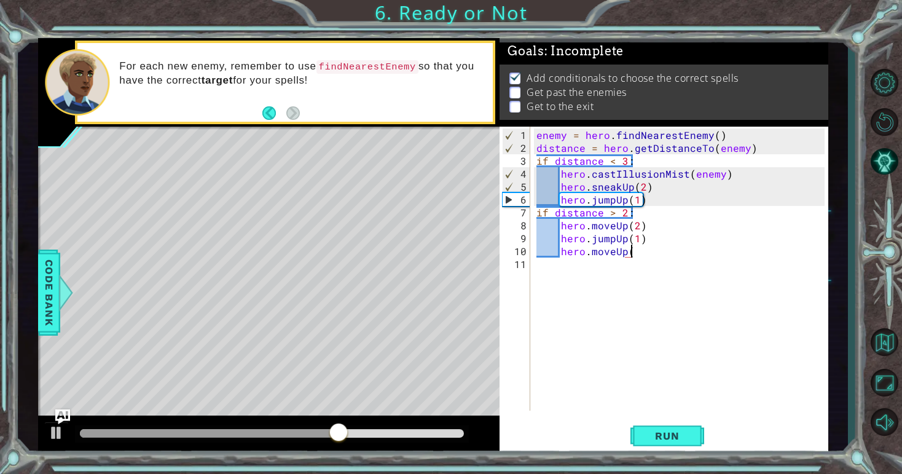
scroll to position [0, 6]
type textarea "hero.moveUp(1)"
type textarea "hero.jumpRight"
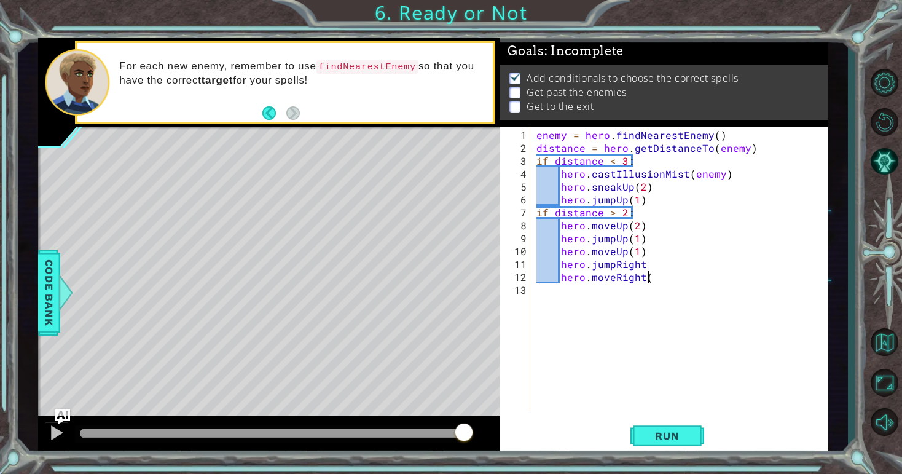
scroll to position [0, 7]
type textarea "hero.moveRight(3)"
click at [663, 280] on div "enemy = hero . findNearestEnemy ( ) distance = hero . getDistanceTo ( enemy ) i…" at bounding box center [682, 283] width 297 height 310
type textarea "hero.moveRight(3)"
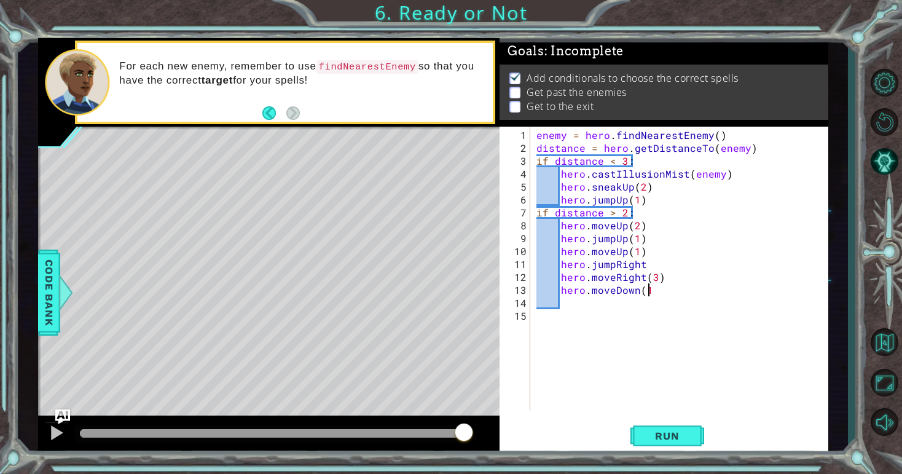
scroll to position [0, 7]
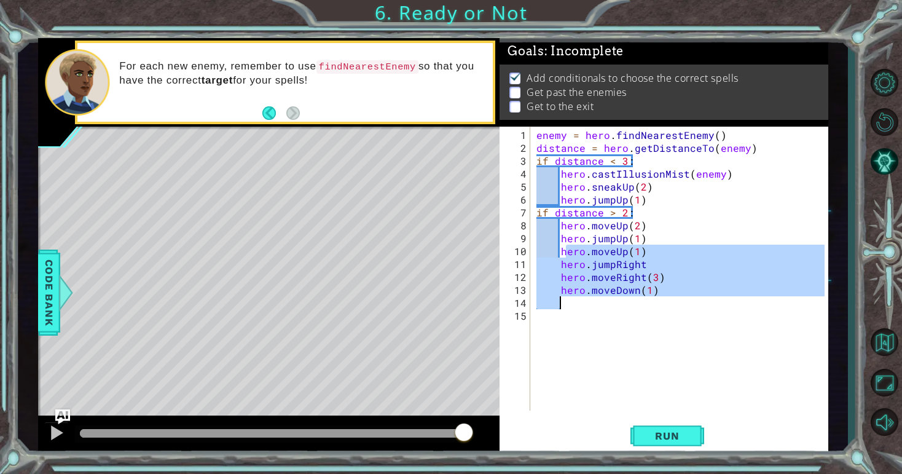
drag, startPoint x: 563, startPoint y: 253, endPoint x: 639, endPoint y: 299, distance: 89.0
click at [639, 299] on div "enemy = hero . findNearestEnemy ( ) distance = hero . getDistanceTo ( enemy ) i…" at bounding box center [682, 283] width 297 height 310
type textarea "hero.moveDown(1)"
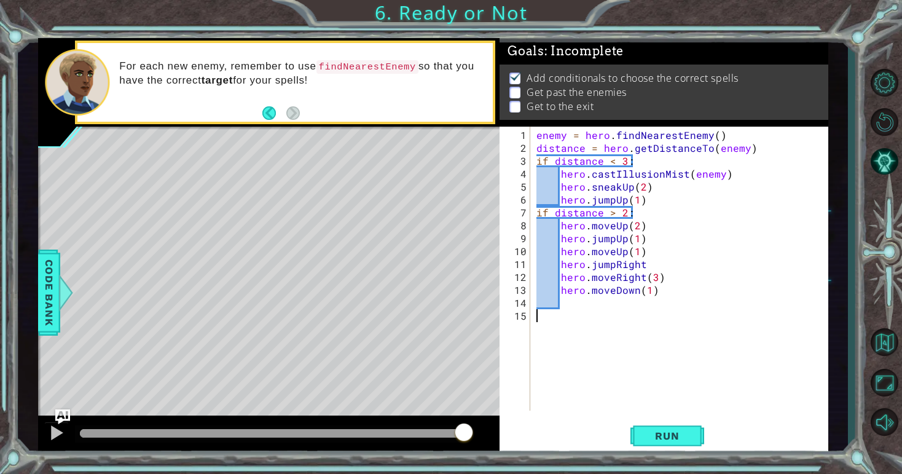
click at [614, 324] on div "enemy = hero . findNearestEnemy ( ) distance = hero . getDistanceTo ( enemy ) i…" at bounding box center [682, 283] width 297 height 310
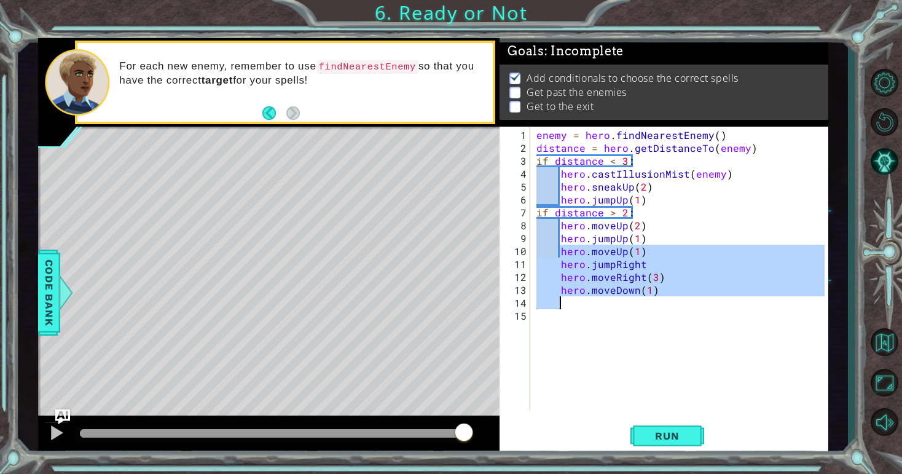
drag, startPoint x: 560, startPoint y: 252, endPoint x: 666, endPoint y: 298, distance: 115.8
click at [666, 298] on div "enemy = hero . findNearestEnemy ( ) distance = hero . getDistanceTo ( enemy ) i…" at bounding box center [682, 283] width 297 height 310
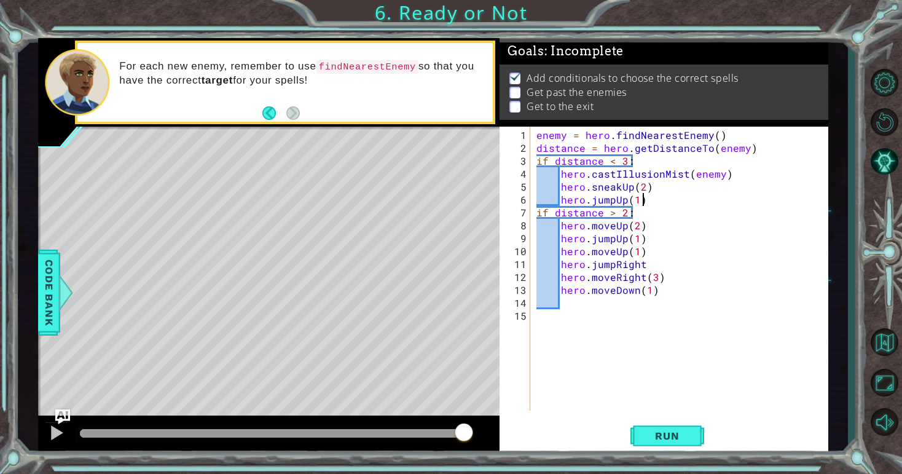
click at [645, 197] on div "enemy = hero . findNearestEnemy ( ) distance = hero . getDistanceTo ( enemy ) i…" at bounding box center [682, 283] width 297 height 310
type textarea "hero.jumpUp(1)"
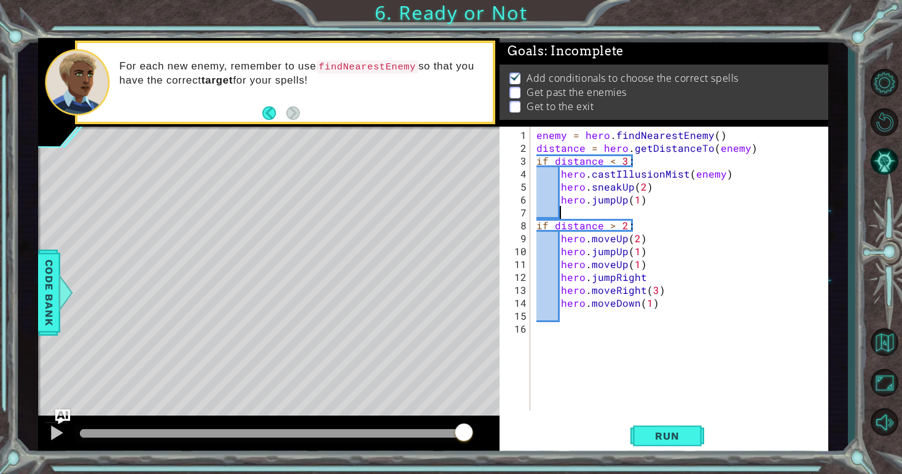
paste textarea "hero.moveDown(1)"
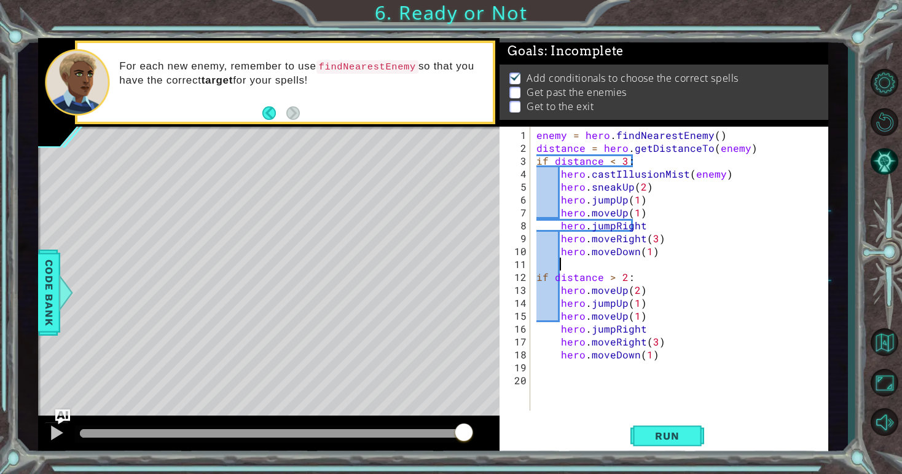
click at [659, 255] on div "enemy = hero . findNearestEnemy ( ) distance = hero . getDistanceTo ( enemy ) i…" at bounding box center [682, 283] width 297 height 310
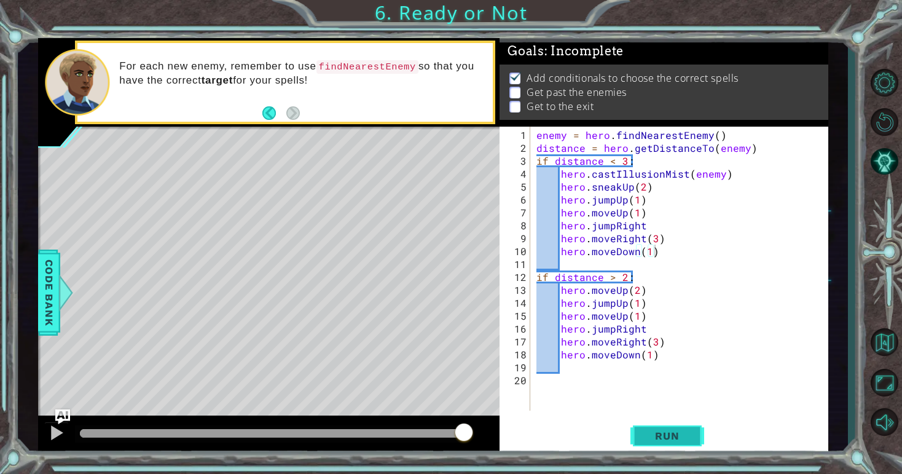
click at [670, 431] on span "Run" at bounding box center [667, 435] width 49 height 12
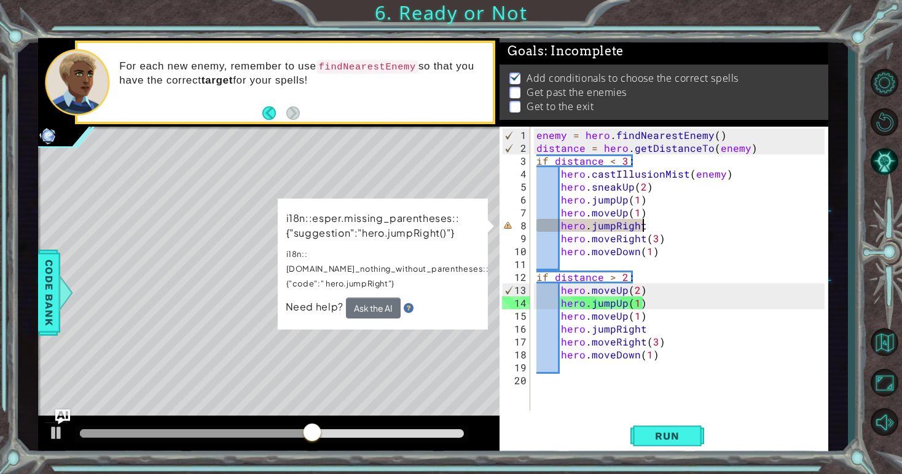
click at [639, 225] on div "enemy = hero . findNearestEnemy ( ) distance = hero . getDistanceTo ( enemy ) i…" at bounding box center [682, 283] width 297 height 310
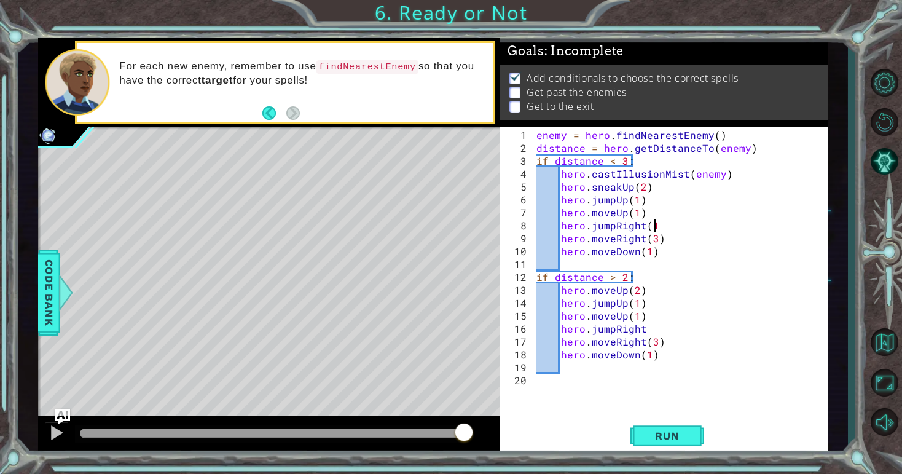
scroll to position [0, 7]
click at [681, 429] on span "Run" at bounding box center [667, 435] width 49 height 12
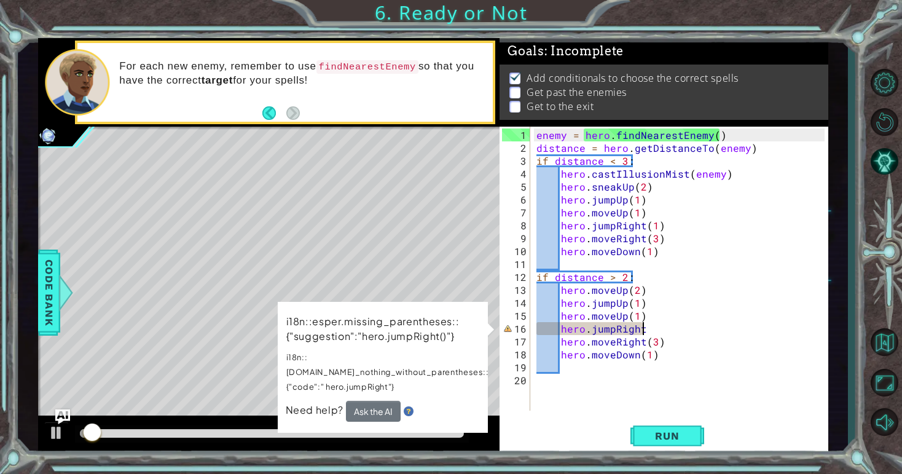
click at [653, 330] on div "enemy = hero . findNearestEnemy ( ) distance = hero . getDistanceTo ( enemy ) i…" at bounding box center [682, 283] width 297 height 310
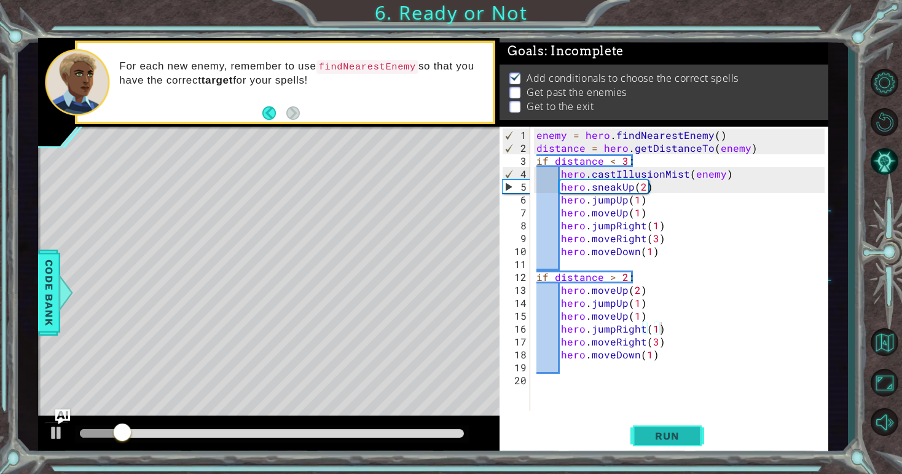
click at [662, 441] on span "Run" at bounding box center [667, 435] width 49 height 12
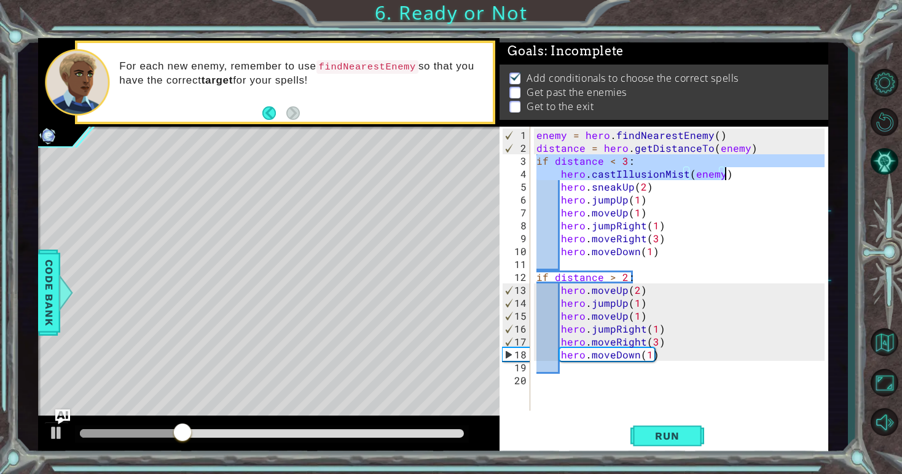
drag, startPoint x: 537, startPoint y: 160, endPoint x: 722, endPoint y: 176, distance: 185.6
click at [722, 176] on div "enemy = hero . findNearestEnemy ( ) distance = hero . getDistanceTo ( enemy ) i…" at bounding box center [682, 283] width 297 height 310
type textarea "if distance < 3: hero.castIllusionMist(enemy)"
click at [546, 386] on div "enemy = hero . findNearestEnemy ( ) distance = hero . getDistanceTo ( enemy ) i…" at bounding box center [682, 283] width 297 height 310
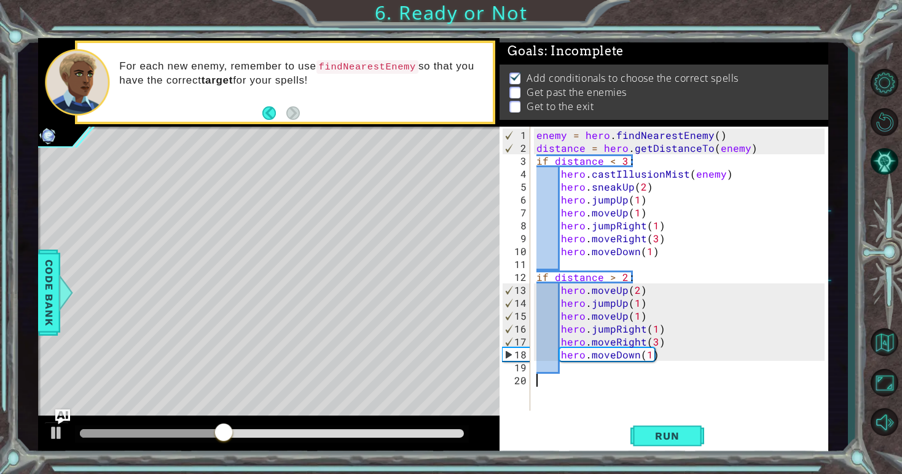
paste textarea "hero.castIllusionMist(enemy)"
type textarea "hero.castIllusionMist(enemy)"
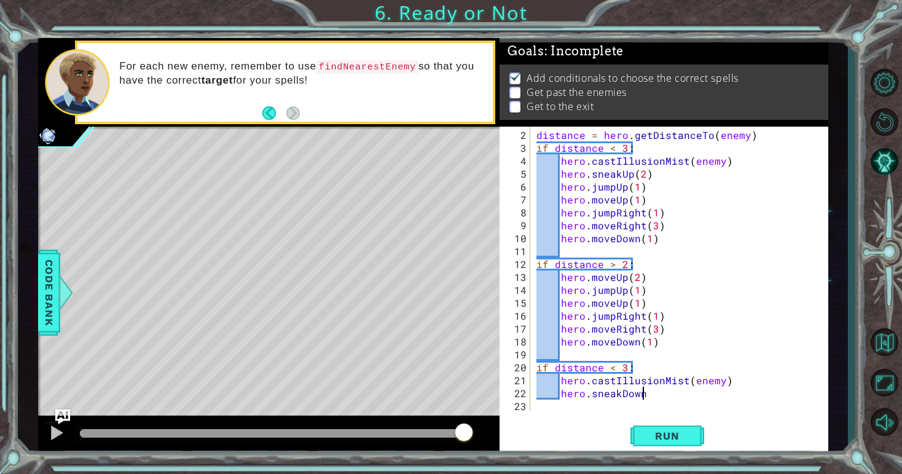
scroll to position [0, 6]
type textarea "hero.sneakDown(2)"
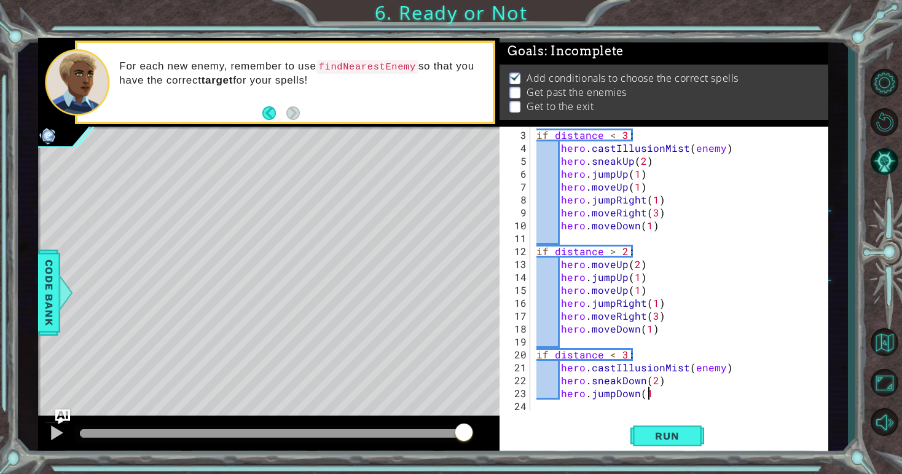
scroll to position [0, 7]
drag, startPoint x: 538, startPoint y: 354, endPoint x: 514, endPoint y: 355, distance: 23.4
click at [514, 355] on div "hero.jumpDown(1) 3 4 5 6 7 8 9 10 11 12 13 14 15 16 17 18 19 20 21 22 23 24 if …" at bounding box center [661, 269] width 325 height 284
drag, startPoint x: 536, startPoint y: 251, endPoint x: 653, endPoint y: 250, distance: 117.3
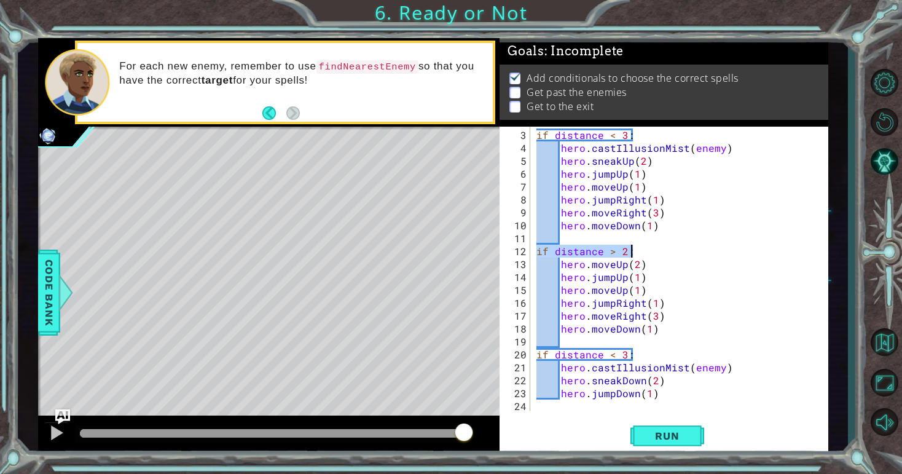
click at [653, 250] on div "if distance < 3 : hero . castIllusionMist ( enemy ) hero . sneakUp ( 2 ) hero .…" at bounding box center [682, 283] width 297 height 310
click at [659, 396] on div "if distance < 3 : hero . castIllusionMist ( enemy ) hero . sneakUp ( 2 ) hero .…" at bounding box center [682, 283] width 297 height 310
type textarea "hero.jumpDown(1)"
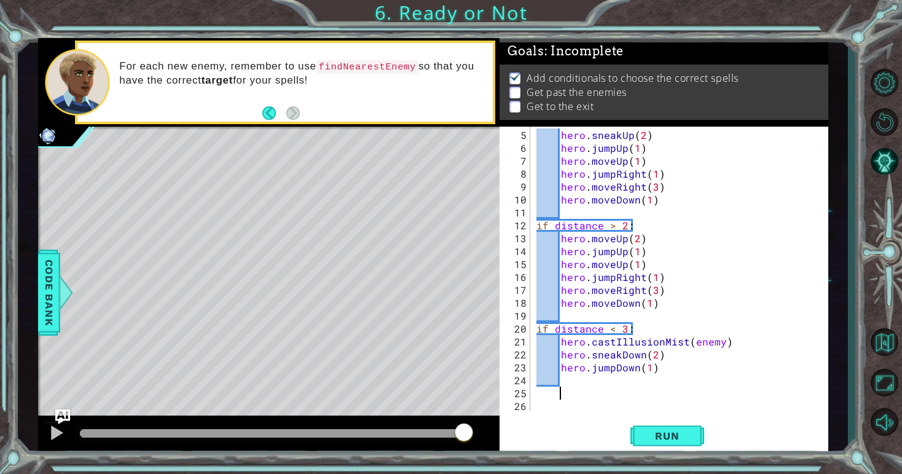
scroll to position [52, 0]
paste textarea "if distance > 2:"
type textarea "if distance > 2:"
click at [554, 383] on div "hero . sneakUp ( 2 ) hero . jumpUp ( 1 ) hero . moveUp ( 1 ) hero . jumpRight (…" at bounding box center [682, 283] width 297 height 310
click at [557, 388] on div "hero . sneakUp ( 2 ) hero . jumpUp ( 1 ) hero . moveUp ( 1 ) hero . jumpRight (…" at bounding box center [682, 283] width 297 height 310
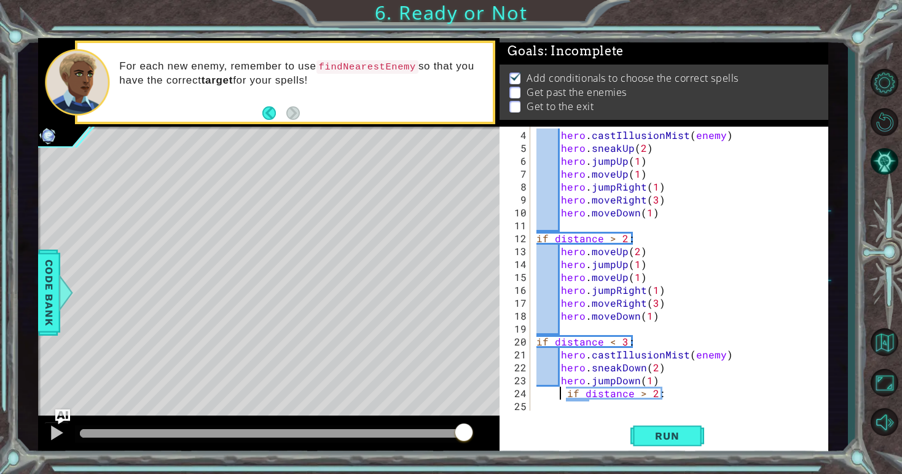
scroll to position [39, 0]
click at [566, 393] on div "hero . castIllusionMist ( enemy ) hero . sneakUp ( 2 ) hero . jumpUp ( 1 ) hero…" at bounding box center [682, 283] width 297 height 310
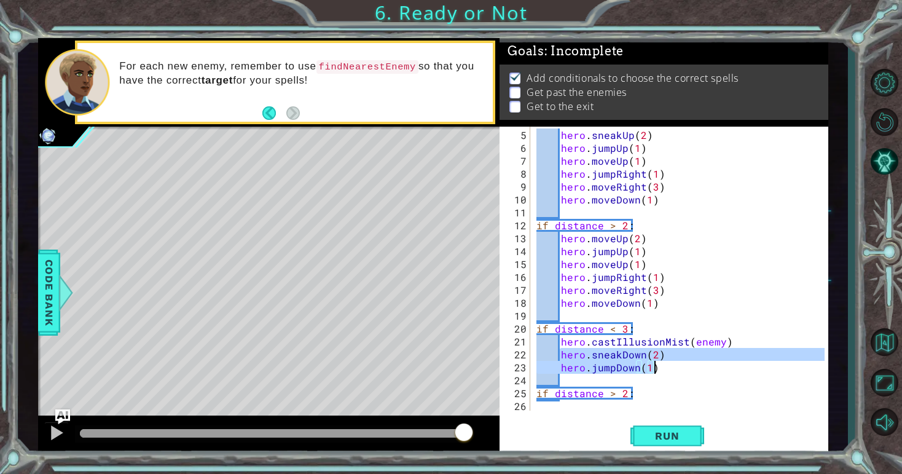
drag, startPoint x: 561, startPoint y: 352, endPoint x: 665, endPoint y: 367, distance: 104.9
click at [665, 367] on div "hero . sneakUp ( 2 ) hero . jumpUp ( 1 ) hero . moveUp ( 1 ) hero . jumpRight (…" at bounding box center [682, 283] width 297 height 310
click at [639, 395] on div "hero . sneakUp ( 2 ) hero . jumpUp ( 1 ) hero . moveUp ( 1 ) hero . jumpRight (…" at bounding box center [682, 283] width 297 height 310
type textarea "if distance > 2:"
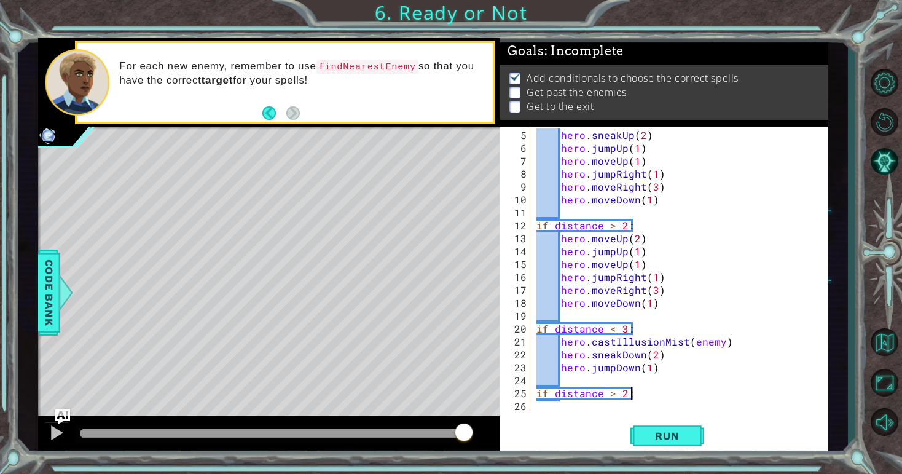
scroll to position [65, 0]
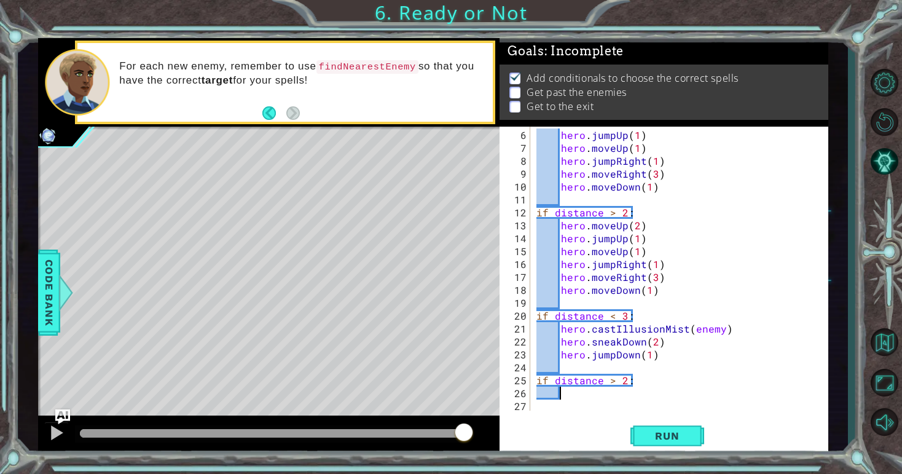
paste textarea "hero.jumpDown(1)"
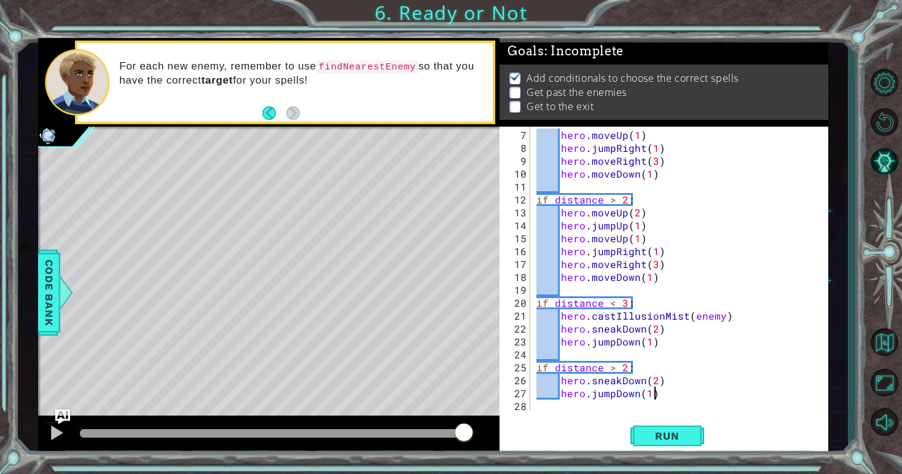
scroll to position [77, 0]
click at [618, 380] on div "hero . moveUp ( 1 ) hero . jumpRight ( 1 ) hero . moveRight ( 3 ) hero . moveDo…" at bounding box center [682, 283] width 297 height 310
type textarea "hero.moveDown(2)"
click at [643, 424] on button "Run" at bounding box center [667, 436] width 74 height 33
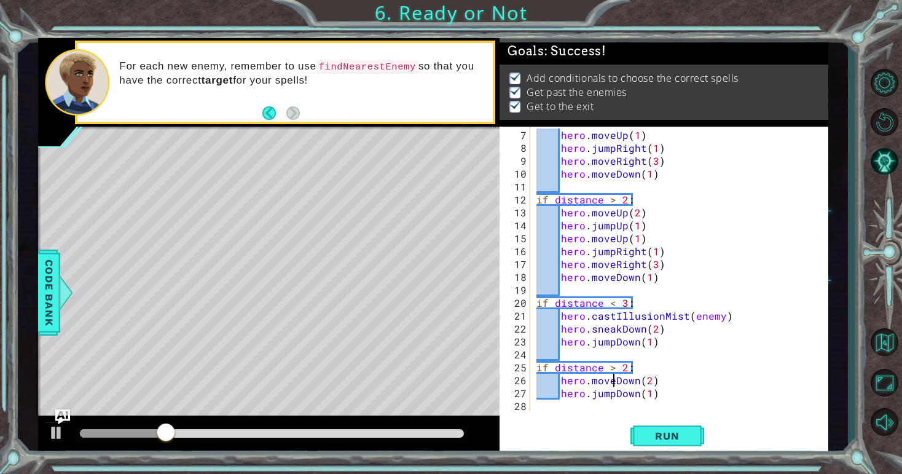
click at [445, 435] on div at bounding box center [272, 433] width 385 height 9
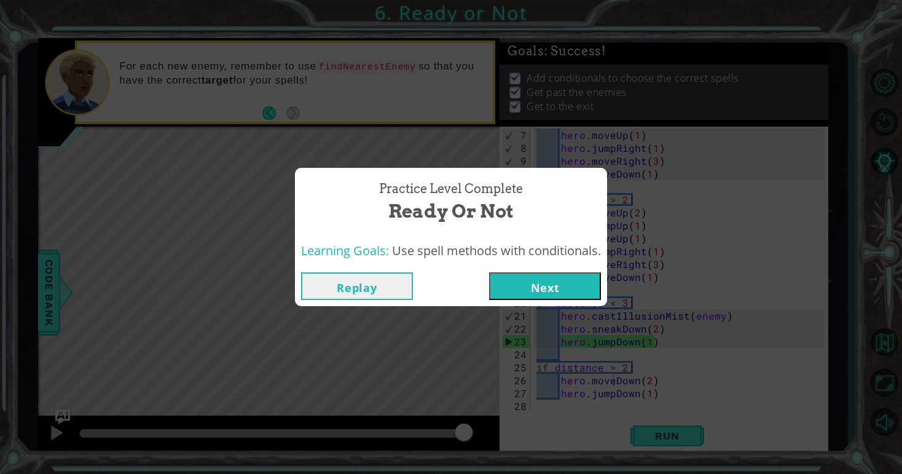
drag, startPoint x: 445, startPoint y: 426, endPoint x: 459, endPoint y: 424, distance: 13.6
click at [459, 424] on body "1 ההההההההההההההההההההההההההההההההההההההההההההההההההההההההההההההההההההההההההההה…" at bounding box center [451, 237] width 902 height 474
click at [566, 286] on button "Next" at bounding box center [545, 286] width 112 height 28
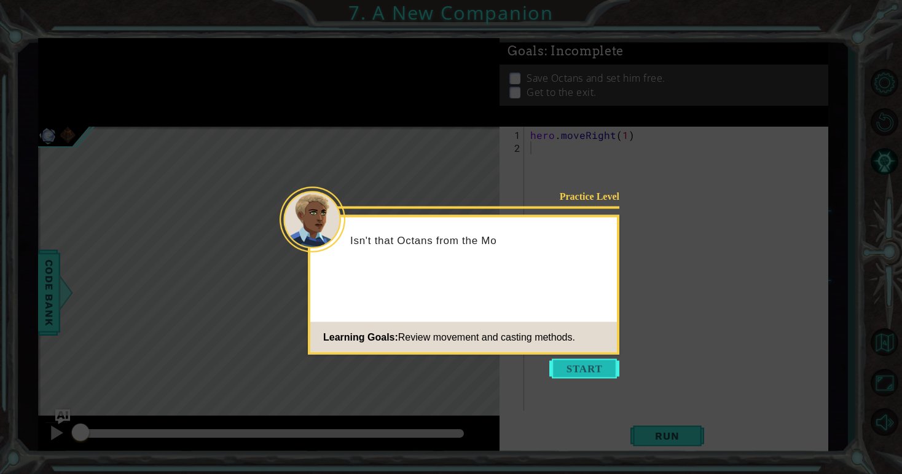
click at [580, 372] on button "Start" at bounding box center [584, 369] width 70 height 20
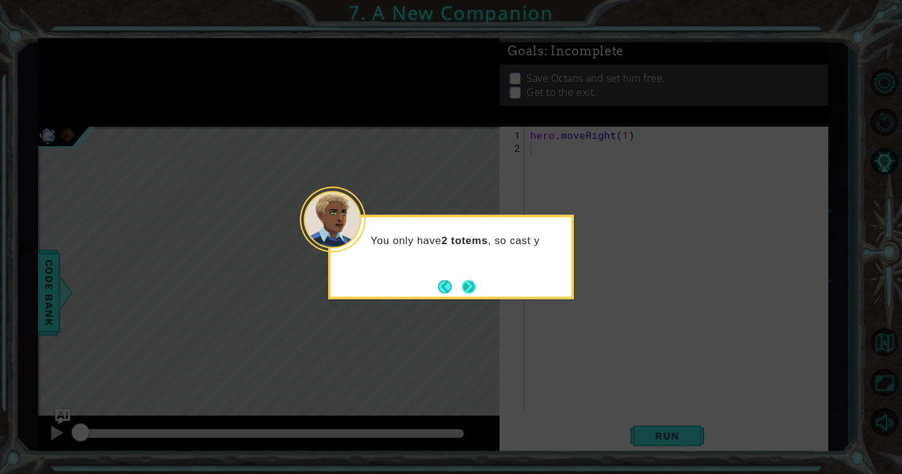
click at [472, 281] on button "Next" at bounding box center [469, 287] width 14 height 14
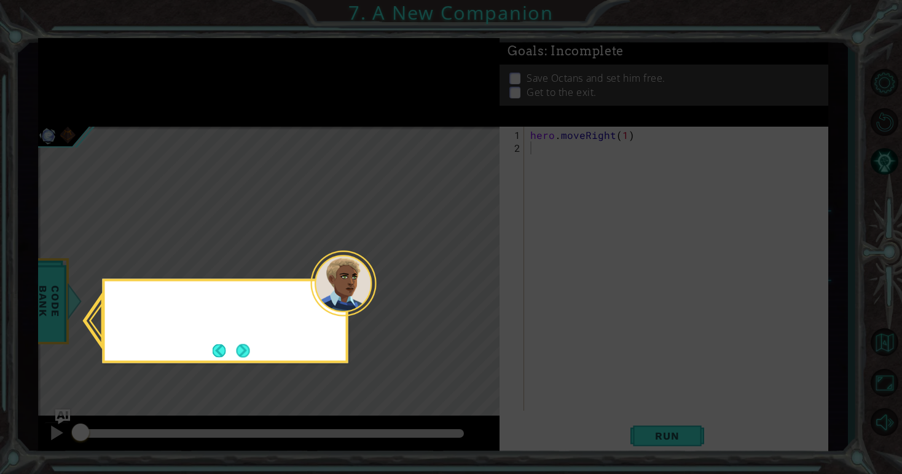
click at [472, 281] on icon at bounding box center [451, 237] width 902 height 474
click at [249, 350] on button "Next" at bounding box center [243, 350] width 14 height 14
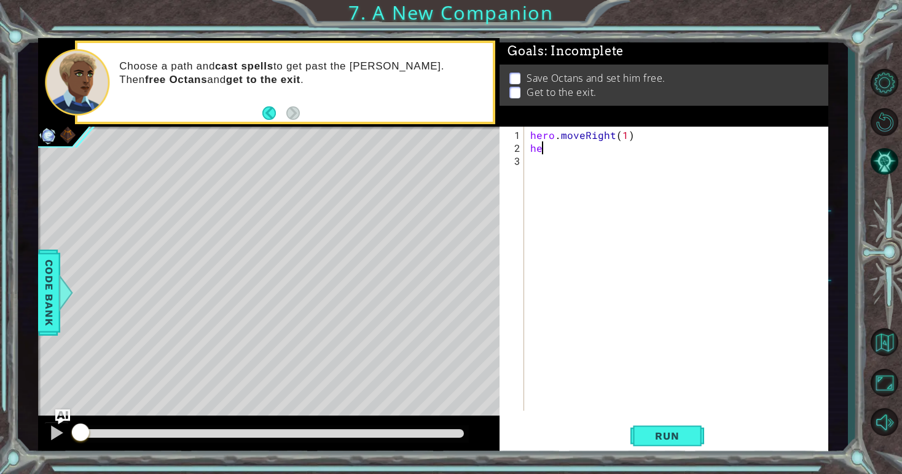
type textarea "h"
click at [56, 299] on span "Code Bank" at bounding box center [49, 292] width 20 height 75
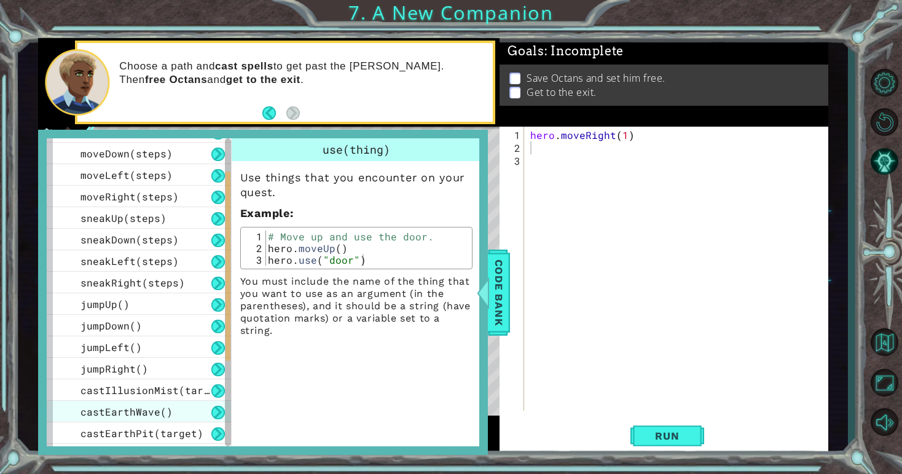
scroll to position [82, 0]
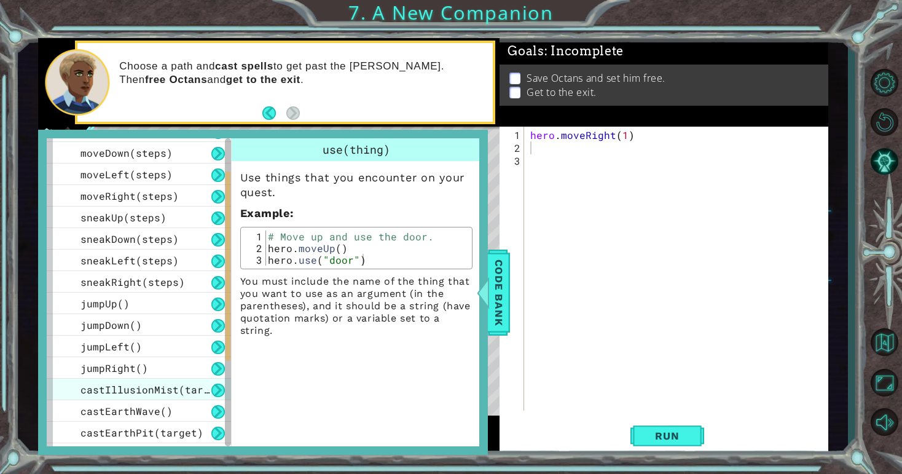
click at [109, 388] on span "castIllusionMist(target)" at bounding box center [153, 389] width 147 height 13
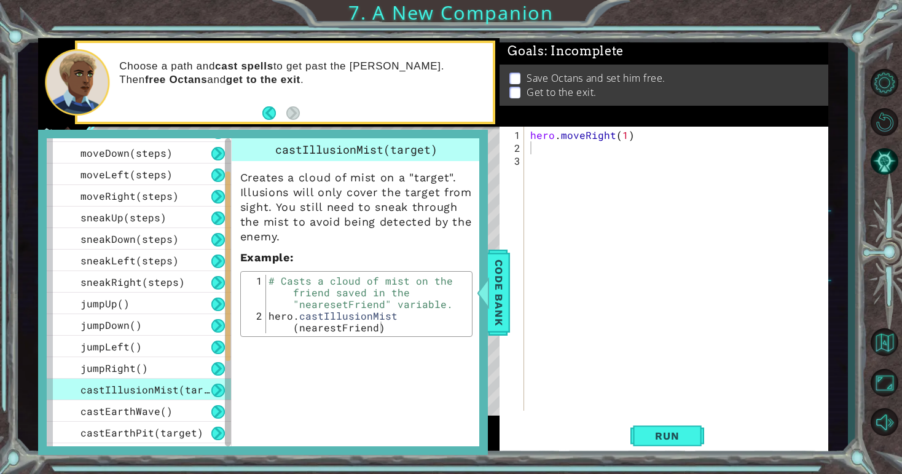
type textarea "hero.castIllusionMist(nearestFriend)"
drag, startPoint x: 277, startPoint y: 316, endPoint x: 393, endPoint y: 327, distance: 116.1
click at [393, 327] on div "# Casts a cloud of mist on the friend saved in the "nearesetFriend" variable. h…" at bounding box center [367, 333] width 203 height 117
drag, startPoint x: 267, startPoint y: 315, endPoint x: 404, endPoint y: 338, distance: 138.5
click at [404, 338] on div "castIllusionMist(target) Creates a cloud of mist on a "target". Illusions will …" at bounding box center [356, 240] width 249 height 205
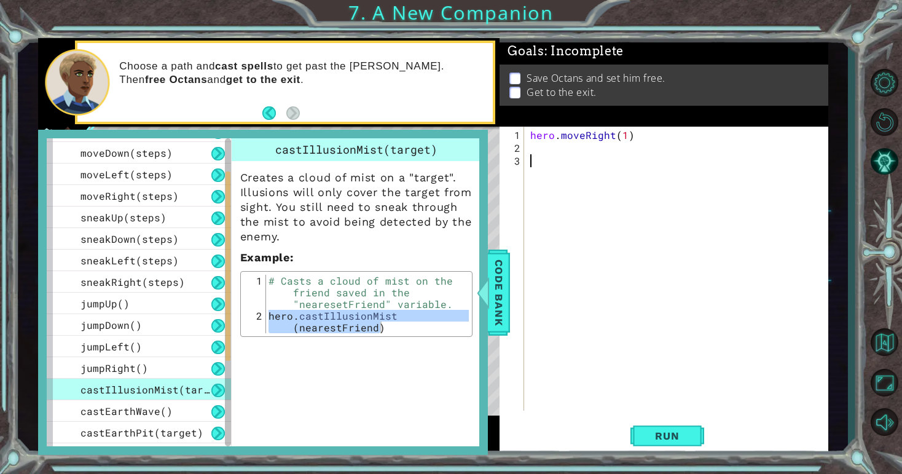
click at [530, 158] on div "hero . moveRight ( 1 )" at bounding box center [679, 283] width 303 height 310
paste textarea "hero.castIllusionMist(nearestFriend)"
type textarea "hero.castIllusionMist(nearestFriend)"
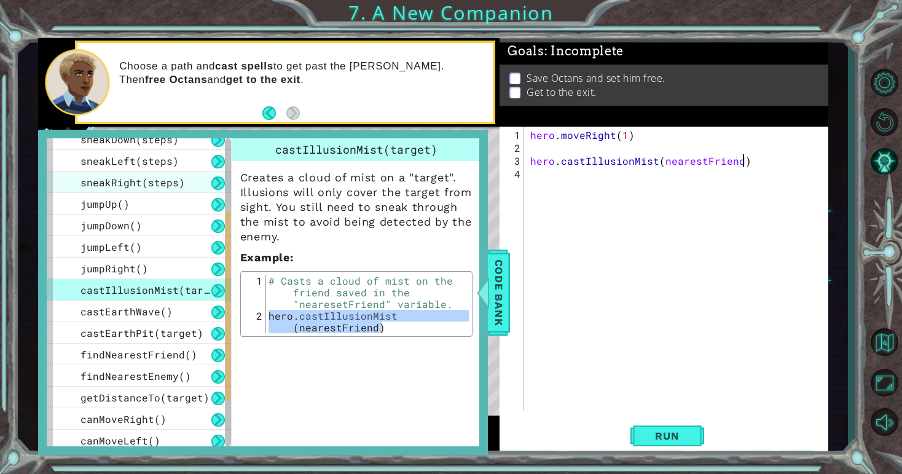
scroll to position [202, 0]
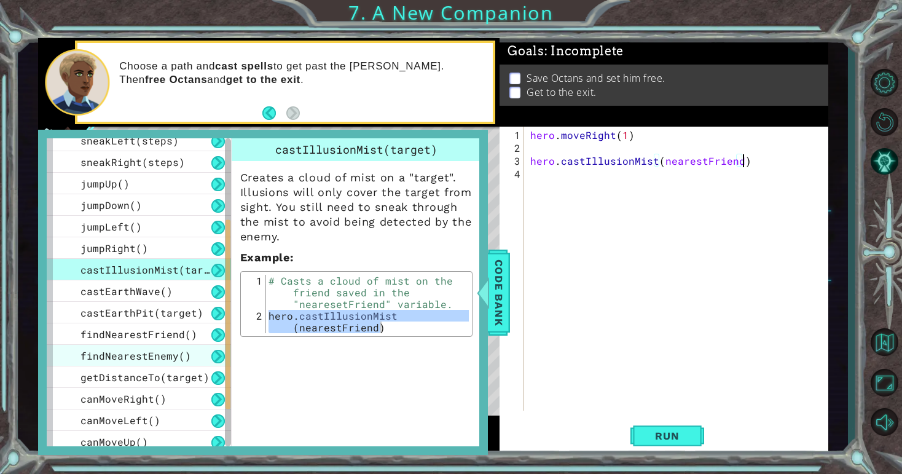
click at [136, 351] on span "findNearestEnemy()" at bounding box center [135, 355] width 111 height 13
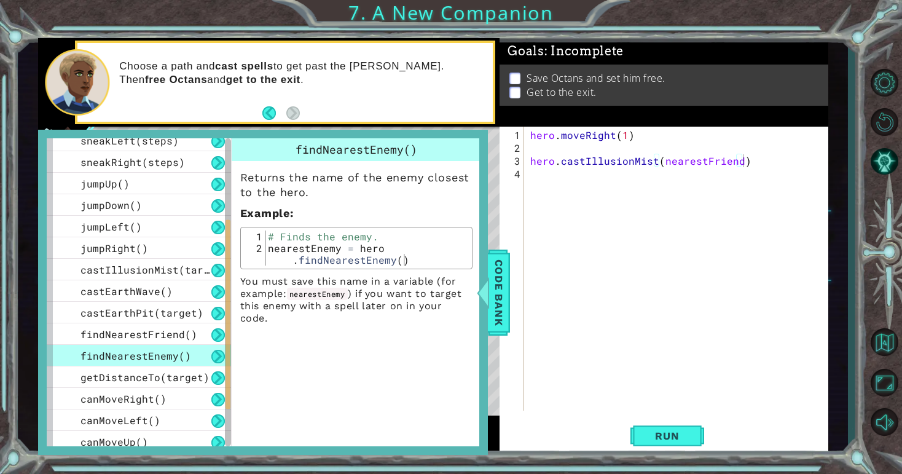
type textarea "nearestEnemy = hero.findNearestEnemy()"
drag, startPoint x: 270, startPoint y: 251, endPoint x: 413, endPoint y: 297, distance: 151.1
click at [413, 297] on div "Returns the name of the enemy closest to the hero. Example : nearestEnemy = her…" at bounding box center [356, 242] width 249 height 163
click at [544, 174] on div "hero . moveRight ( 1 ) hero . castIllusionMist ( nearestFriend )" at bounding box center [679, 283] width 303 height 310
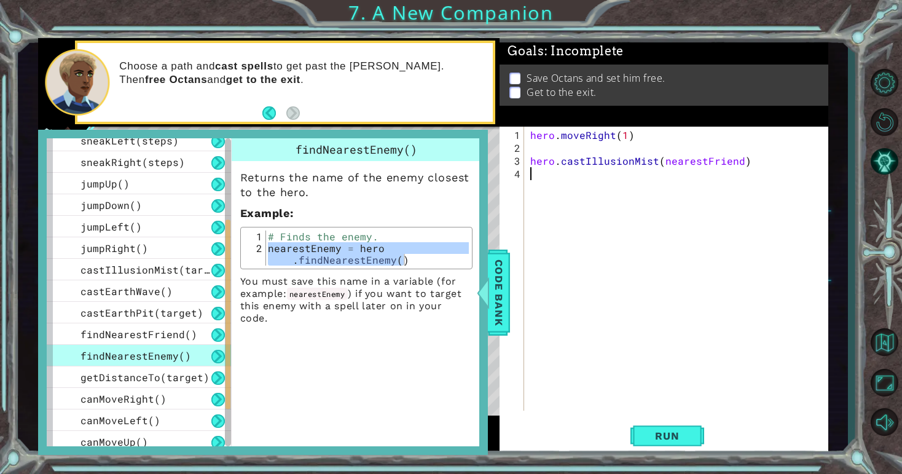
paste textarea "nearestEnemy = hero.findNearestEnemy()"
type textarea "nearestEnemy = hero.findNearestEnemy()"
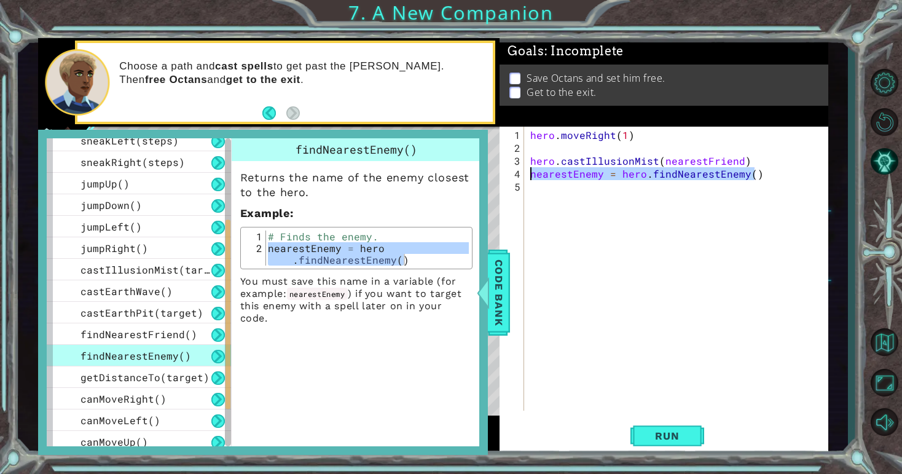
drag, startPoint x: 757, startPoint y: 176, endPoint x: 525, endPoint y: 171, distance: 231.7
click at [525, 171] on div "nearestEnemy = hero.findNearestEnemy() 1 2 3 4 5 hero . moveRight ( 1 ) hero . …" at bounding box center [661, 269] width 325 height 284
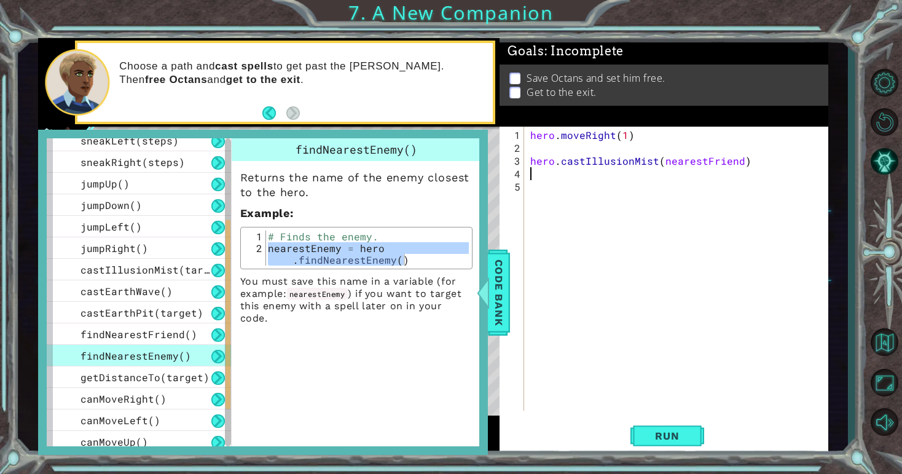
click at [536, 145] on div "hero . moveRight ( 1 ) hero . castIllusionMist ( nearestFriend )" at bounding box center [679, 283] width 303 height 310
paste textarea "nearestEnemy = hero.findNearestEnemy()"
type textarea "nearestEnemy = hero.findNearestEnemy()"
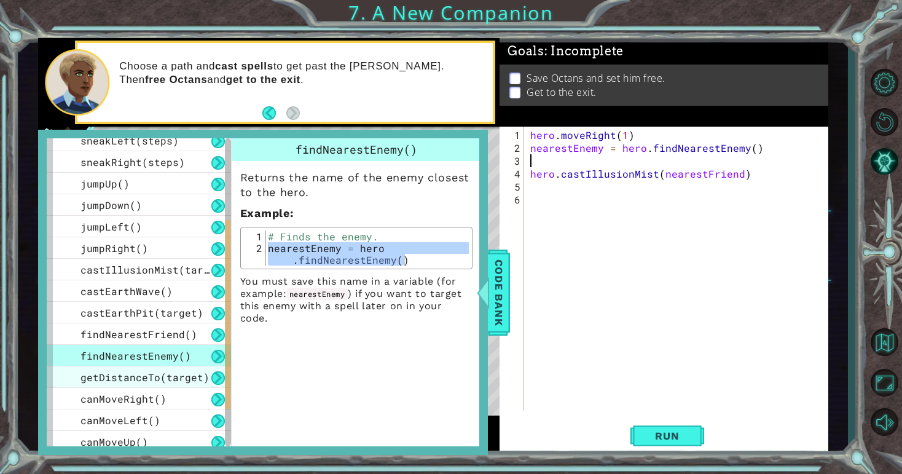
click at [122, 375] on span "getDistanceTo(target)" at bounding box center [144, 376] width 129 height 13
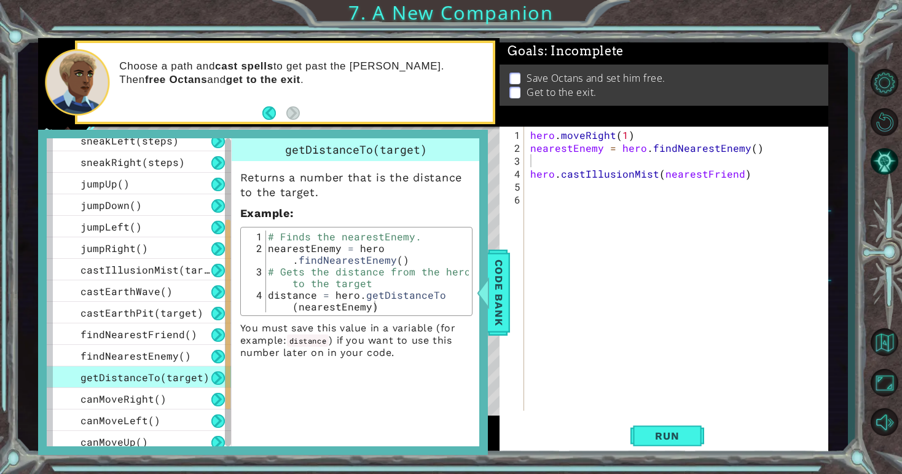
type textarea "nearestEnemy = hero.findNearestEnemy()"
drag, startPoint x: 269, startPoint y: 250, endPoint x: 404, endPoint y: 260, distance: 135.5
click at [404, 260] on div "# Finds the nearestEnemy. nearestEnemy = hero . findNearestEnemy ( ) # Gets the…" at bounding box center [366, 288] width 203 height 117
click at [415, 261] on div "# Finds the nearestEnemy. nearestEnemy = hero . findNearestEnemy ( ) # Gets the…" at bounding box center [366, 288] width 203 height 117
click at [534, 163] on div "hero . moveRight ( 1 ) nearestEnemy = hero . findNearestEnemy ( ) hero . castIl…" at bounding box center [679, 283] width 303 height 310
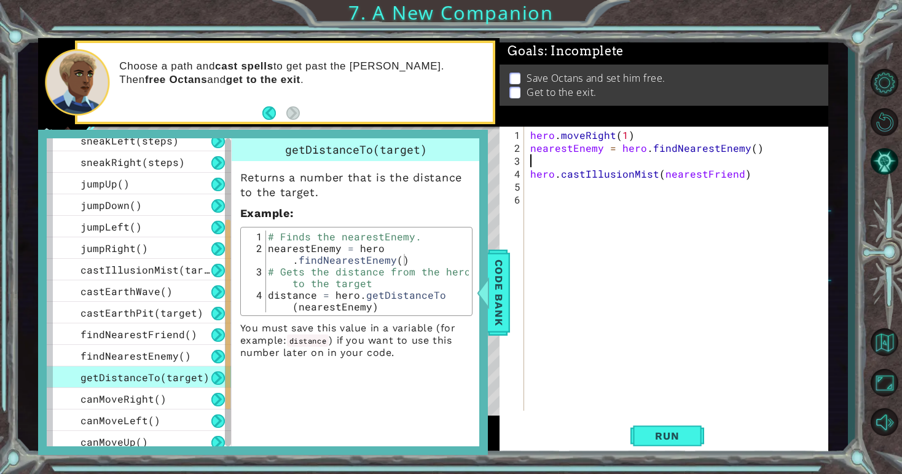
paste textarea "nearestEnemy = hero.findNearestEnemy()"
type textarea "n"
type textarea "distance = hero.getDistanceTo(nearestEnemy)"
drag, startPoint x: 269, startPoint y: 292, endPoint x: 426, endPoint y: 314, distance: 158.1
click at [426, 314] on div "distance = hero.getDistanceTo(nearestEnemy) 1 2 3 4 # Finds the nearestEnemy. n…" at bounding box center [356, 271] width 232 height 89
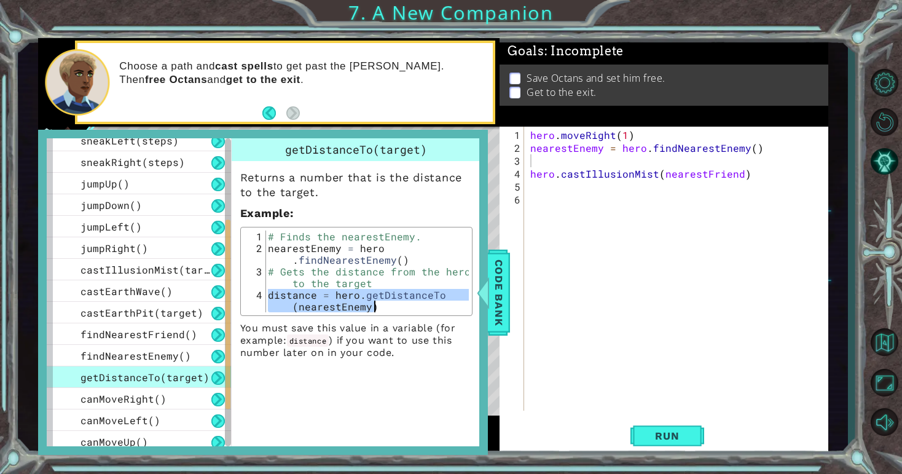
click at [538, 164] on div "hero . moveRight ( 1 ) nearestEnemy = hero . findNearestEnemy ( ) hero . castIl…" at bounding box center [679, 283] width 303 height 310
paste textarea "distance = hero.getDistanceTo(nearestEnemy)"
click at [669, 437] on span "Run" at bounding box center [667, 435] width 49 height 12
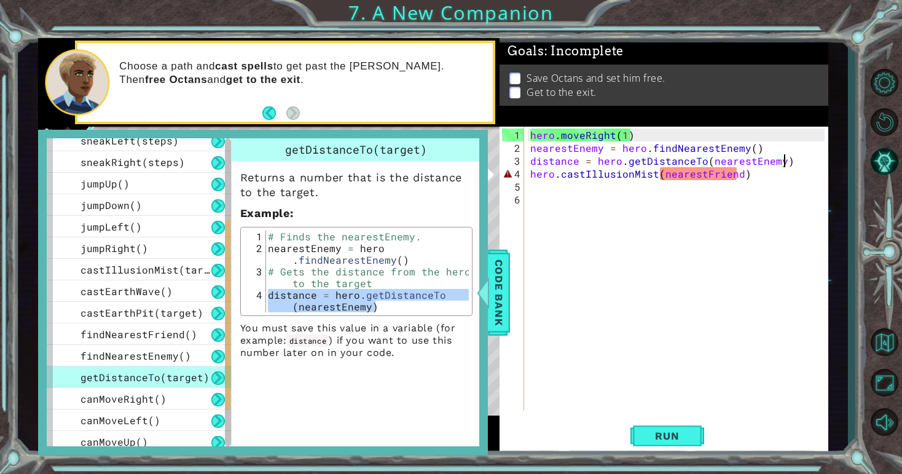
click at [737, 173] on div "hero . moveRight ( 1 ) nearestEnemy = hero . findNearestEnemy ( ) distance = he…" at bounding box center [679, 283] width 303 height 310
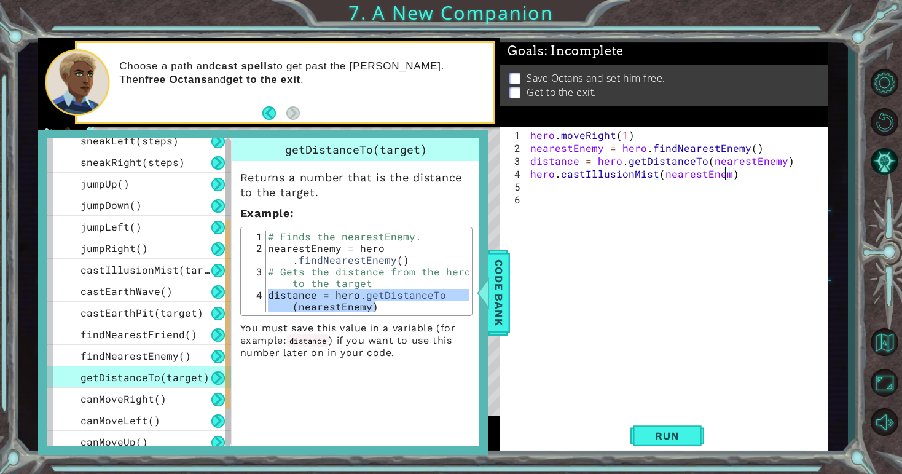
scroll to position [0, 12]
type textarea "hero.castIllusionMist(nearestEnemy)"
click at [681, 429] on button "Run" at bounding box center [667, 436] width 74 height 33
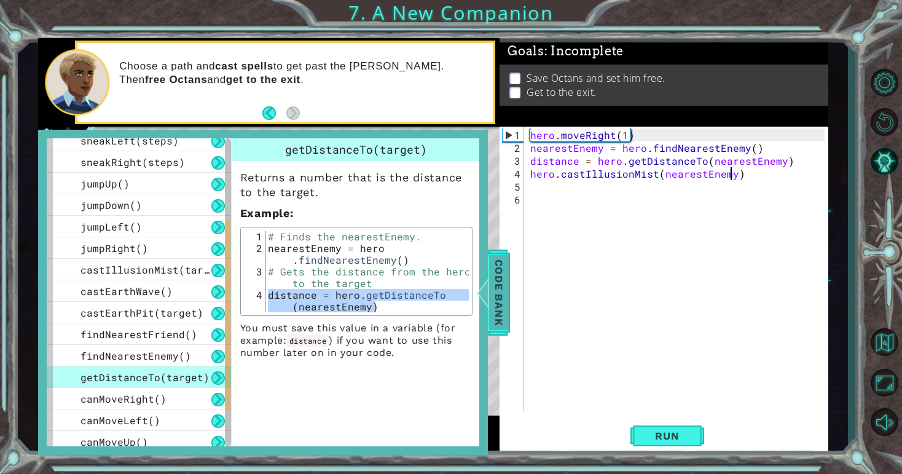
click at [498, 303] on span "Code Bank" at bounding box center [499, 292] width 20 height 75
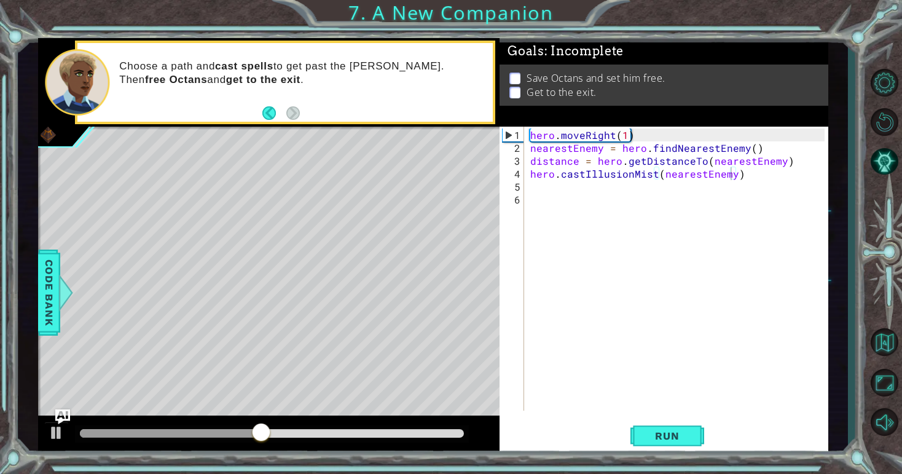
click at [740, 176] on div "hero . moveRight ( 1 ) nearestEnemy = hero . findNearestEnemy ( ) distance = he…" at bounding box center [679, 283] width 303 height 310
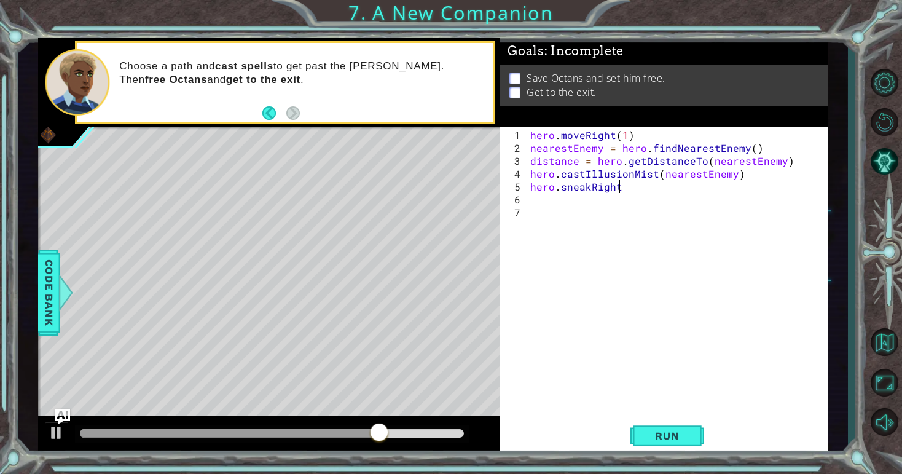
scroll to position [0, 6]
type textarea "hero.sneakRight(1)"
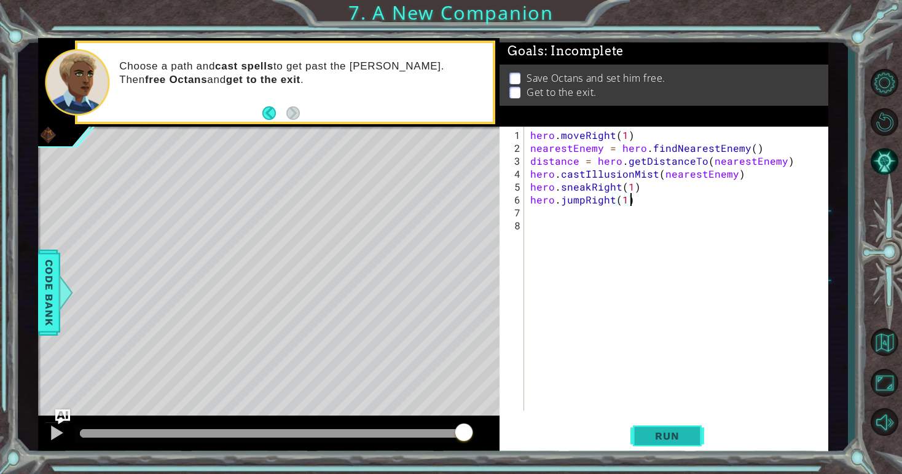
click at [669, 437] on span "Run" at bounding box center [667, 435] width 49 height 12
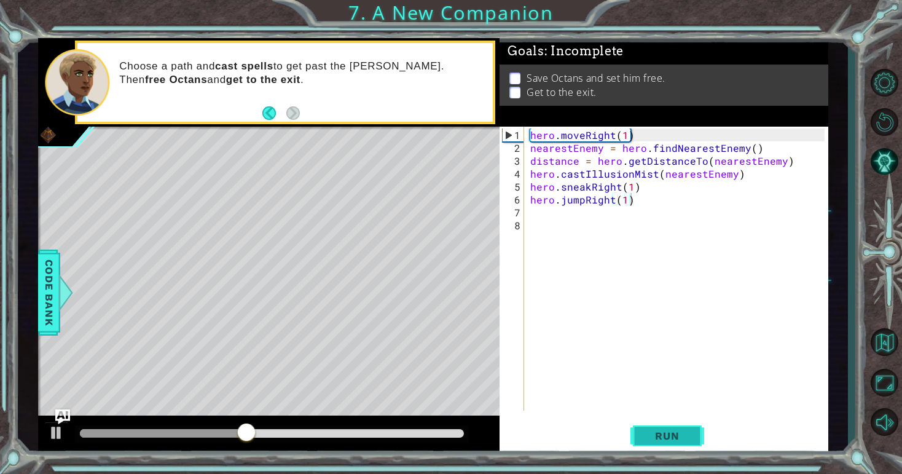
click at [665, 436] on span "Run" at bounding box center [667, 435] width 49 height 12
click at [629, 187] on div "hero . moveRight ( 1 ) nearestEnemy = hero . findNearestEnemy ( ) distance = he…" at bounding box center [679, 283] width 303 height 310
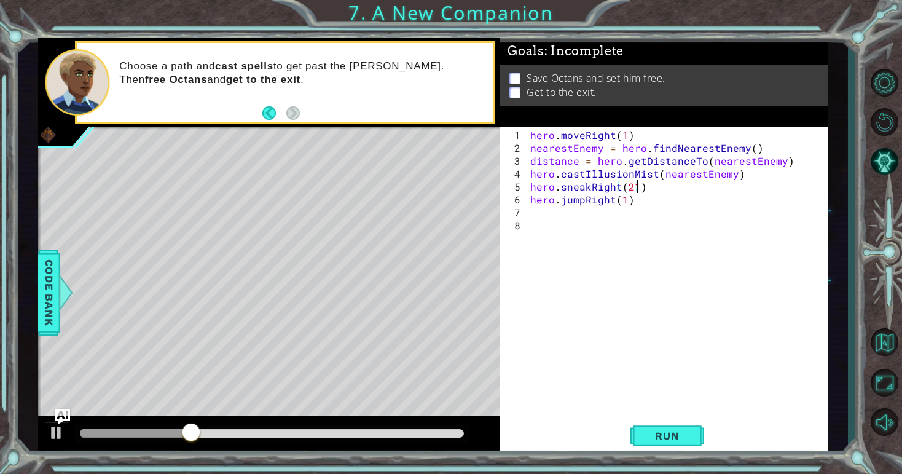
scroll to position [0, 6]
click at [671, 429] on span "Run" at bounding box center [667, 435] width 49 height 12
click at [636, 203] on div "hero . moveRight ( 1 ) nearestEnemy = hero . findNearestEnemy ( ) distance = he…" at bounding box center [679, 283] width 303 height 310
type textarea "hero.jumpRight(1)"
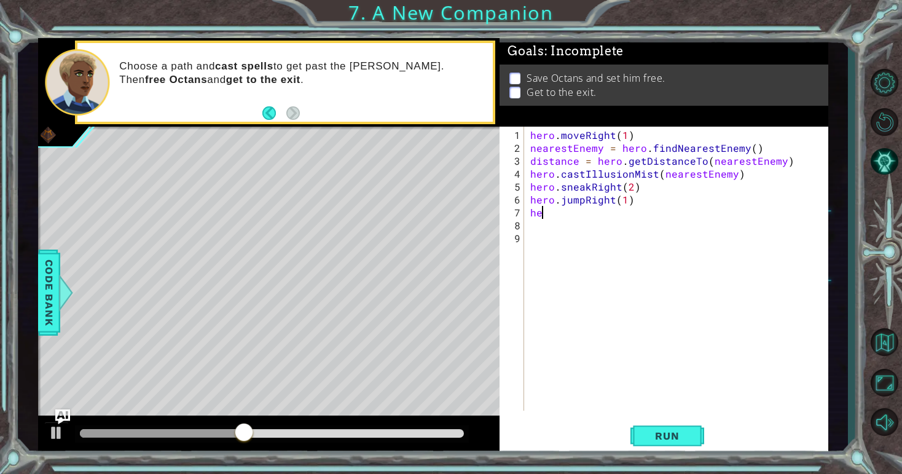
type textarea "h"
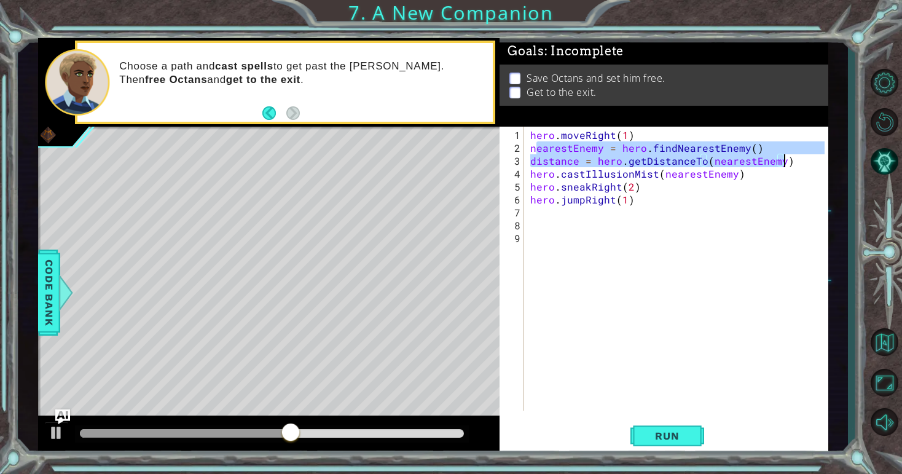
drag, startPoint x: 536, startPoint y: 146, endPoint x: 787, endPoint y: 161, distance: 251.7
click at [787, 161] on div "hero . moveRight ( 1 ) nearestEnemy = hero . findNearestEnemy ( ) distance = he…" at bounding box center [679, 283] width 303 height 310
click at [526, 219] on div "nearestEnemy = hero.findNearestEnemy() distance = hero.getDistanceTo(nearestEne…" at bounding box center [661, 269] width 325 height 284
type textarea "distance = hero.getDistanceTo(nearestEnemy)"
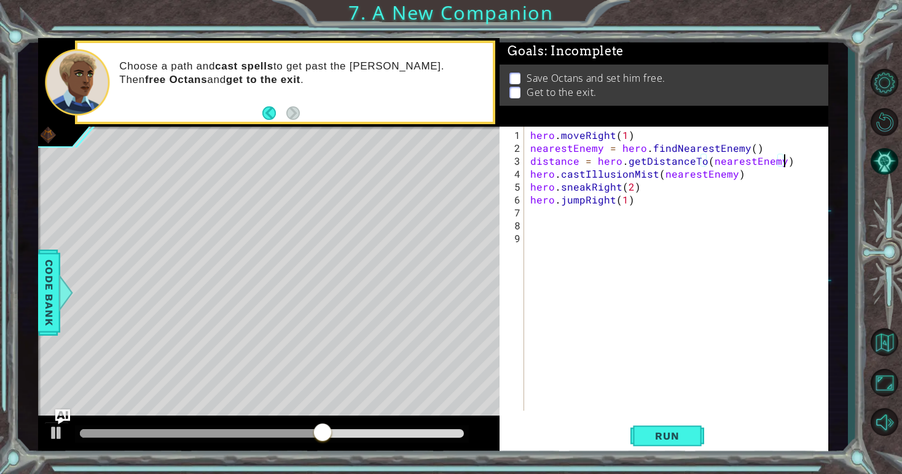
click at [530, 214] on div "hero . moveRight ( 1 ) nearestEnemy = hero . findNearestEnemy ( ) distance = he…" at bounding box center [679, 283] width 303 height 310
type textarea "hero.jumpRight(1)"
paste textarea "distance = hero.getDistanceTo(nearestEnemy)"
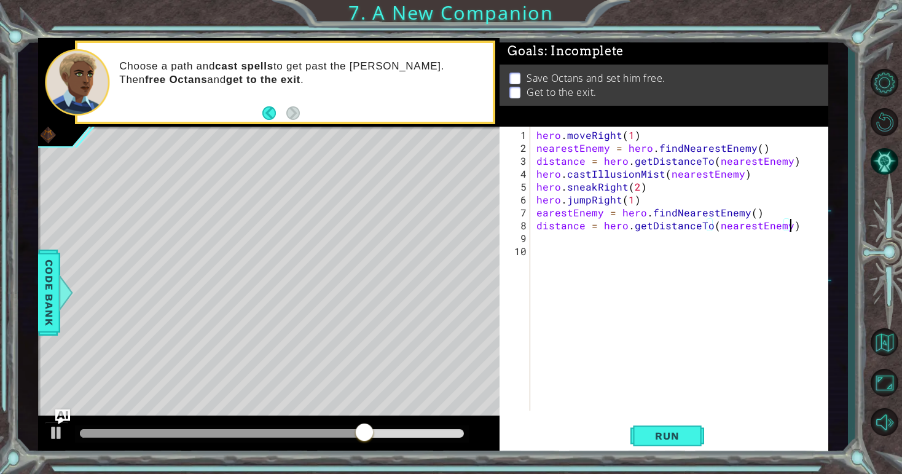
click at [534, 214] on div "hero . moveRight ( 1 ) nearestEnemy = hero . findNearestEnemy ( ) distance = he…" at bounding box center [682, 283] width 297 height 310
type textarea "nearestEnemy = hero.findNearestEnemy()"
click at [544, 246] on div "hero . moveRight ( 1 ) nearestEnemy = hero . findNearestEnemy ( ) distance = he…" at bounding box center [682, 283] width 297 height 310
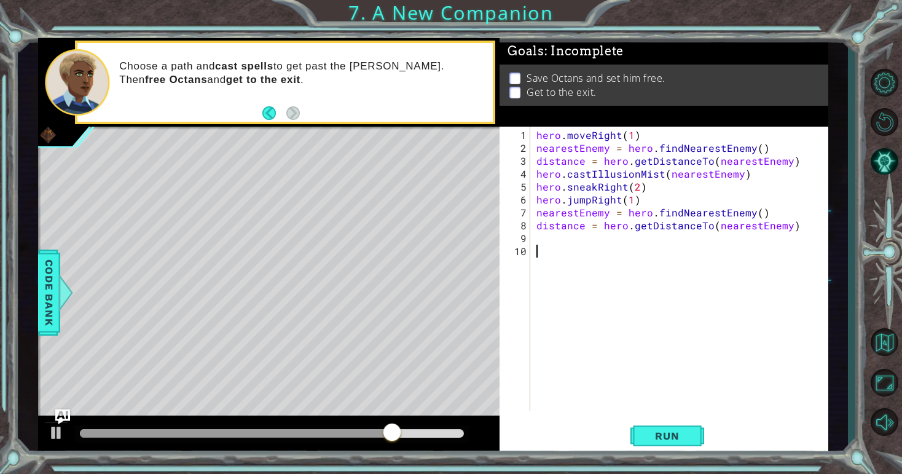
click at [541, 240] on div "hero . moveRight ( 1 ) nearestEnemy = hero . findNearestEnemy ( ) distance = he…" at bounding box center [682, 283] width 297 height 310
click at [39, 303] on div "Code Bank" at bounding box center [49, 292] width 22 height 86
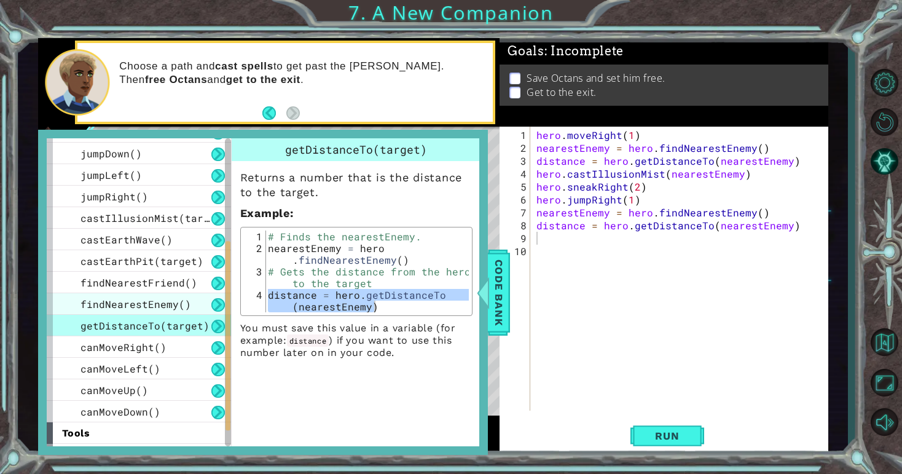
scroll to position [247, 0]
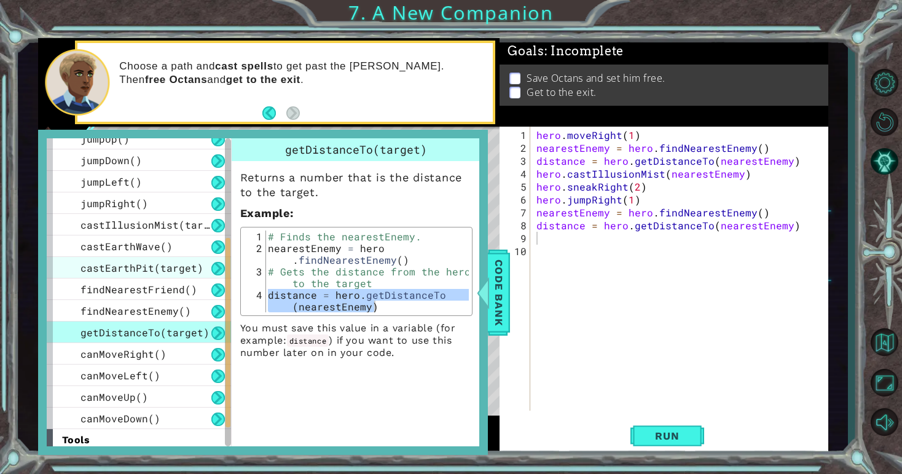
click at [168, 267] on span "castEarthPit(target)" at bounding box center [141, 267] width 123 height 13
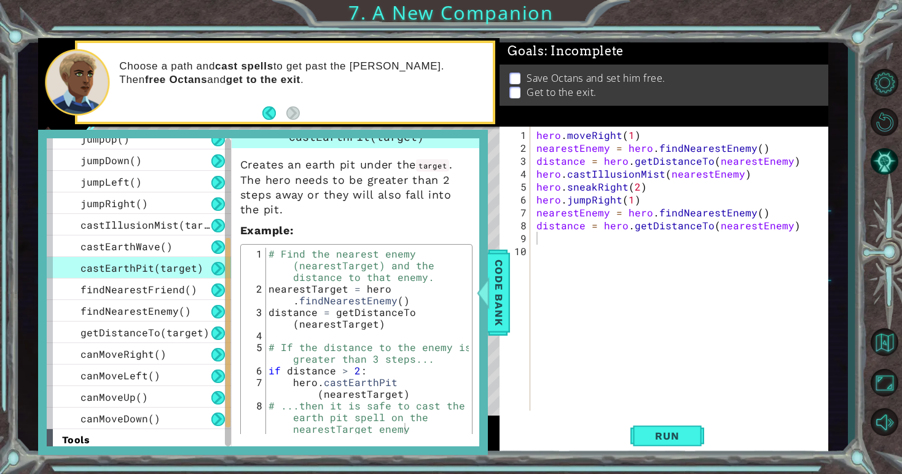
scroll to position [18, 0]
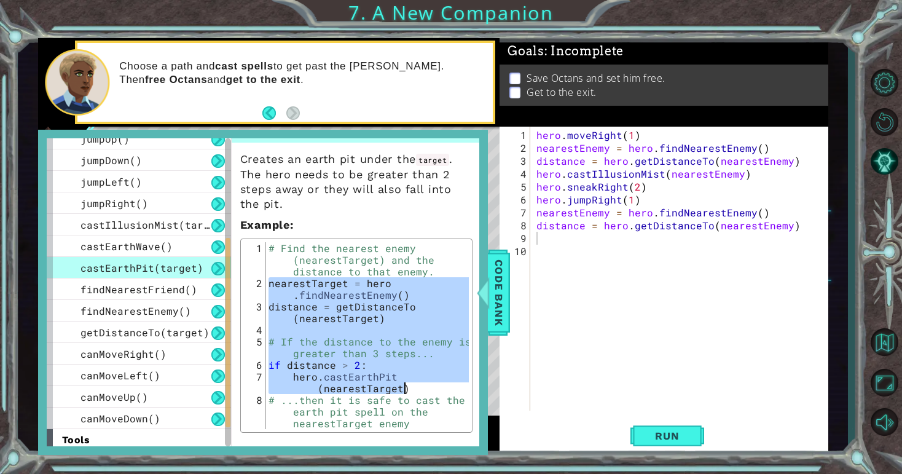
drag, startPoint x: 268, startPoint y: 282, endPoint x: 405, endPoint y: 389, distance: 174.6
click at [405, 389] on div "# Find the nearest enemy (nearestTarget) and the distance to that enemy. neares…" at bounding box center [367, 370] width 203 height 257
type textarea "if distance > 2: hero.castEarthPit(nearestTarget)"
click at [544, 242] on div "hero . moveRight ( 1 ) nearestEnemy = hero . findNearestEnemy ( ) distance = he…" at bounding box center [682, 283] width 297 height 310
paste textarea "hero.castEarthPit(nearestTarget)"
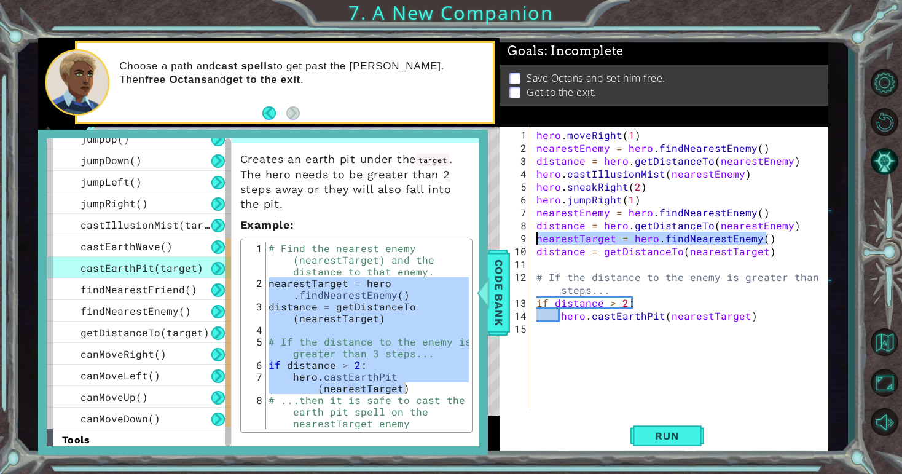
drag, startPoint x: 772, startPoint y: 240, endPoint x: 527, endPoint y: 238, distance: 245.1
click at [527, 238] on div "hero.castEarthPit(nearestTarget) 1 2 3 4 5 6 7 8 9 10 11 12 13 14 15 hero . mov…" at bounding box center [661, 269] width 325 height 284
type textarea "nearestTarget = hero.findNearestEnemy()"
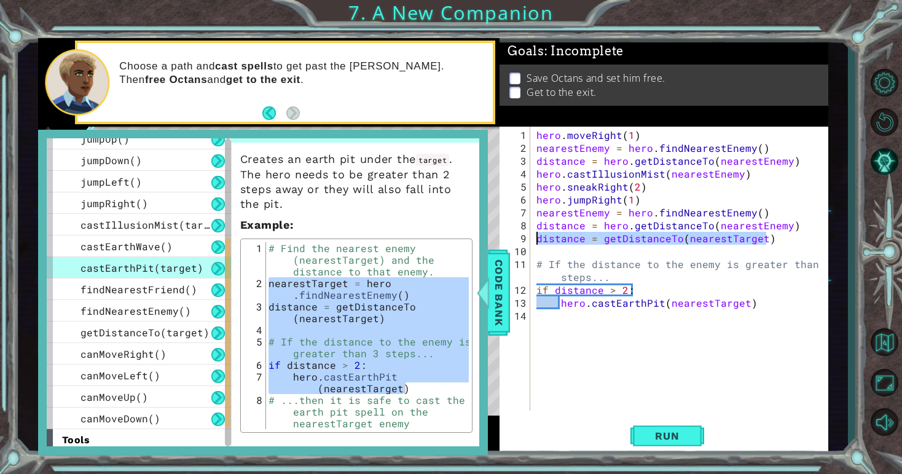
drag, startPoint x: 764, startPoint y: 243, endPoint x: 523, endPoint y: 235, distance: 240.9
click at [523, 235] on div "distance = hero.getDistanceTo(nearestEnemy) 1 2 3 4 5 6 7 8 9 10 11 12 13 14 he…" at bounding box center [661, 269] width 325 height 284
type textarea "distance = getDistanceTo(nearestTarget)"
type textarea "distance = hero.getDistanceTo(nearestEnemy)"
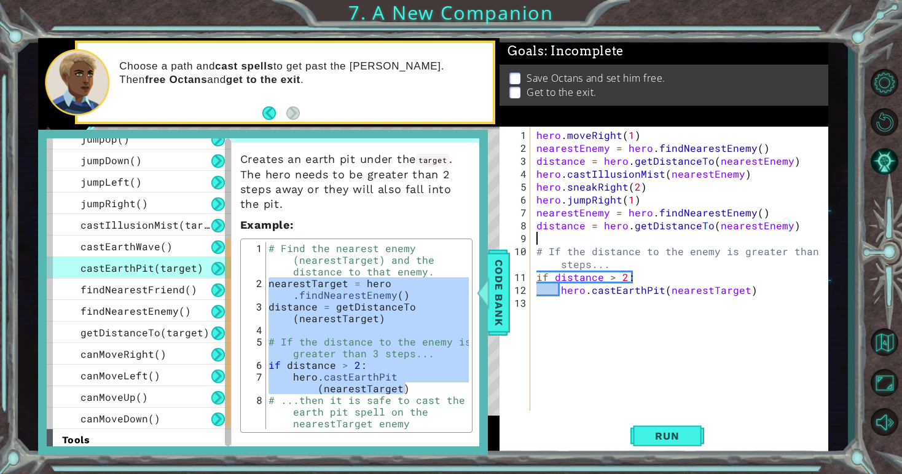
click at [539, 239] on div "hero . moveRight ( 1 ) nearestEnemy = hero . findNearestEnemy ( ) distance = he…" at bounding box center [682, 283] width 297 height 310
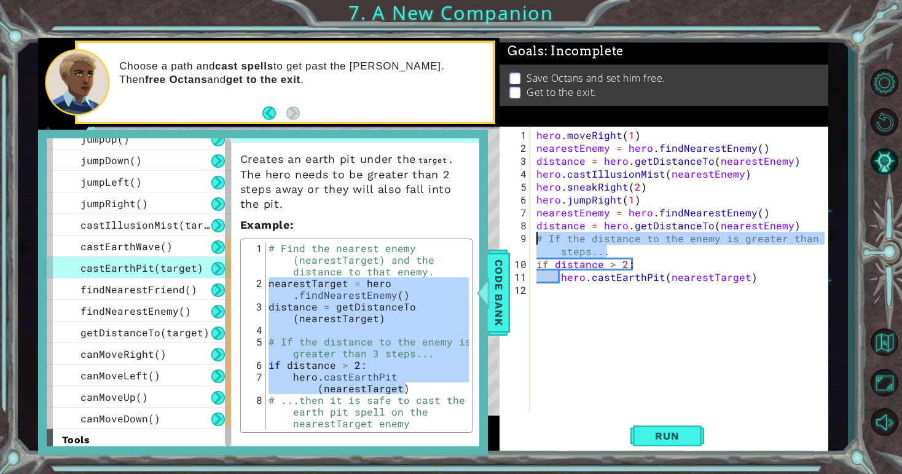
drag, startPoint x: 620, startPoint y: 251, endPoint x: 537, endPoint y: 233, distance: 84.7
click at [537, 233] on div "hero . moveRight ( 1 ) nearestEnemy = hero . findNearestEnemy ( ) distance = he…" at bounding box center [682, 283] width 297 height 310
type textarea "# If the distance to the enemy is greater than 3 steps..."
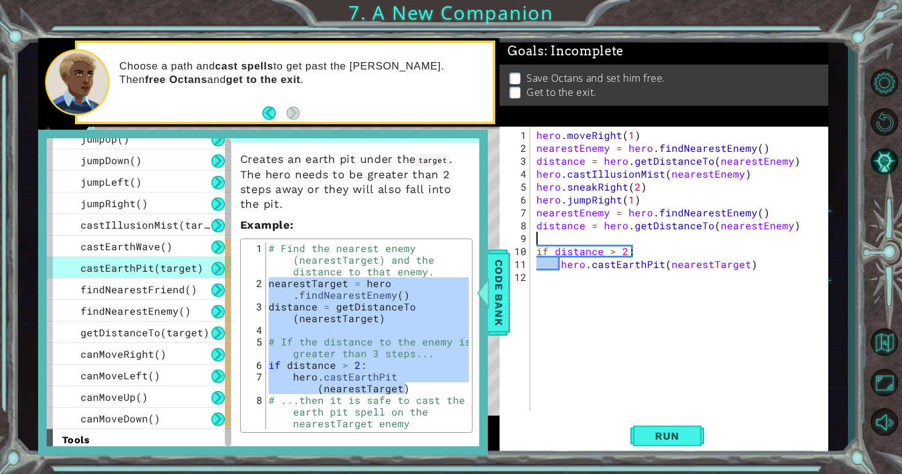
type textarea "distance = hero.getDistanceTo(nearestEnemy)"
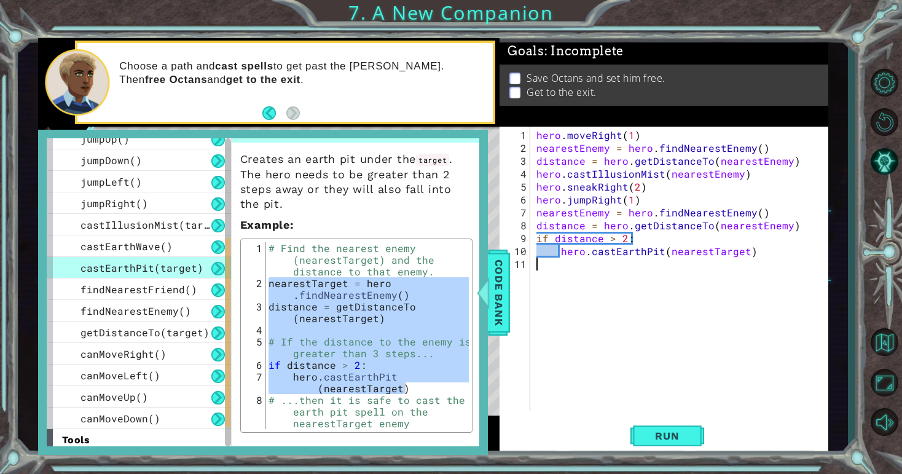
click at [756, 259] on div "hero . moveRight ( 1 ) nearestEnemy = hero . findNearestEnemy ( ) distance = he…" at bounding box center [682, 283] width 297 height 310
click at [752, 251] on div "hero . moveRight ( 1 ) nearestEnemy = hero . findNearestEnemy ( ) distance = he…" at bounding box center [682, 283] width 297 height 310
type textarea "hero.castEarthPit(nearestTarget)"
click at [493, 289] on span "Code Bank" at bounding box center [499, 292] width 20 height 75
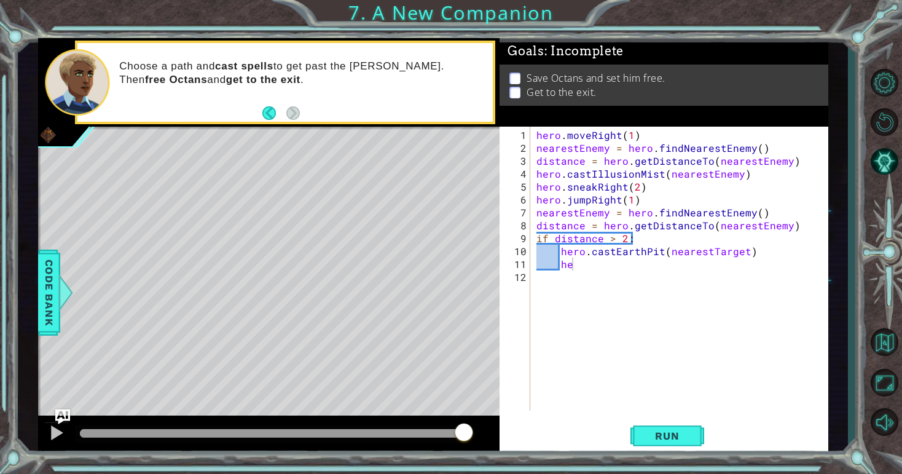
click at [576, 262] on div "hero . moveRight ( 1 ) nearestEnemy = hero . findNearestEnemy ( ) distance = he…" at bounding box center [682, 283] width 297 height 310
type textarea "hero.moveUp(3)"
type textarea "h"
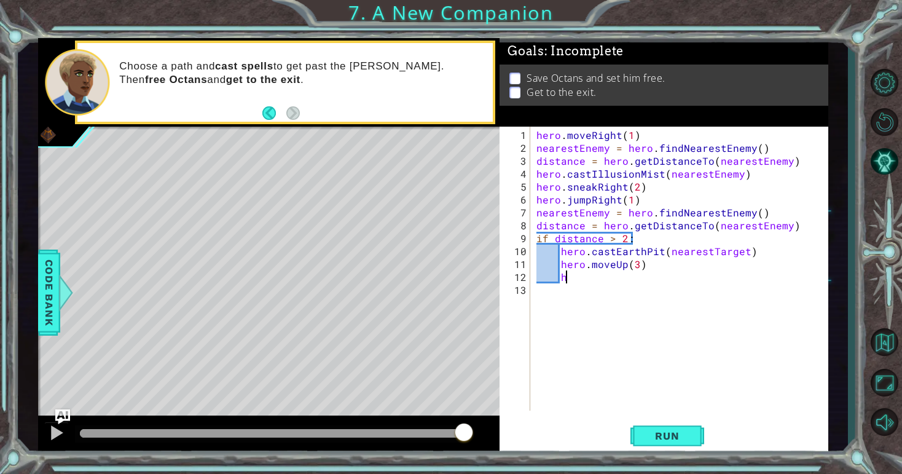
scroll to position [0, 1]
click at [660, 434] on span "Run" at bounding box center [667, 435] width 49 height 12
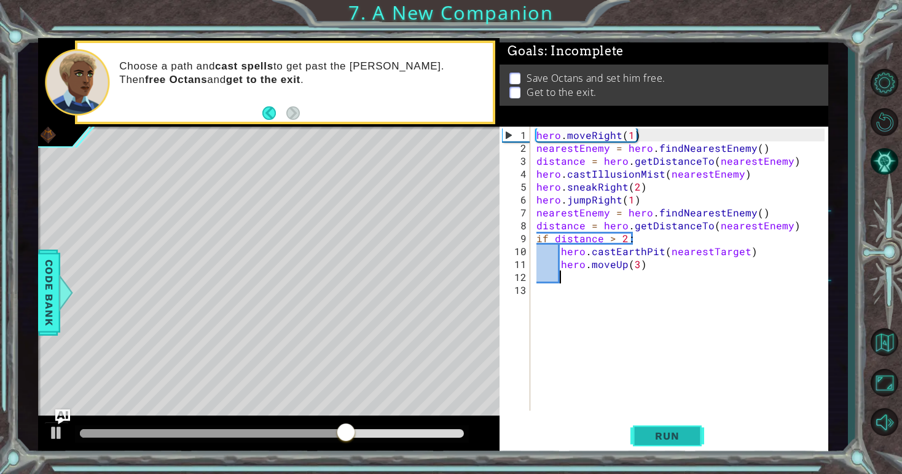
click at [680, 434] on span "Run" at bounding box center [667, 435] width 49 height 12
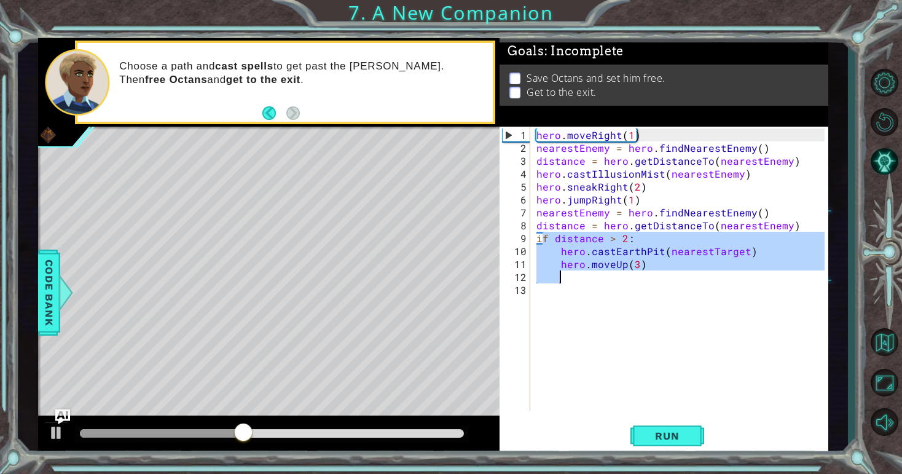
drag, startPoint x: 539, startPoint y: 237, endPoint x: 643, endPoint y: 268, distance: 108.0
click at [643, 268] on div "hero . moveRight ( 1 ) nearestEnemy = hero . findNearestEnemy ( ) distance = he…" at bounding box center [682, 283] width 297 height 310
type textarea "i"
